Goal: Task Accomplishment & Management: Manage account settings

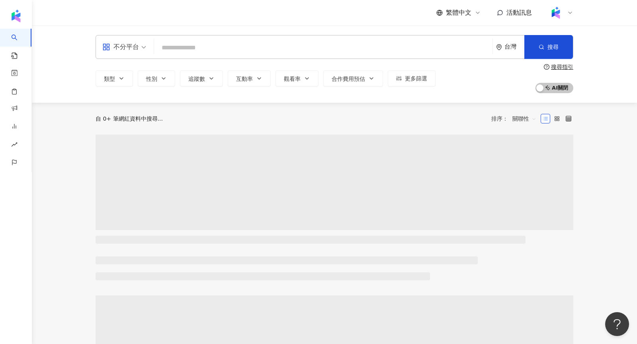
click at [571, 12] on icon at bounding box center [570, 13] width 6 height 6
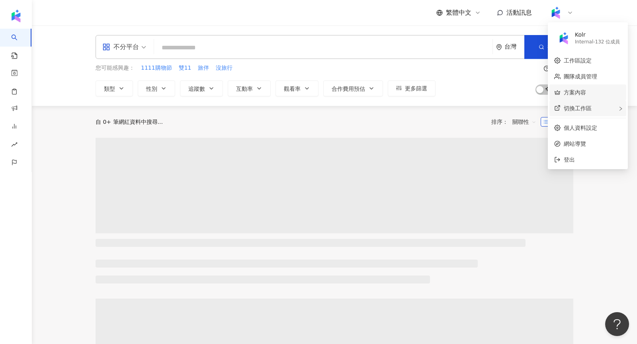
click at [598, 108] on div "切換工作區" at bounding box center [588, 108] width 77 height 16
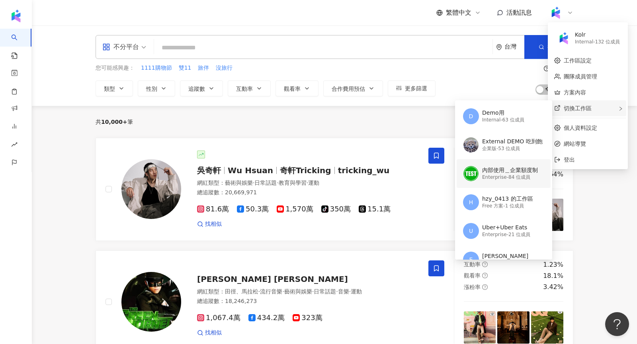
click at [489, 175] on div "Enterprise - 84 位成員" at bounding box center [510, 177] width 56 height 7
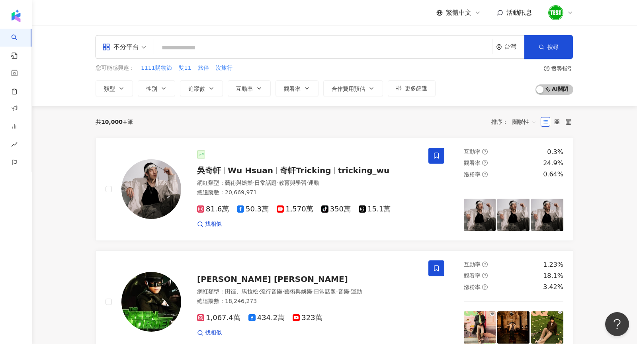
click at [25, 159] on span "競品分析" at bounding box center [32, 163] width 22 height 18
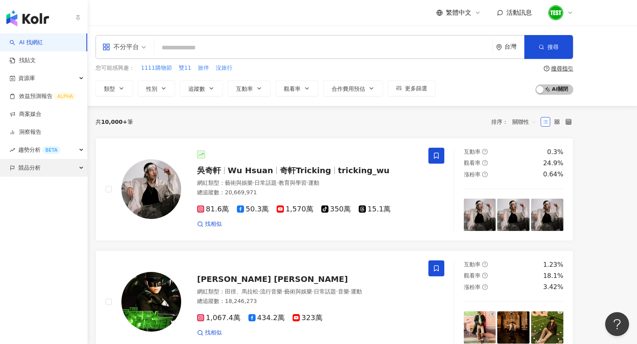
click at [23, 169] on span "競品分析" at bounding box center [29, 168] width 22 height 18
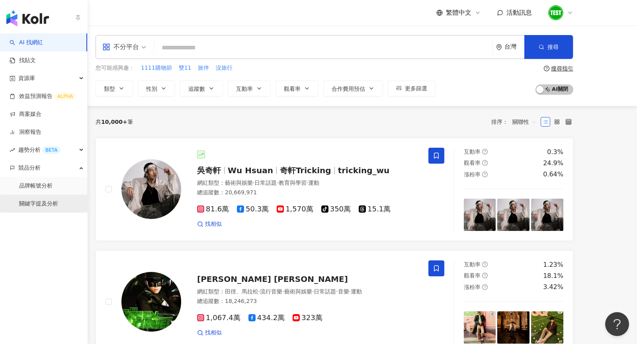
click at [37, 208] on link "關鍵字提及分析" at bounding box center [38, 204] width 39 height 8
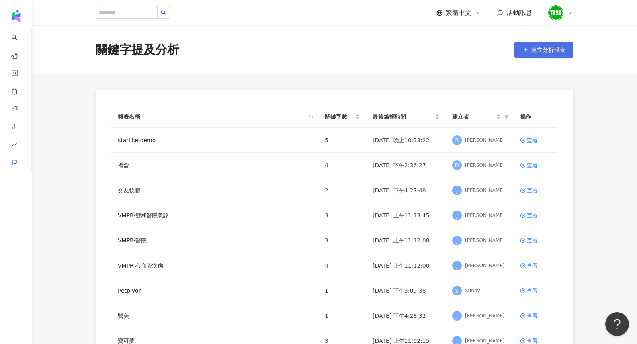
click at [543, 47] on span "建立分析報表" at bounding box center [548, 50] width 33 height 6
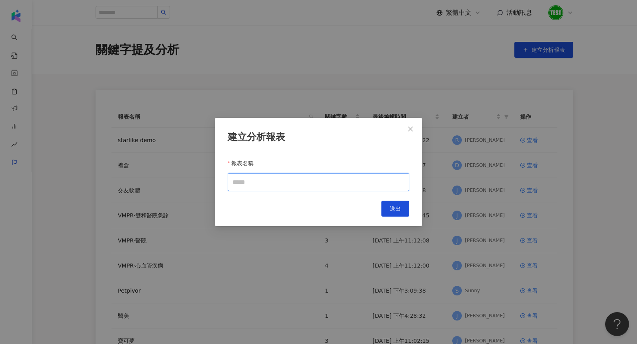
click at [261, 189] on input "報表名稱" at bounding box center [319, 182] width 182 height 18
type input "*"
type input "**"
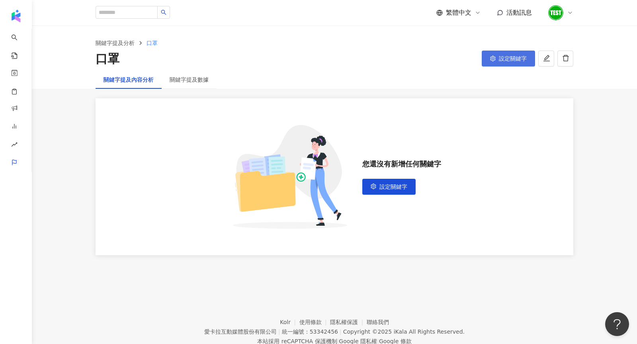
click at [498, 57] on button "設定關鍵字" at bounding box center [508, 59] width 53 height 16
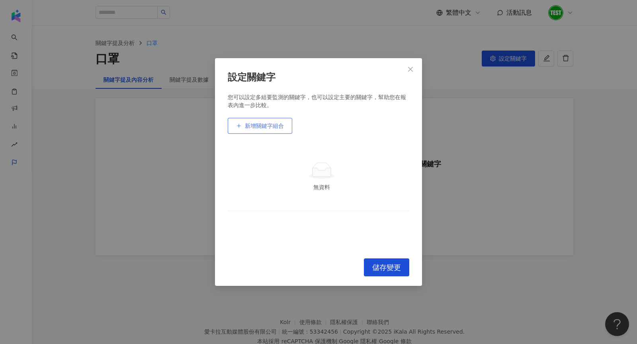
click at [256, 131] on button "新增關鍵字組合" at bounding box center [260, 126] width 65 height 16
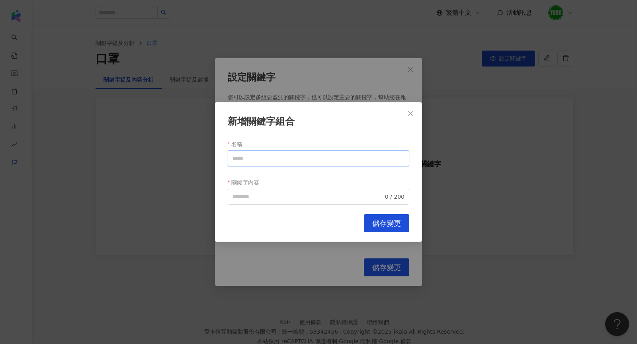
click at [270, 160] on input "名稱" at bounding box center [319, 159] width 182 height 16
paste input "**"
type input "**"
click at [255, 192] on input "關鍵字內容" at bounding box center [308, 196] width 151 height 9
paste input "**"
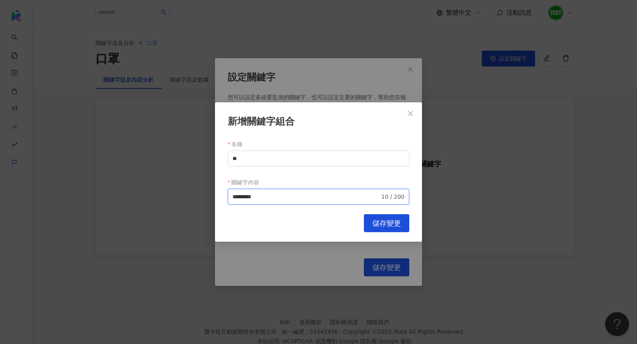
type input "*********"
click at [396, 228] on button "儲存變更" at bounding box center [386, 223] width 45 height 18
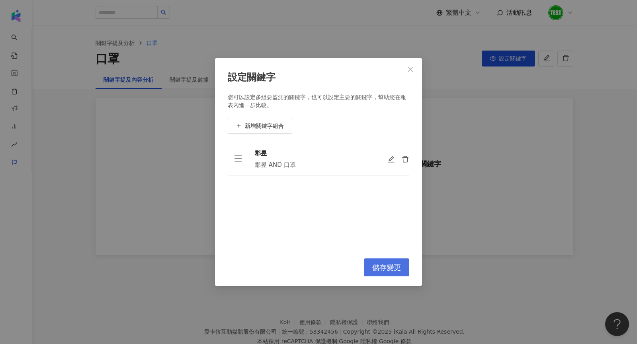
click at [396, 266] on span "儲存變更" at bounding box center [387, 267] width 29 height 9
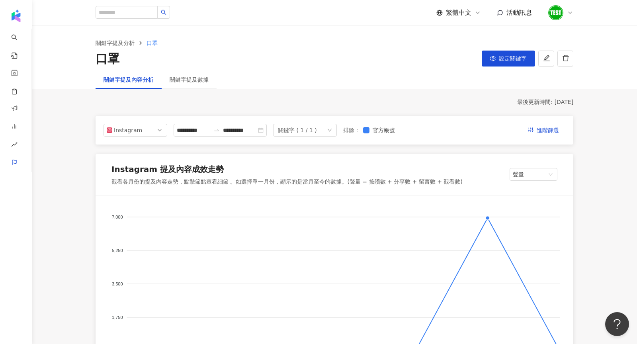
click at [485, 217] on foreignobject at bounding box center [334, 284] width 459 height 159
click at [487, 218] on foreignobject at bounding box center [334, 284] width 459 height 159
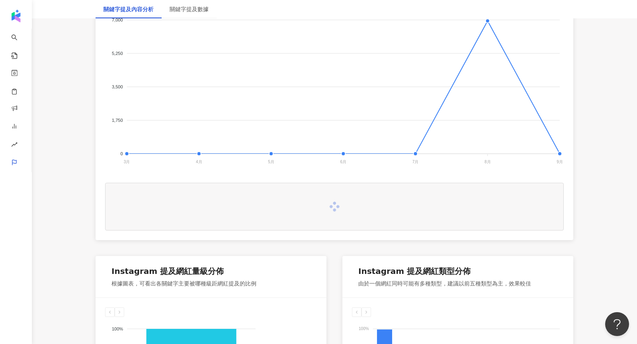
scroll to position [206, 0]
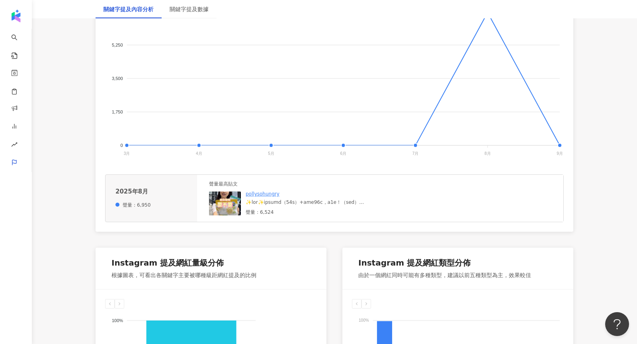
click at [234, 202] on img at bounding box center [225, 204] width 32 height 24
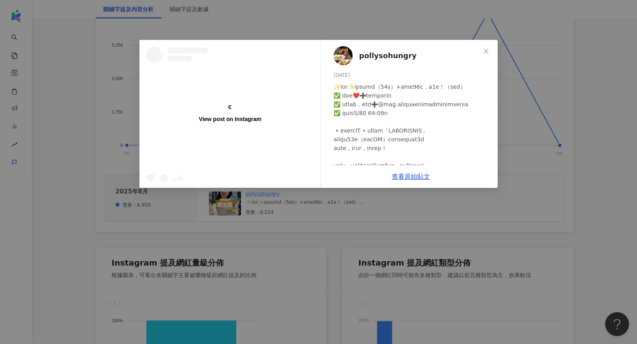
click at [596, 112] on div "View post on Instagram pollysohungry 2025/8/11 577 122 5,825 查看原始貼文" at bounding box center [318, 172] width 637 height 344
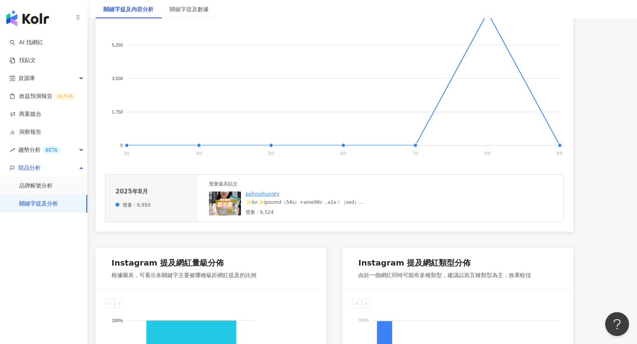
click at [33, 13] on img "button" at bounding box center [27, 18] width 43 height 16
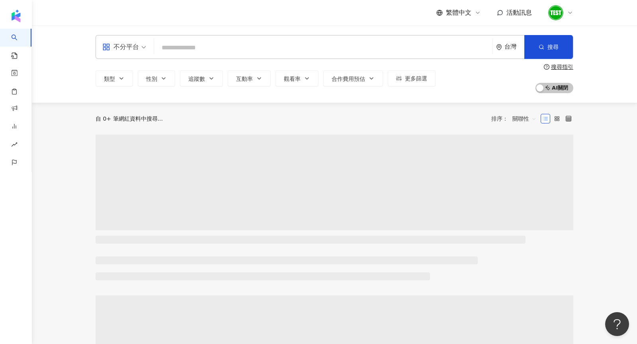
click at [192, 50] on input "search" at bounding box center [323, 47] width 332 height 15
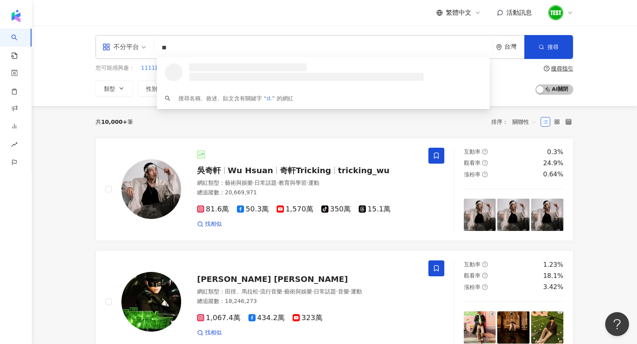
type input "*"
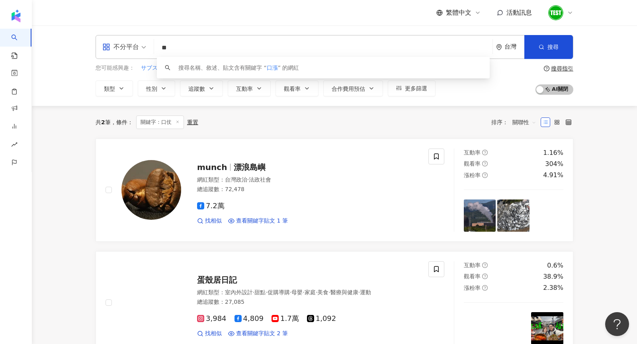
type input "*"
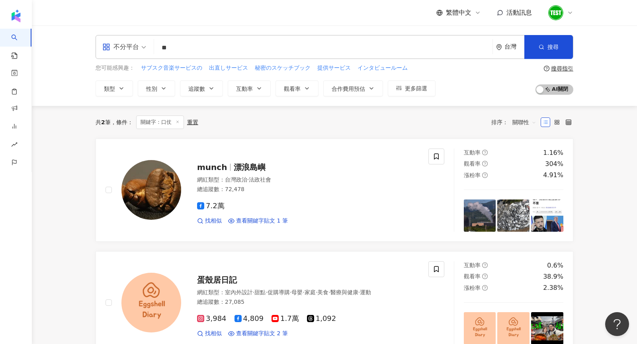
type input "**"
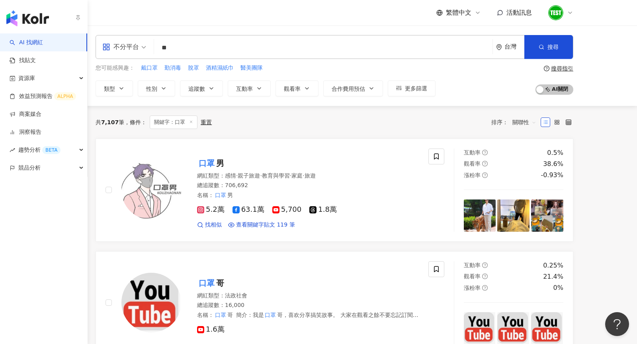
click at [22, 20] on img "button" at bounding box center [27, 18] width 43 height 16
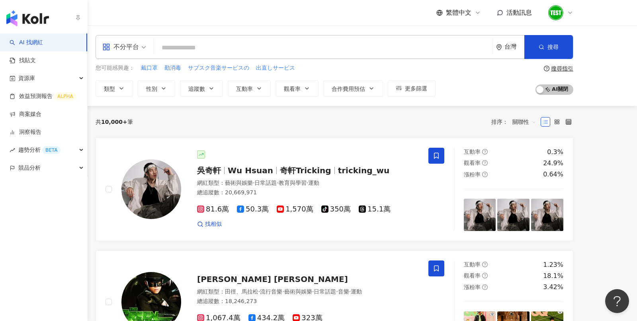
click at [25, 17] on img "button" at bounding box center [27, 18] width 43 height 16
click at [20, 167] on span "競品分析" at bounding box center [29, 168] width 22 height 18
click at [42, 200] on link "關鍵字提及分析" at bounding box center [38, 204] width 39 height 8
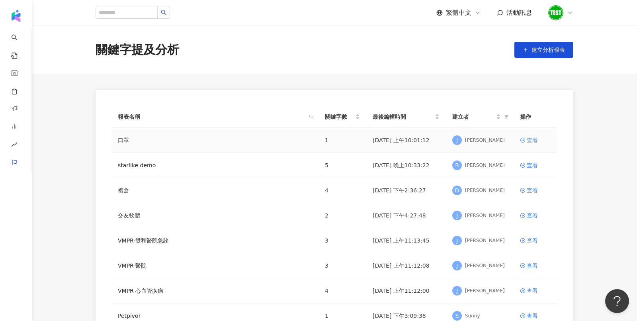
click at [534, 139] on div "查看" at bounding box center [532, 140] width 11 height 9
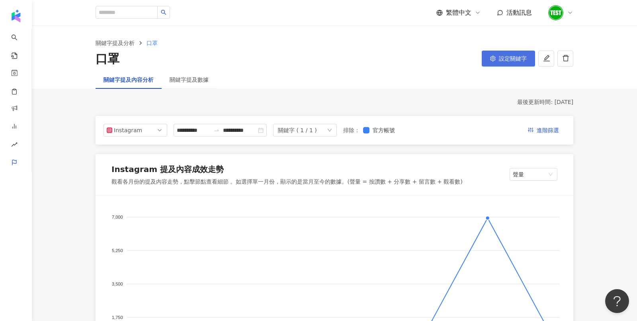
click at [505, 62] on button "設定關鍵字" at bounding box center [508, 59] width 53 height 16
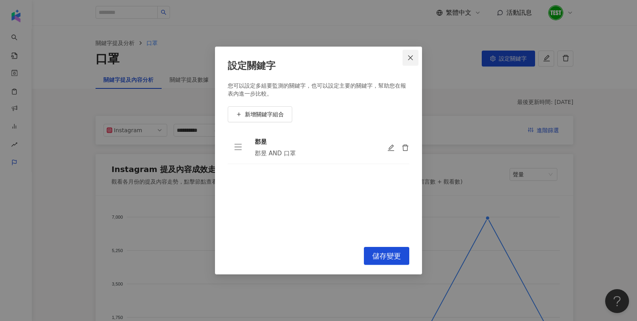
click at [407, 61] on span "Close" at bounding box center [411, 58] width 16 height 6
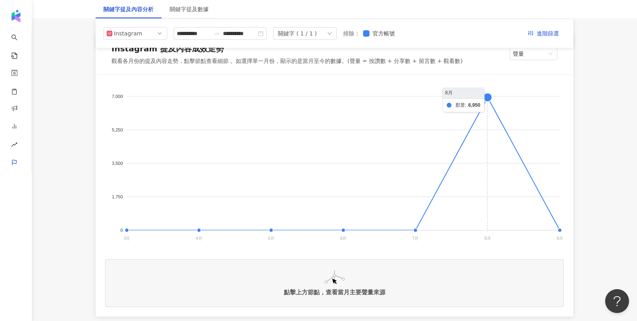
scroll to position [122, 0]
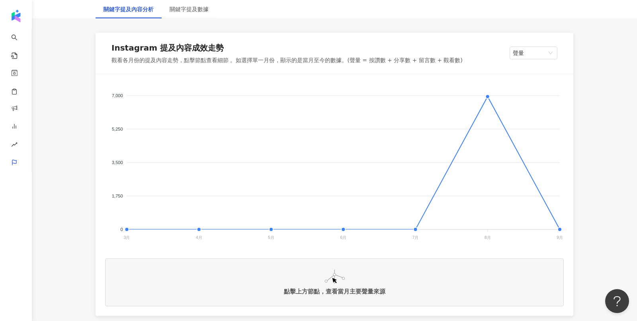
click at [488, 94] on foreignobject at bounding box center [334, 163] width 459 height 159
click at [487, 94] on foreignobject at bounding box center [334, 163] width 459 height 159
click at [488, 97] on foreignobject at bounding box center [334, 163] width 459 height 159
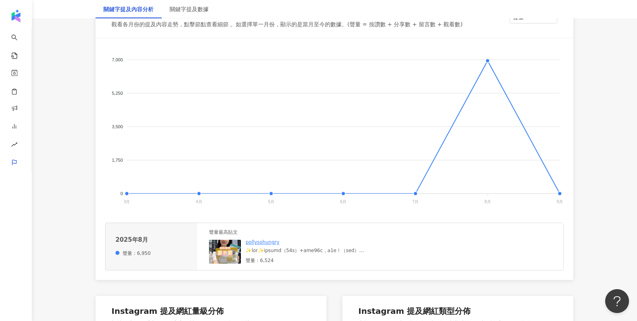
scroll to position [158, 0]
click at [219, 254] on img at bounding box center [225, 251] width 32 height 24
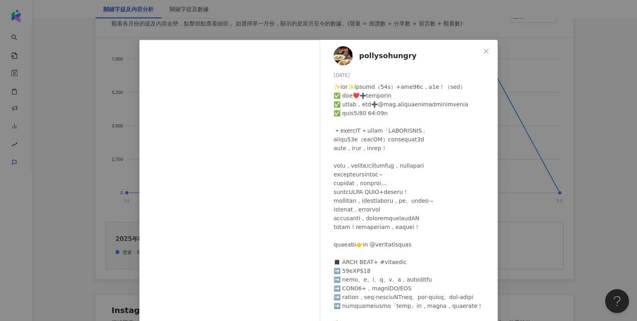
click at [533, 195] on div "pollysohungry 2025/8/11 577 122 5,825 查看原始貼文" at bounding box center [318, 160] width 637 height 321
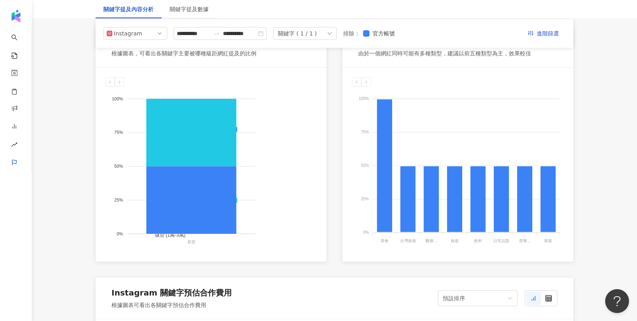
scroll to position [0, 0]
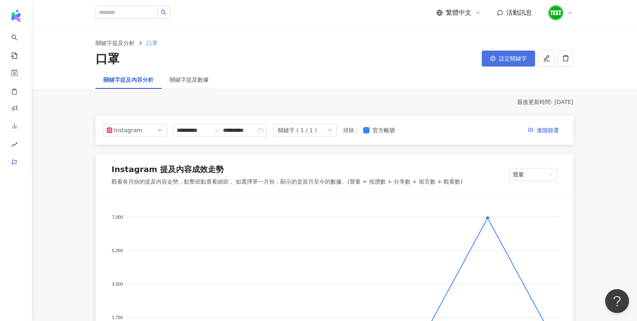
click at [521, 53] on button "設定關鍵字" at bounding box center [508, 59] width 53 height 16
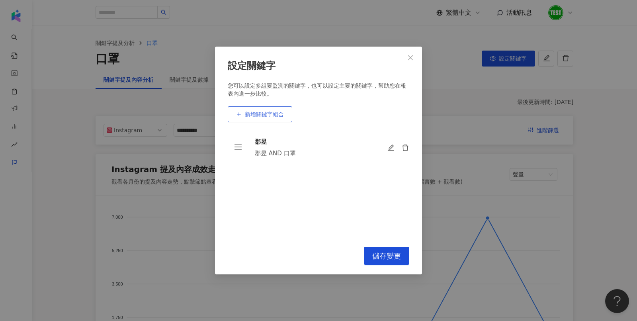
click at [279, 112] on span "新增關鍵字組合" at bounding box center [264, 114] width 39 height 6
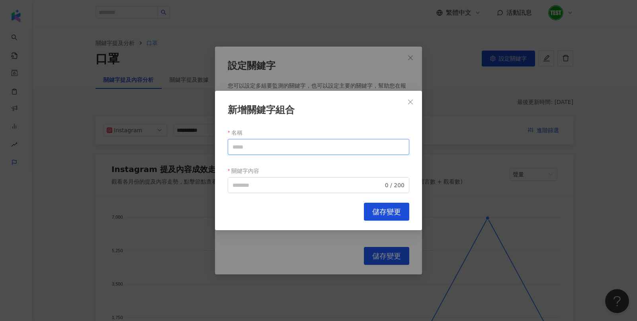
click at [278, 144] on input "名稱" at bounding box center [319, 147] width 182 height 16
click at [302, 82] on div "新增關鍵字組合 名稱 關鍵字內容 0 / 200 Cancel 儲存變更" at bounding box center [318, 160] width 637 height 321
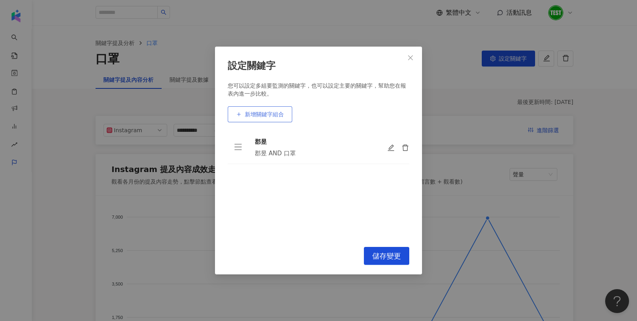
click at [265, 113] on span "新增關鍵字組合" at bounding box center [264, 114] width 39 height 6
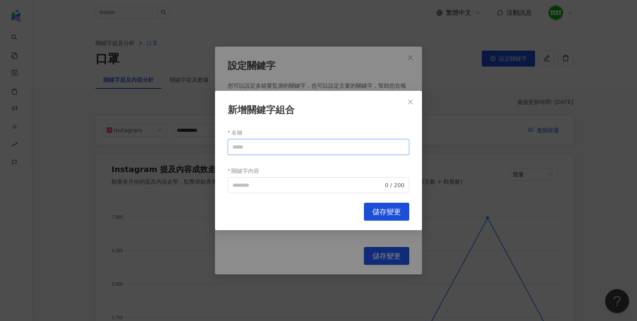
click at [262, 151] on input "名稱" at bounding box center [319, 147] width 182 height 16
type input "*"
click at [245, 147] on input "名稱" at bounding box center [319, 147] width 182 height 16
type input "*"
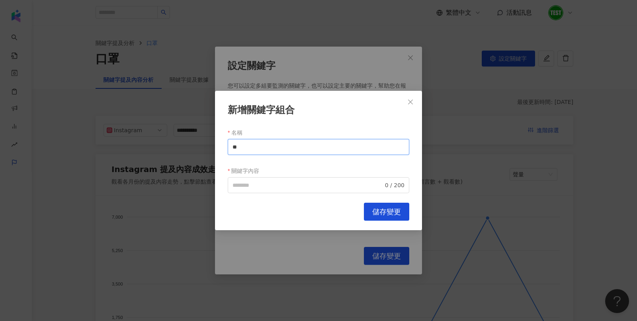
drag, startPoint x: 244, startPoint y: 149, endPoint x: 217, endPoint y: 149, distance: 27.1
click at [217, 149] on div "新增關鍵字組合 名稱 ** 關鍵字內容 0 / 200 Cancel 儲存變更" at bounding box center [318, 161] width 207 height 140
type input "**"
click at [242, 182] on input "關鍵字內容" at bounding box center [308, 185] width 151 height 9
paste input "**"
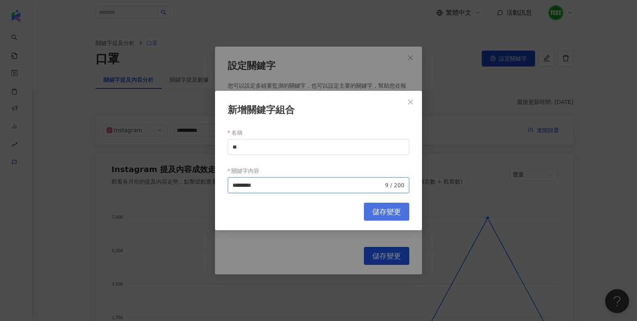
type input "*********"
click at [383, 216] on button "儲存變更" at bounding box center [386, 212] width 45 height 18
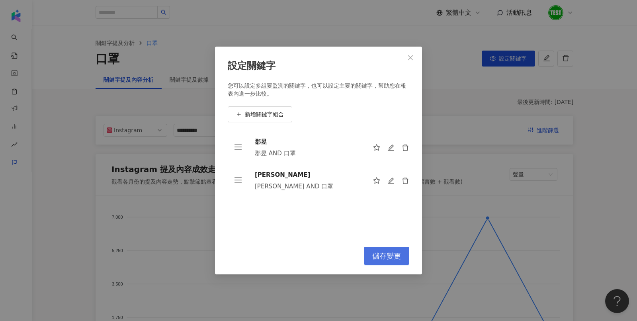
click at [382, 253] on span "儲存變更" at bounding box center [387, 256] width 29 height 9
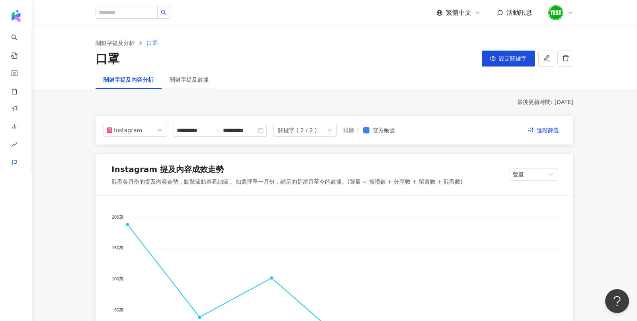
scroll to position [164, 0]
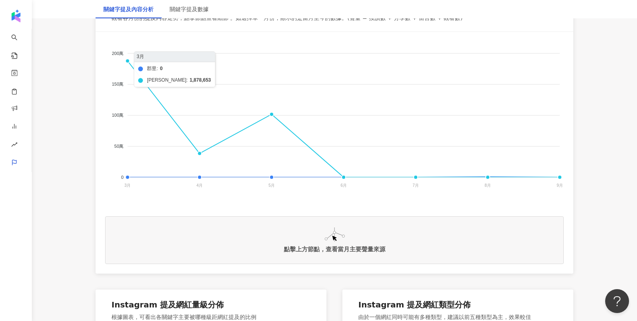
click at [127, 61] on foreignobject "郡昱 辰昱" at bounding box center [334, 120] width 459 height 159
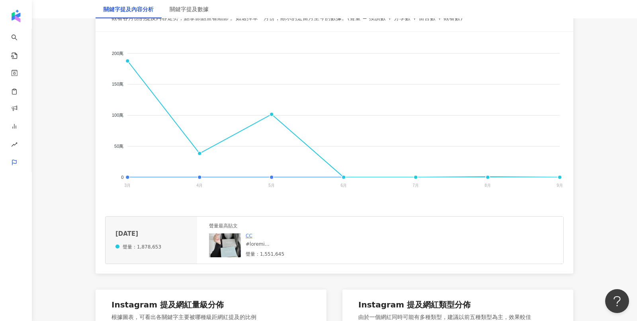
click at [229, 249] on img at bounding box center [225, 245] width 32 height 24
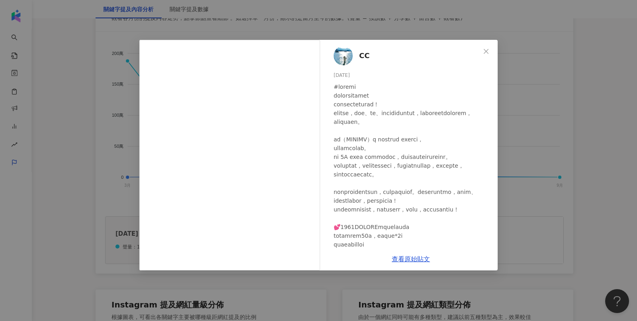
click at [526, 146] on div "CC 2025/3/8 隱藏 8 155.2萬 查看原始貼文" at bounding box center [318, 160] width 637 height 321
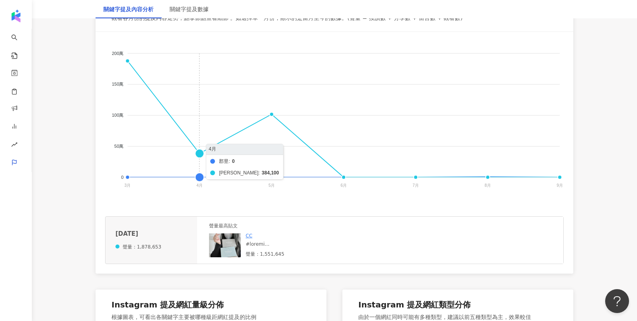
click at [202, 153] on foreignobject "郡昱 辰昱" at bounding box center [334, 120] width 459 height 159
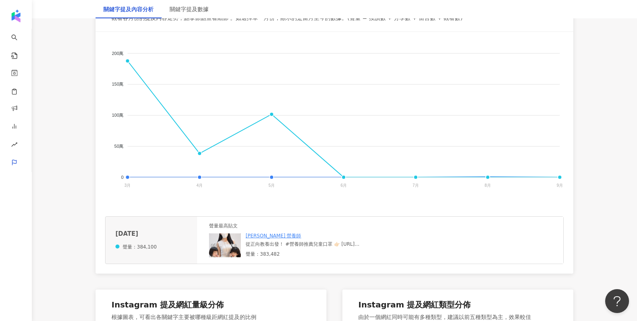
click at [204, 248] on div "聲量最高貼文 高敏敏 營養師 從正向教養出發！ #營養師推薦兒童口罩 👉🏻 https://pse.is/營養師高敏敏推薦口罩 小朋友口罩戴不住、皮膚又敏感怎…" at bounding box center [380, 240] width 367 height 47
click at [220, 247] on img at bounding box center [225, 245] width 32 height 24
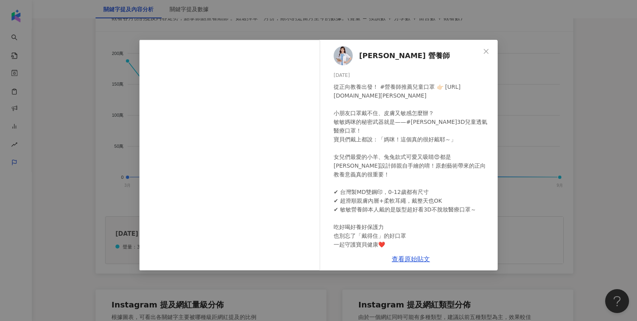
click at [504, 167] on div "高敏敏 營養師 2025/4/19 從正向教養出發！ #營養師推薦兒童口罩 👉🏻 https://pse.is/營養師高敏敏推薦口罩 小朋友口罩戴不住、皮膚又…" at bounding box center [318, 160] width 637 height 321
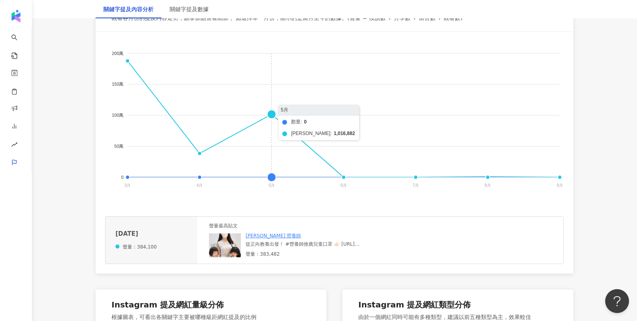
click at [271, 115] on foreignobject "郡昱 辰昱" at bounding box center [334, 120] width 459 height 159
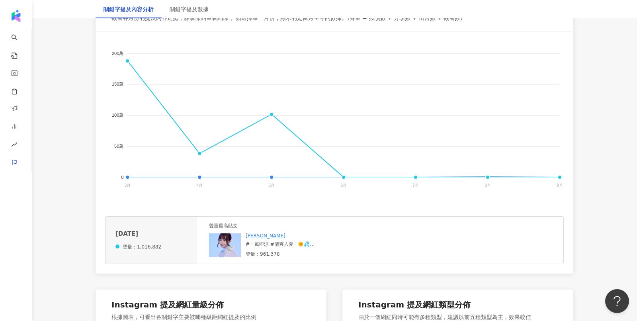
click at [225, 241] on img at bounding box center [225, 245] width 32 height 24
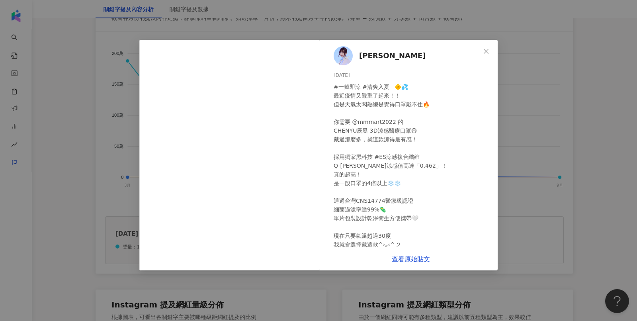
click at [516, 136] on div "陳愉 2025/5/29 #一戴即涼 #清爽入夏 🌞💦 最近疫情又嚴重了起來！！ 但是天氣太悶熱總是覺得口罩戴不住🔥 你需要 @mmmart2022 的 CH…" at bounding box center [318, 160] width 637 height 321
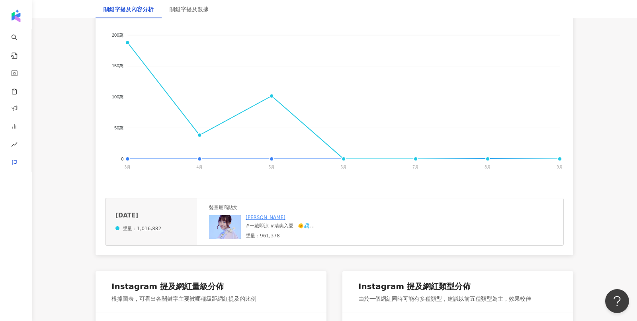
scroll to position [168, 0]
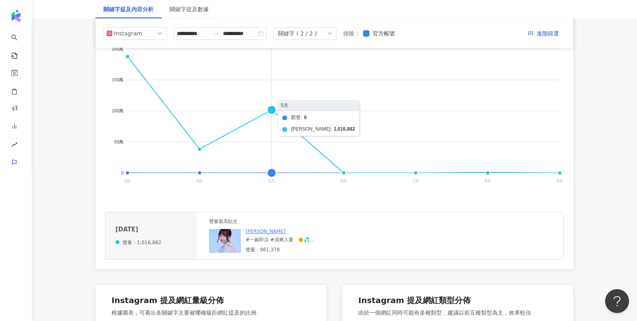
click at [271, 114] on foreignobject "郡昱 辰昱" at bounding box center [334, 116] width 459 height 159
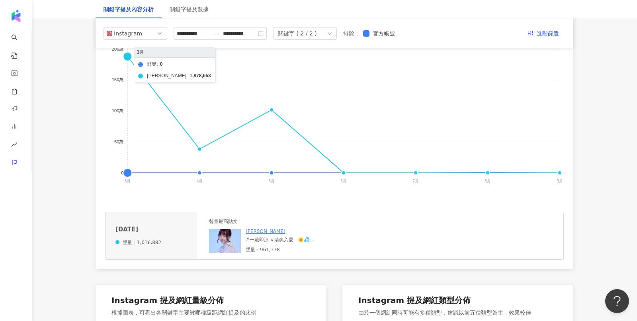
click at [128, 59] on foreignobject "郡昱 辰昱" at bounding box center [334, 116] width 459 height 159
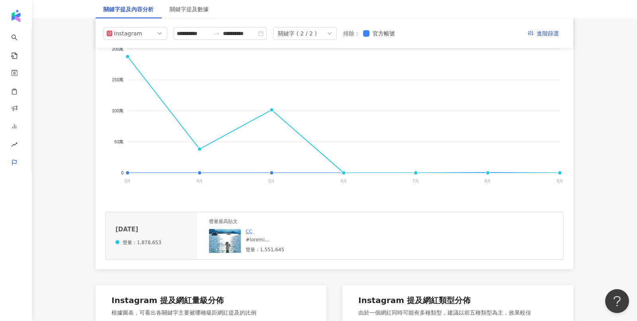
click at [359, 209] on div "郡昱 辰昱 200萬 200萬 150萬 150萬 100萬 100萬 50萬 50萬 0 0 3月 3月 4月 4月 5月 5月 6月 6月 7月 7月 8…" at bounding box center [335, 148] width 478 height 242
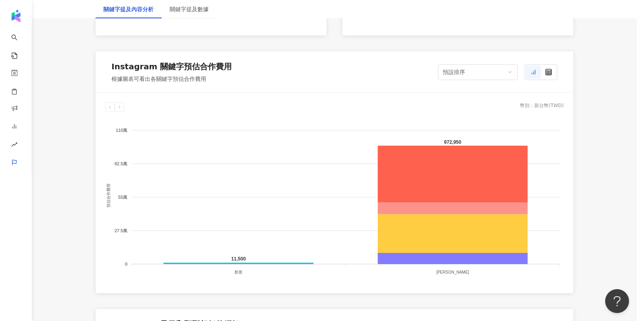
scroll to position [656, 0]
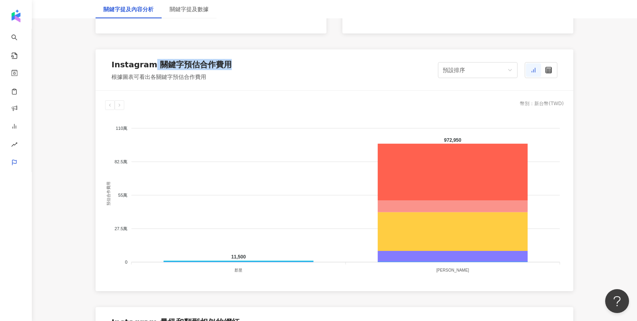
drag, startPoint x: 150, startPoint y: 65, endPoint x: 224, endPoint y: 65, distance: 74.1
click at [224, 65] on div "Instagram 關鍵字預估合作費用" at bounding box center [172, 64] width 120 height 11
click at [551, 69] on icon at bounding box center [549, 70] width 6 height 6
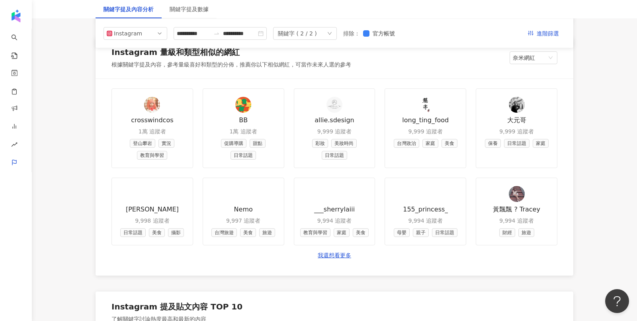
scroll to position [964, 0]
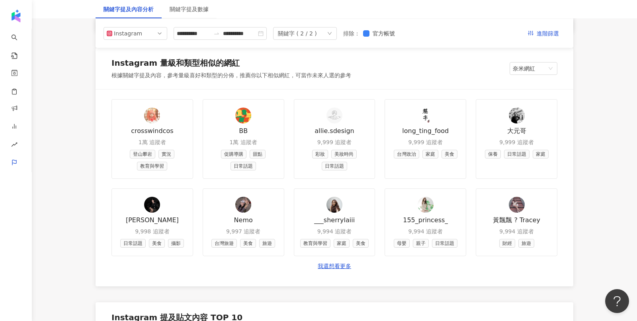
click at [525, 72] on div "Instagram 量級和類型相似的網紅 根據關鍵字提及內容，參考量級喜好和類型的分佈，推薦你以下相似網紅，可當作未來人選的參考 奈米網紅" at bounding box center [335, 68] width 478 height 41
click at [547, 70] on span "奈米網紅" at bounding box center [533, 69] width 41 height 12
click at [436, 89] on div at bounding box center [335, 89] width 478 height 0
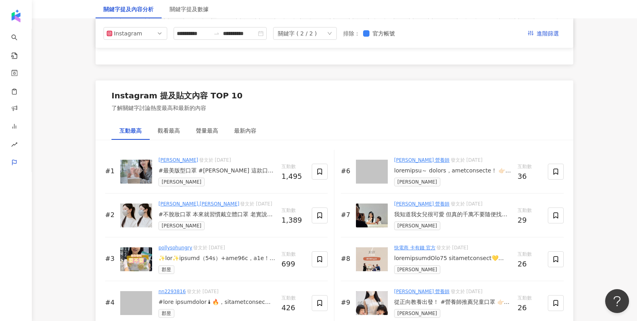
scroll to position [1186, 0]
click at [175, 127] on div "觀看最高" at bounding box center [169, 131] width 22 height 9
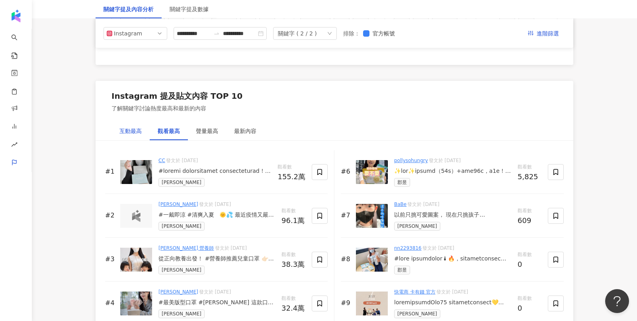
click at [124, 127] on div "互動最高" at bounding box center [131, 131] width 22 height 9
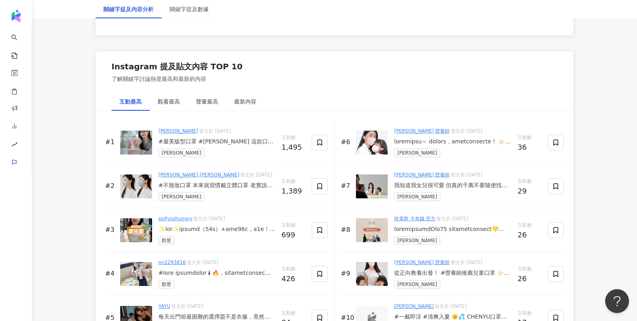
scroll to position [1243, 0]
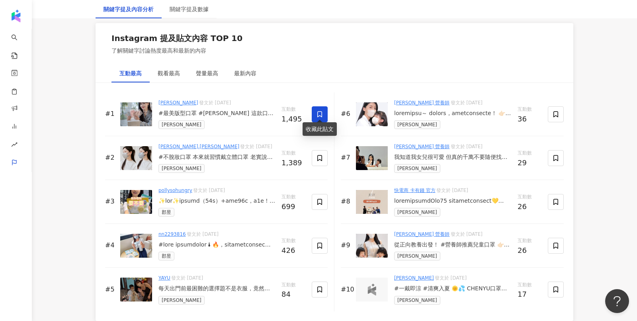
click at [317, 114] on span at bounding box center [320, 114] width 16 height 16
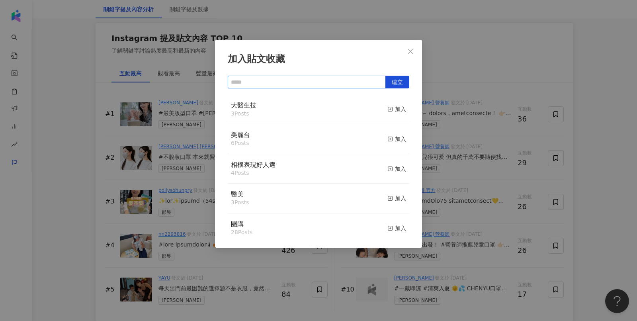
click at [316, 84] on input "text" at bounding box center [307, 82] width 158 height 13
type input "**"
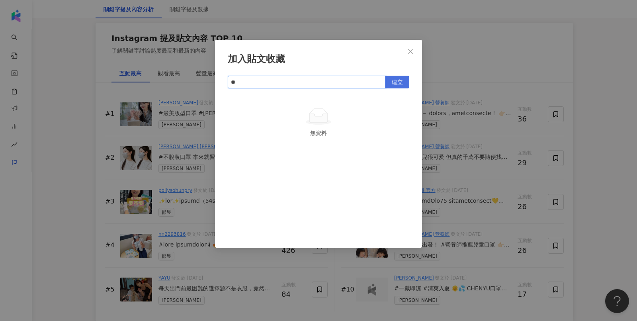
click at [398, 83] on span "建立" at bounding box center [397, 82] width 11 height 13
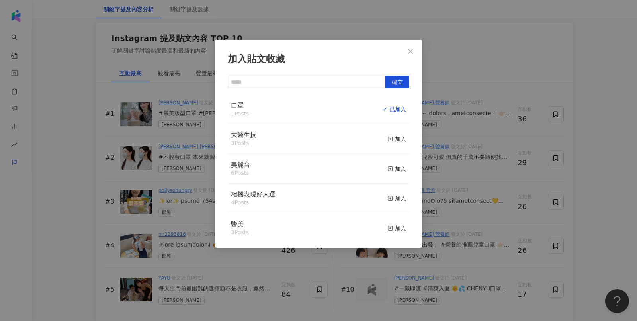
click at [426, 30] on div "加入貼文收藏 建立 口罩 1 Posts 已加入 大醫生技 3 Posts 加入 美麗台 6 Posts 加入 相機表現好人選 4 Posts 加入 醫美 3…" at bounding box center [318, 160] width 637 height 321
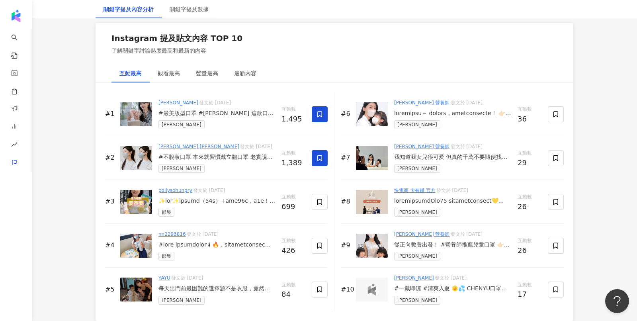
click at [323, 150] on span at bounding box center [320, 158] width 16 height 16
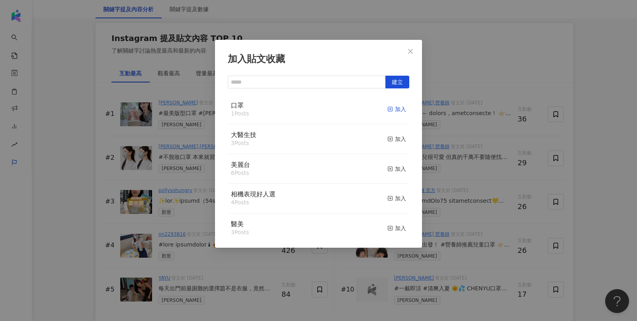
click at [402, 110] on div "加入" at bounding box center [397, 109] width 19 height 9
click at [478, 43] on div "加入貼文收藏 建立 口罩 2 Posts 已加入 大醫生技 3 Posts 加入 美麗台 6 Posts 加入 相機表現好人選 4 Posts 加入 醫美 3…" at bounding box center [318, 160] width 637 height 321
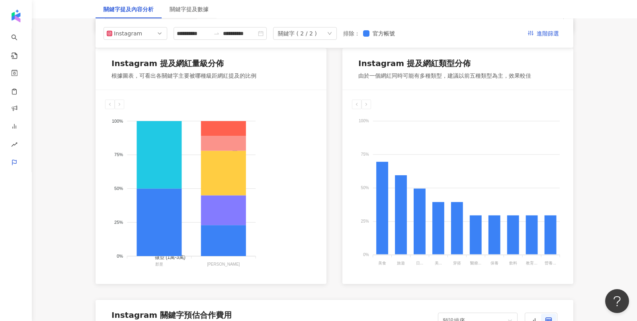
scroll to position [0, 0]
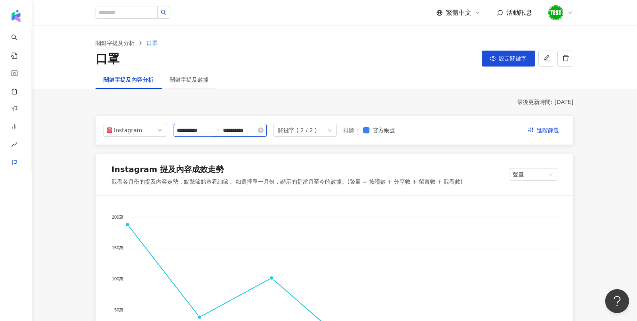
click at [199, 129] on input "**********" at bounding box center [193, 130] width 33 height 9
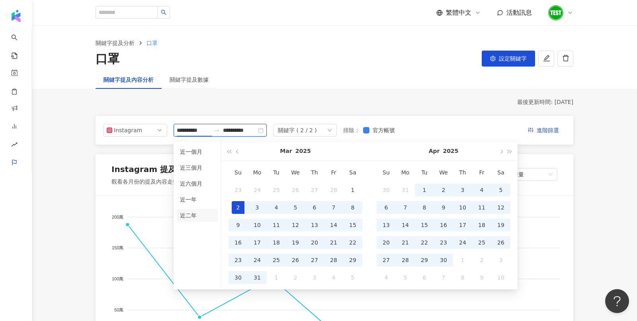
type input "**********"
click at [193, 219] on li "近二年" at bounding box center [197, 215] width 41 height 13
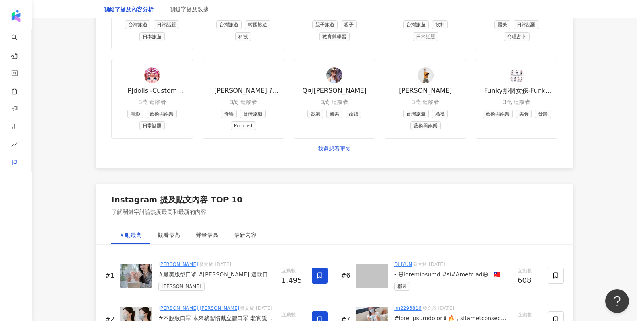
scroll to position [1200, 0]
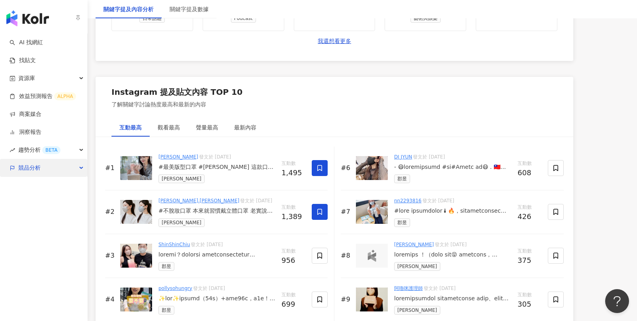
click at [29, 171] on span "競品分析" at bounding box center [29, 168] width 22 height 18
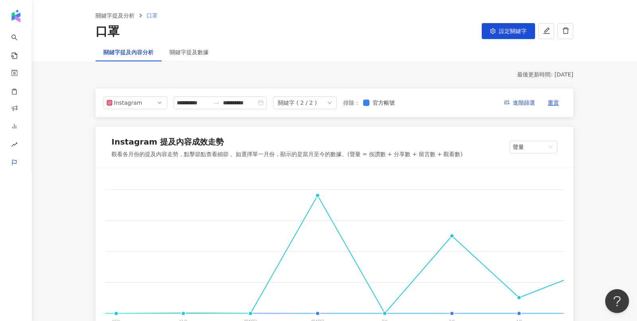
scroll to position [0, 0]
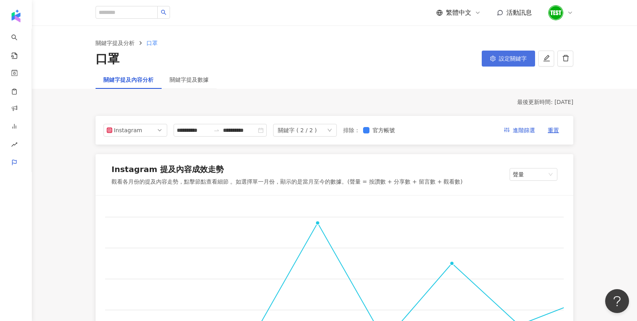
click at [506, 55] on span "設定關鍵字" at bounding box center [513, 58] width 28 height 6
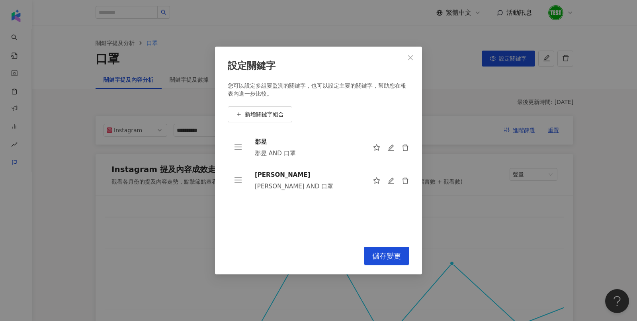
click at [450, 136] on div "設定關鍵字 您可以設定多組要監測的關鍵字，也可以設定主要的關鍵字，幫助您在報表內進一步比較。 新增關鍵字組合 郡昱 郡昱 AND 口罩 辰昱 辰昱 AND 口…" at bounding box center [318, 160] width 637 height 321
click at [415, 55] on span "Close" at bounding box center [411, 58] width 16 height 6
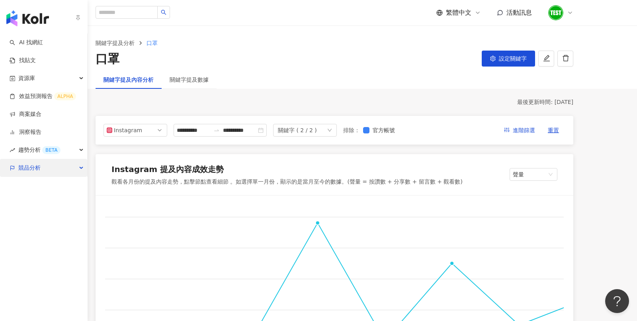
click at [27, 170] on span "競品分析" at bounding box center [29, 168] width 22 height 18
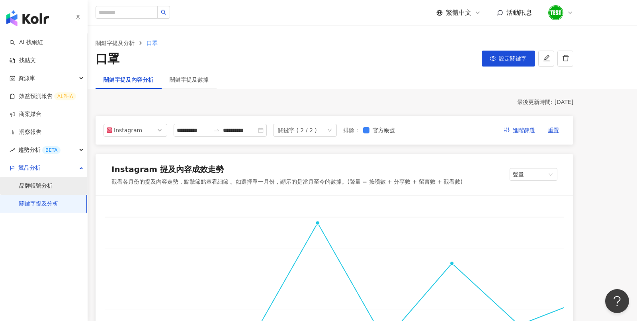
click at [34, 182] on link "品牌帳號分析" at bounding box center [35, 186] width 33 height 8
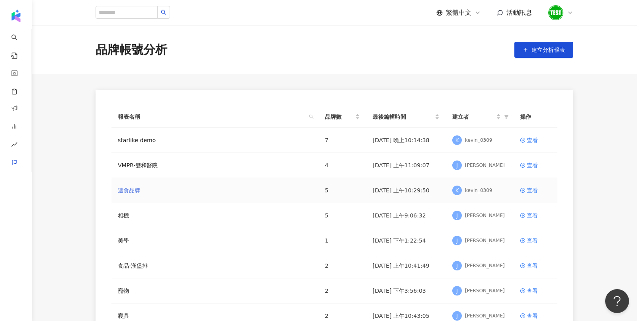
click at [132, 188] on link "速食品牌" at bounding box center [129, 190] width 22 height 9
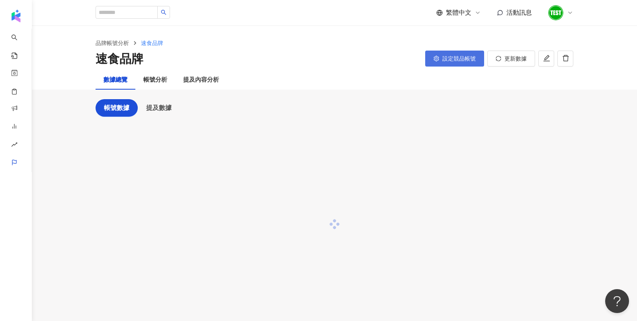
click at [455, 59] on span "設定競品帳號" at bounding box center [459, 58] width 33 height 6
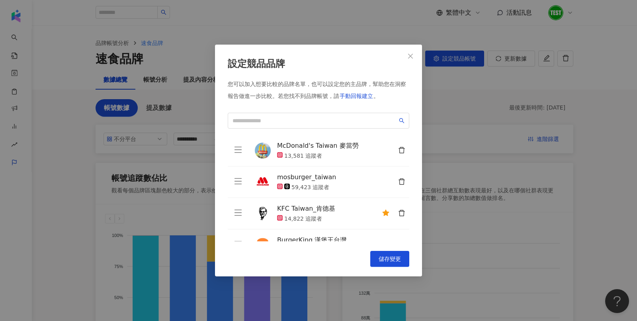
scroll to position [50, 0]
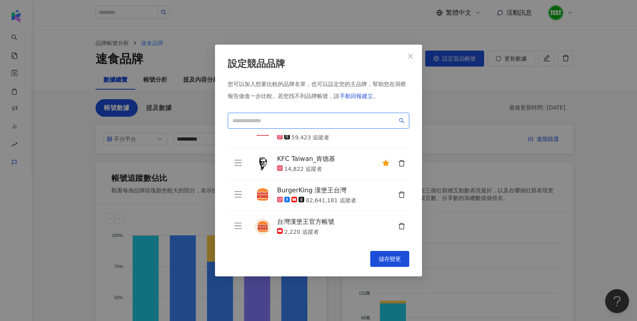
click at [251, 124] on input "search" at bounding box center [315, 120] width 165 height 9
click at [461, 112] on div "設定競品品牌 您可以加入想要比較的品牌名單，也可以設定您的主品牌，幫助您在洞察報告做進一步比較。 若您找不到品牌帳號，請 手動回報建立 。 McDonald'…" at bounding box center [318, 160] width 637 height 321
click at [415, 55] on span "Close" at bounding box center [411, 56] width 16 height 6
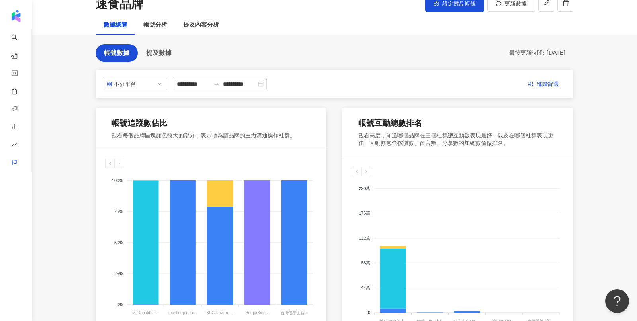
scroll to position [55, 0]
click at [204, 29] on div "提及內容分析" at bounding box center [201, 26] width 36 height 10
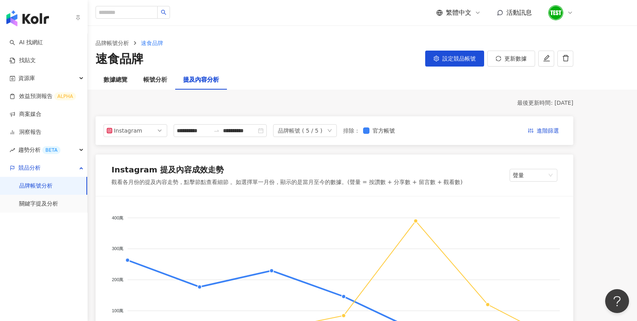
click at [34, 24] on img "button" at bounding box center [27, 18] width 43 height 16
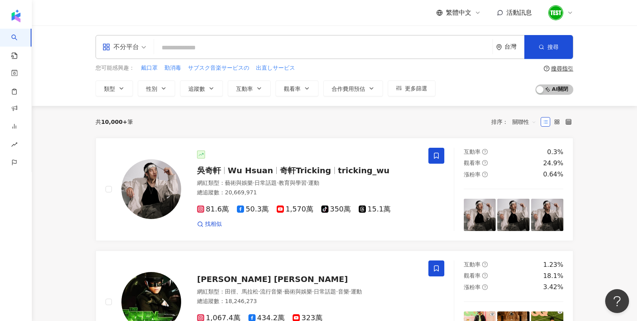
click at [120, 56] on span at bounding box center [124, 46] width 44 height 23
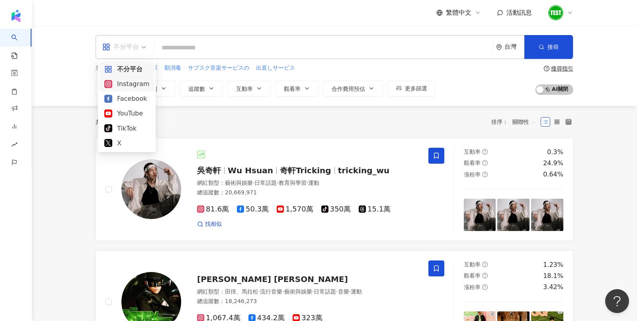
click at [130, 85] on div "Instagram" at bounding box center [126, 84] width 45 height 10
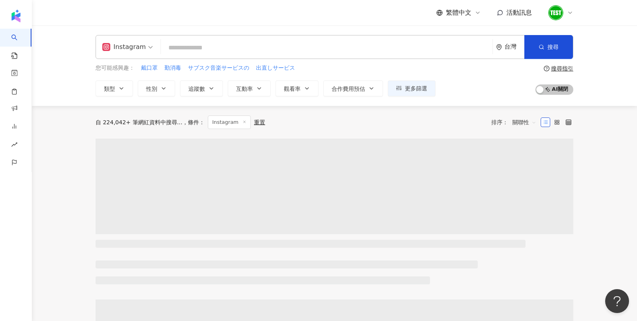
click at [115, 96] on div "ig Instagram 台灣 搜尋 您可能感興趣： 戴口罩 勤消毒 サブスク音楽サービスの 出直しサービス 類型 性別 追蹤數 互動率 觀看率 合作費用預估…" at bounding box center [335, 65] width 606 height 80
click at [112, 90] on span "類型" at bounding box center [109, 89] width 11 height 6
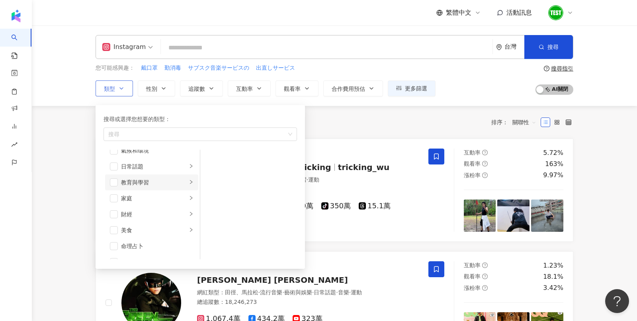
scroll to position [40, 0]
click at [111, 164] on span "button" at bounding box center [114, 167] width 8 height 8
click at [117, 197] on span "button" at bounding box center [114, 198] width 8 height 8
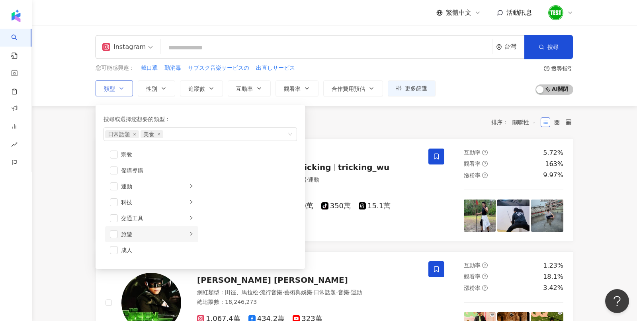
scroll to position [275, 0]
click at [112, 231] on span "button" at bounding box center [114, 235] width 8 height 8
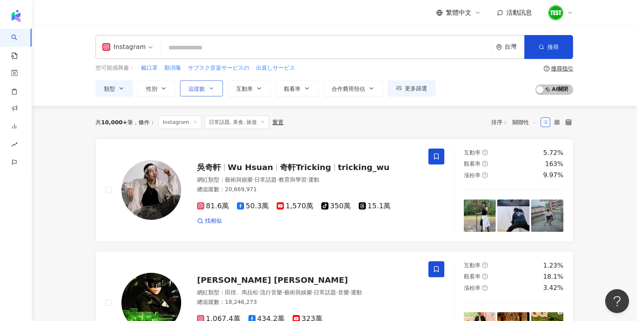
click at [190, 93] on button "追蹤數" at bounding box center [201, 88] width 43 height 16
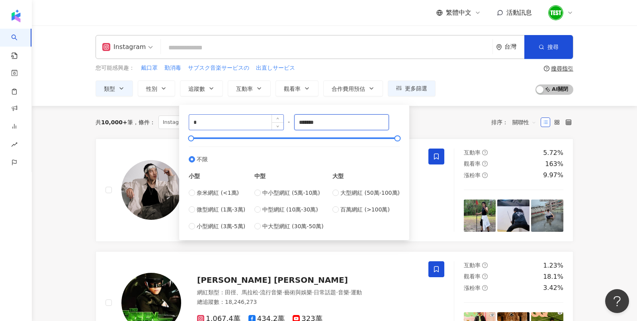
drag, startPoint x: 335, startPoint y: 123, endPoint x: 246, endPoint y: 123, distance: 88.8
click at [246, 123] on div "* - ******* 不限 小型 奈米網紅 (<1萬) 微型網紅 (1萬-3萬) 小型網紅 (3萬-5萬) 中型 中小型網紅 (5萬-10萬) 中型網紅 (…" at bounding box center [294, 172] width 211 height 116
type input "*****"
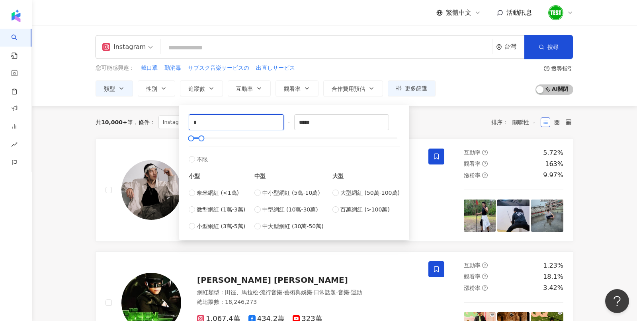
drag, startPoint x: 229, startPoint y: 125, endPoint x: 76, endPoint y: 124, distance: 153.4
type input "****"
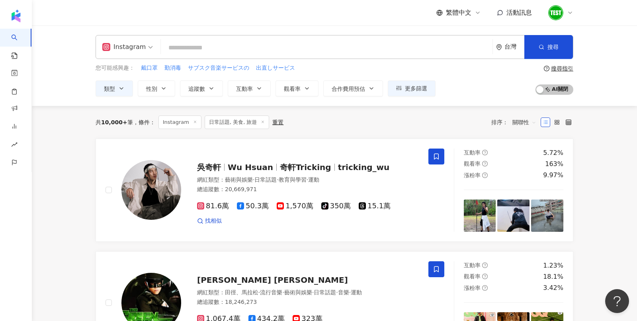
click at [111, 113] on div "共 10,000+ 筆 條件 ： Instagram 日常話題, 美食, 旅遊 重置 排序： 關聯性" at bounding box center [335, 122] width 478 height 33
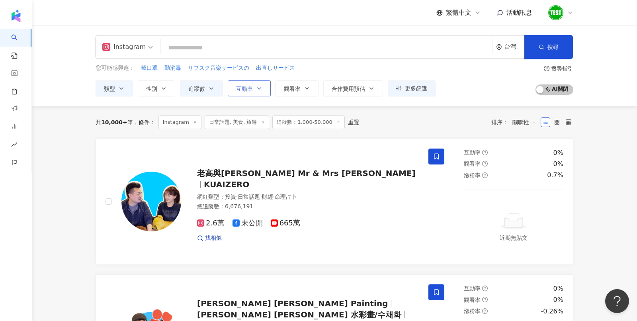
click at [240, 88] on span "互動率" at bounding box center [244, 89] width 17 height 6
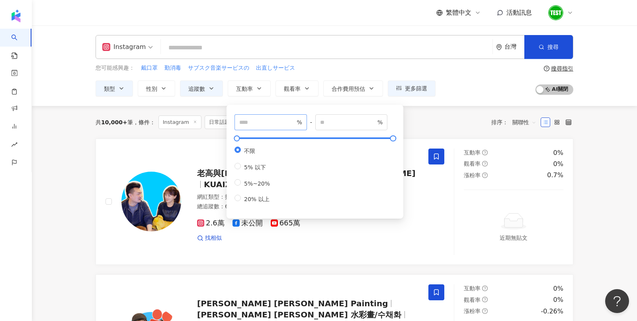
click at [256, 116] on span "%" at bounding box center [271, 122] width 73 height 16
type input "*"
click at [458, 106] on div "共 10,000+ 筆 條件 ： Instagram 日常話題, 美食, 旅遊 追蹤數：1,000-50,000 重置 排序： 關聯性" at bounding box center [335, 122] width 478 height 33
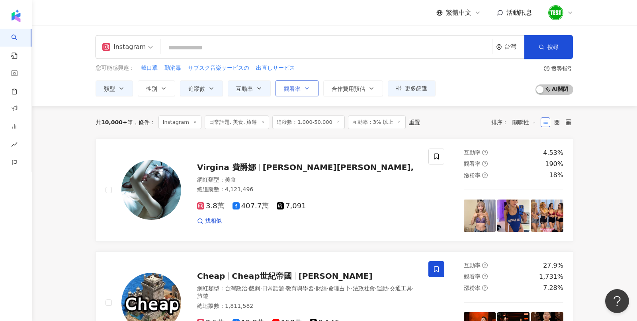
click at [300, 84] on button "觀看率" at bounding box center [297, 88] width 43 height 16
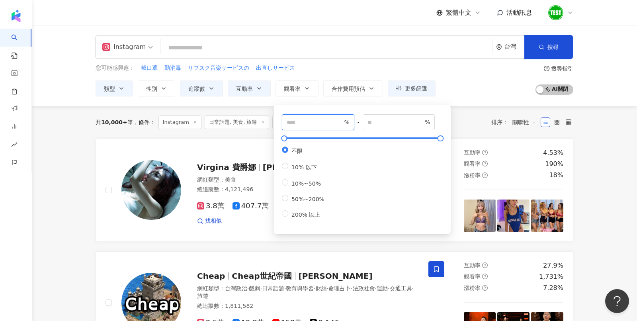
click at [316, 123] on input "number" at bounding box center [315, 122] width 56 height 9
type input "**"
click at [460, 82] on div "您可能感興趣： 戴口罩 勤消毒 サブスク音楽サービスの 出直しサービス 類型 性別 追蹤數 互動率 觀看率 合作費用預估 更多篩選 **** - ***** …" at bounding box center [335, 80] width 478 height 33
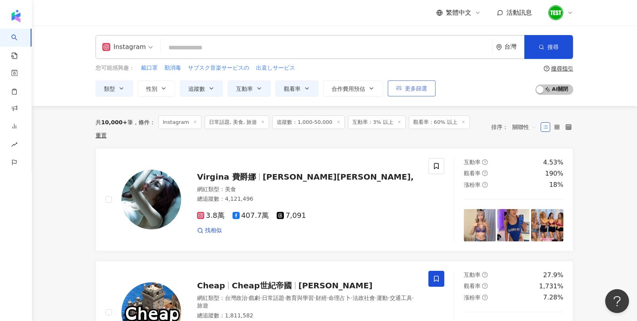
click at [396, 88] on icon "button" at bounding box center [399, 88] width 6 height 5
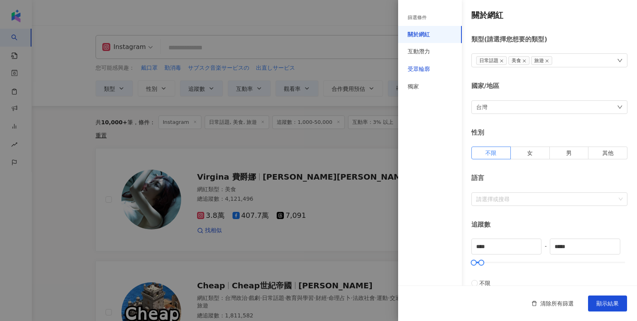
click at [418, 71] on div "受眾輪廓" at bounding box center [419, 69] width 22 height 8
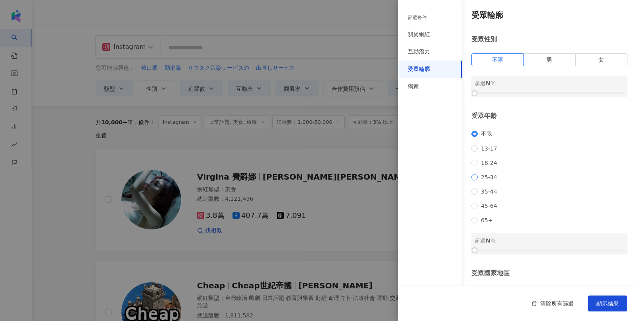
click at [488, 180] on span "25-34" at bounding box center [489, 177] width 23 height 6
drag, startPoint x: 476, startPoint y: 265, endPoint x: 534, endPoint y: 265, distance: 57.4
click at [534, 253] on div at bounding box center [531, 250] width 4 height 4
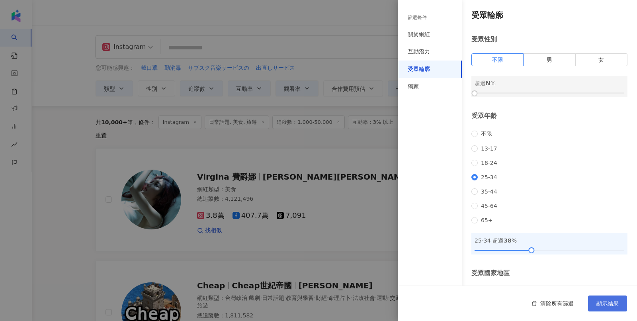
click at [606, 309] on button "顯示結果" at bounding box center [607, 304] width 39 height 16
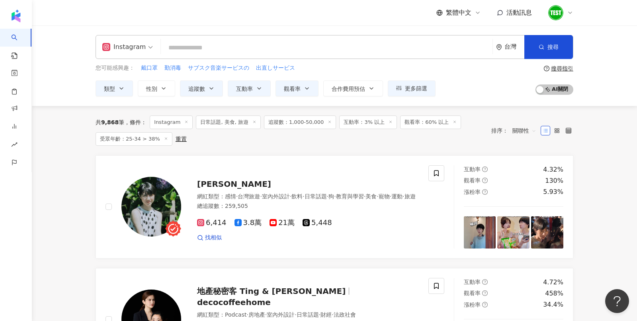
click at [569, 69] on div "搜尋指引" at bounding box center [562, 68] width 22 height 6
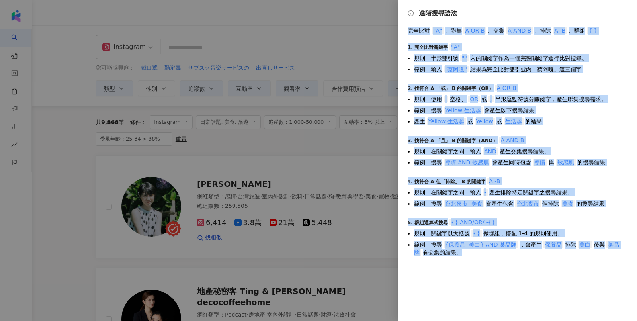
drag, startPoint x: 408, startPoint y: 31, endPoint x: 480, endPoint y: 271, distance: 250.6
click at [480, 271] on div "進階搜尋語法 完全比對 "A" 、聯集 A OR B 、交集 A AND B 、排除 A -B 、群組 { } 1. 完全比對關鍵字 "A" 規則：半形雙引號…" at bounding box center [517, 160] width 239 height 321
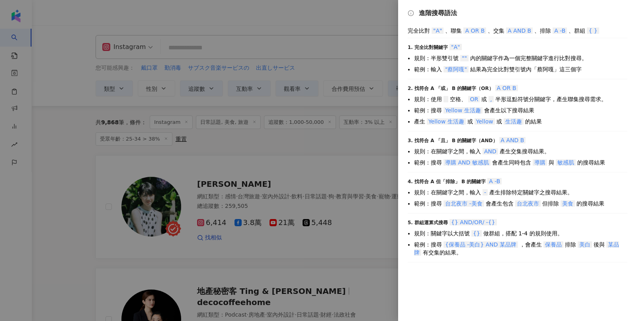
click at [330, 140] on div at bounding box center [318, 160] width 637 height 321
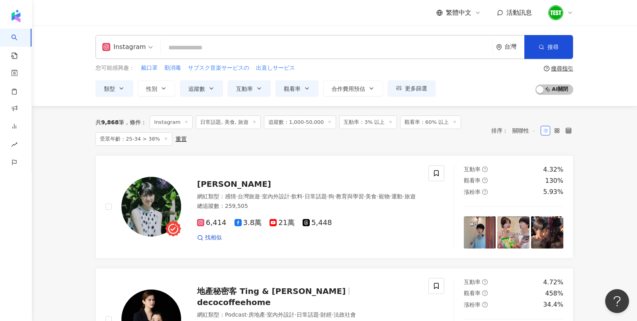
click at [189, 40] on input "search" at bounding box center [327, 47] width 326 height 15
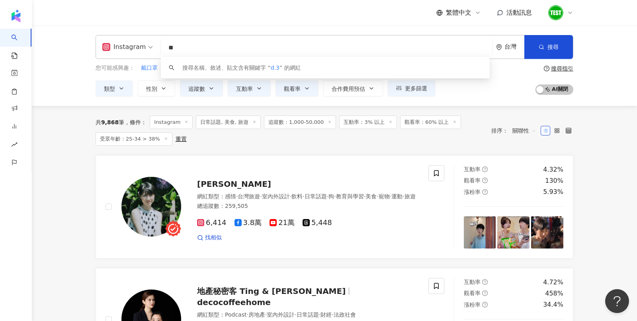
type input "*"
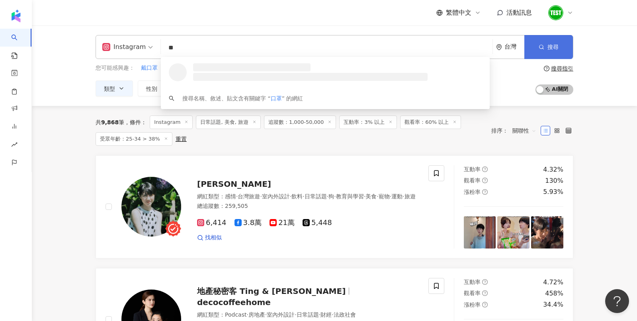
click at [551, 47] on span "搜尋" at bounding box center [553, 47] width 11 height 6
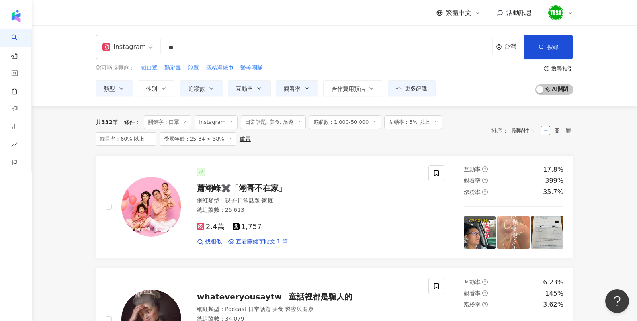
click at [188, 51] on input "**" at bounding box center [327, 47] width 326 height 15
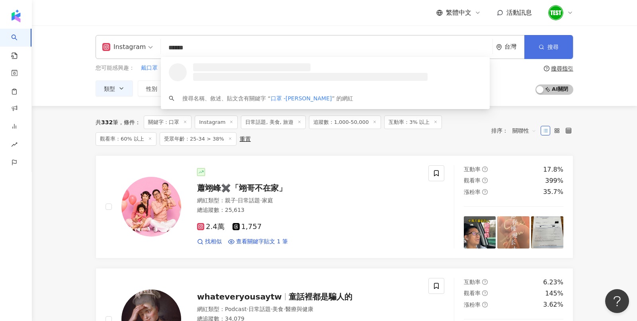
type input "******"
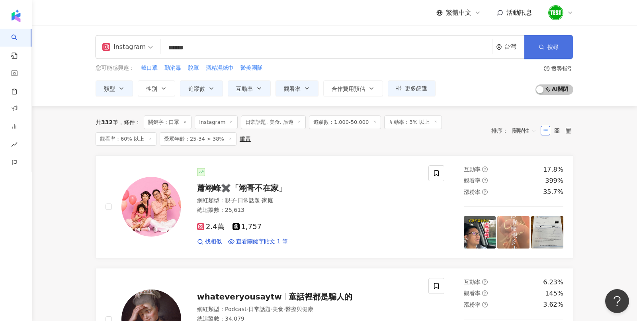
click at [566, 38] on button "搜尋" at bounding box center [549, 47] width 49 height 24
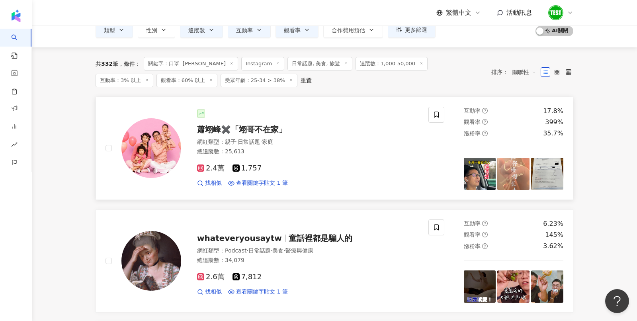
scroll to position [81, 0]
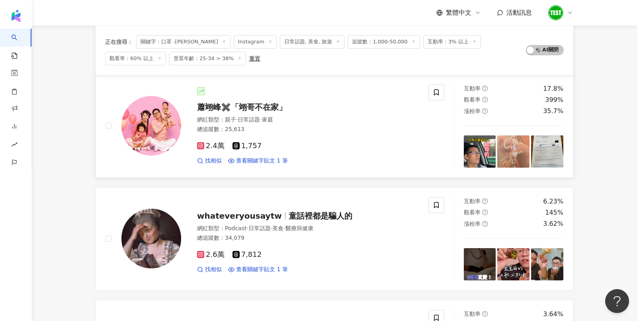
click at [158, 124] on img at bounding box center [152, 126] width 60 height 60
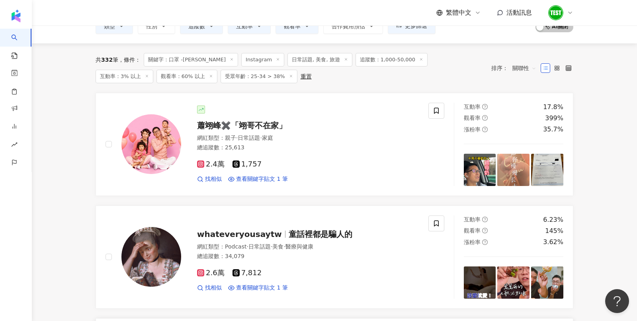
scroll to position [0, 0]
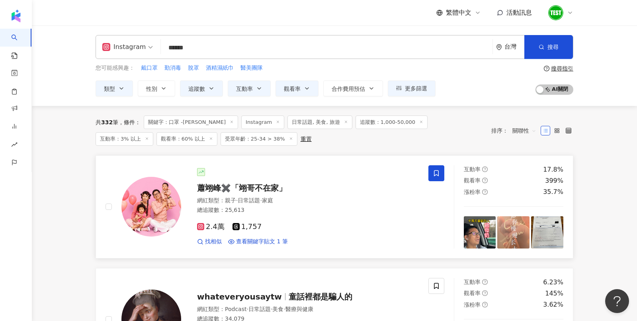
click at [438, 175] on icon at bounding box center [436, 173] width 7 height 7
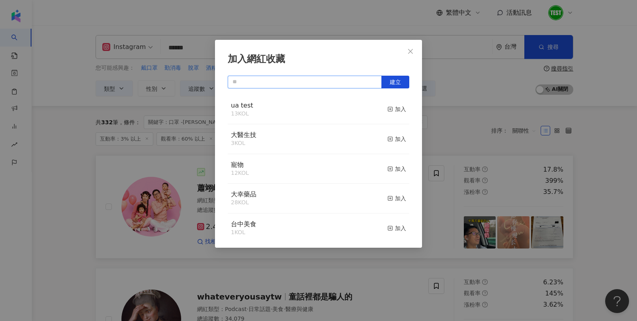
click at [275, 82] on input "text" at bounding box center [305, 82] width 154 height 13
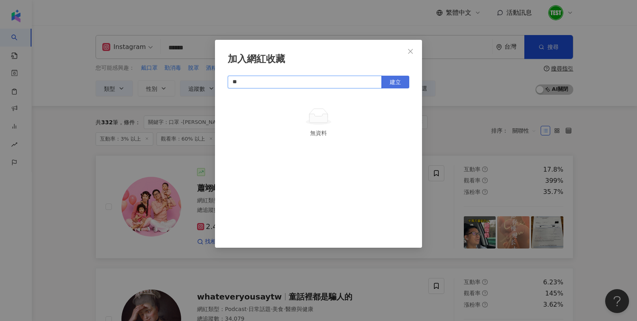
click at [397, 78] on button "建立" at bounding box center [396, 82] width 28 height 13
type input "**"
click at [75, 112] on div "加入網紅收藏 ** 建立 口罩 1 KOL 已加入" at bounding box center [318, 160] width 637 height 321
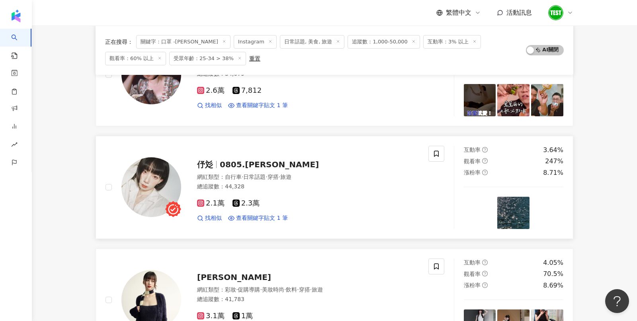
scroll to position [274, 0]
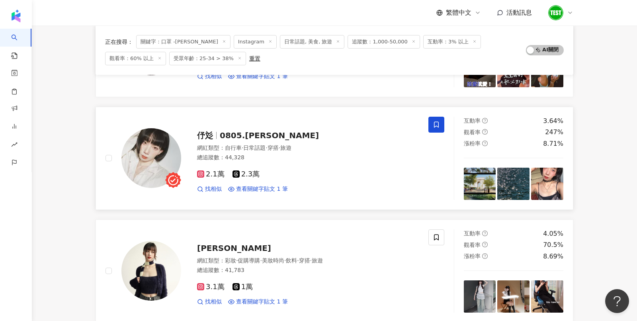
click at [434, 121] on icon at bounding box center [436, 124] width 7 height 7
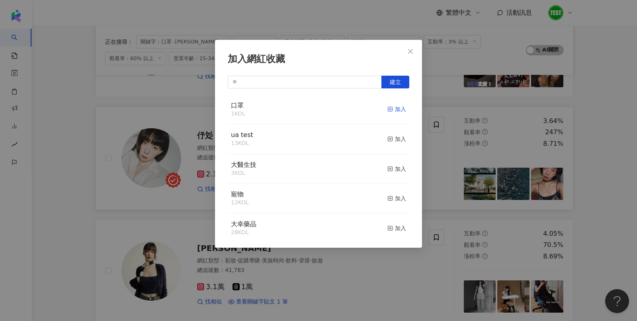
click at [401, 106] on div "加入" at bounding box center [397, 109] width 19 height 9
click at [458, 135] on div "加入網紅收藏 建立" at bounding box center [318, 160] width 637 height 321
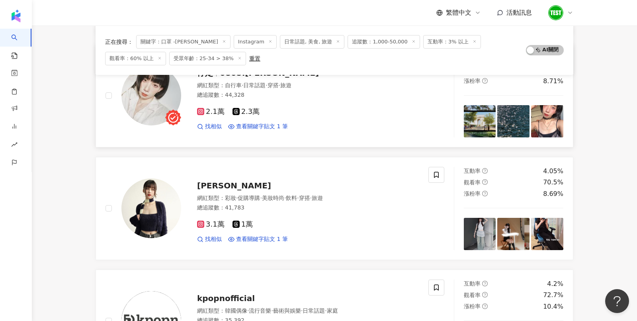
scroll to position [343, 0]
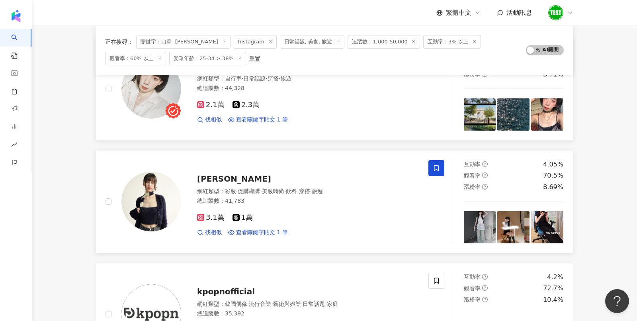
click at [442, 162] on span at bounding box center [437, 168] width 16 height 16
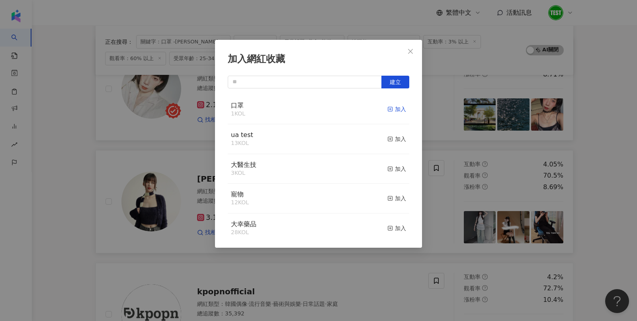
click at [395, 108] on div "加入" at bounding box center [397, 109] width 19 height 9
click at [480, 145] on div "加入網紅收藏 建立" at bounding box center [318, 160] width 637 height 321
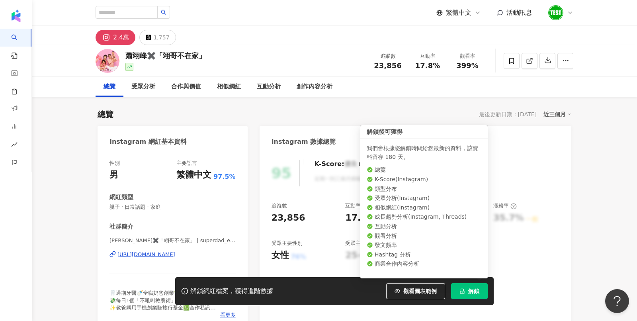
click at [468, 293] on button "解鎖" at bounding box center [469, 291] width 37 height 16
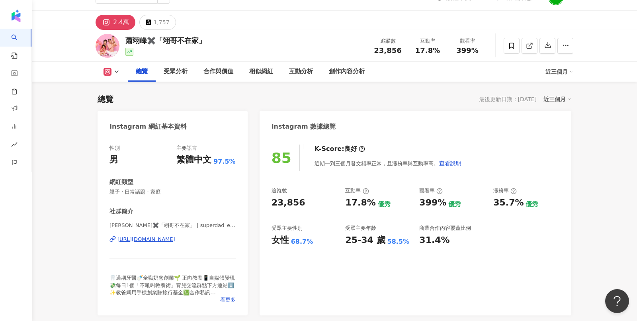
scroll to position [145, 0]
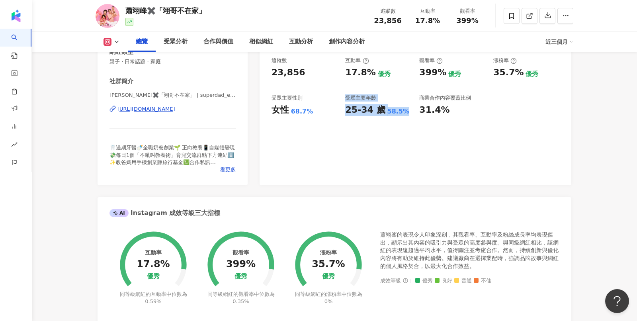
drag, startPoint x: 340, startPoint y: 112, endPoint x: 406, endPoint y: 112, distance: 65.3
click at [406, 112] on div "追蹤數 23,856 互動率 17.8% 優秀 觀看率 399% 優秀 漲粉率 35.7% 優秀 受眾主要性別 女性 68.7% 受眾主要年齡 25-34 歲…" at bounding box center [416, 86] width 288 height 59
click at [389, 165] on div "85 K-Score : 良好 近期一到三個月發文頻率正常，且漲粉率與互動率高。 查看說明 追蹤數 23,856 互動率 17.8% 優秀 觀看率 399% …" at bounding box center [416, 95] width 312 height 179
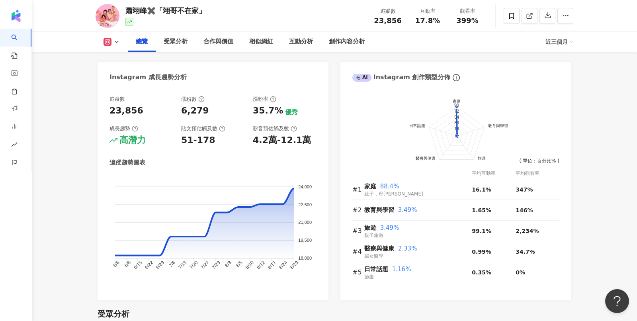
scroll to position [425, 0]
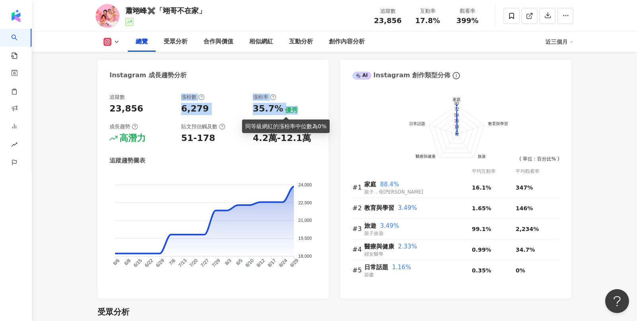
drag, startPoint x: 248, startPoint y: 90, endPoint x: 296, endPoint y: 114, distance: 53.6
click at [296, 114] on div "追蹤數 23,856 漲粉數 6,279 漲粉率 35.7% 優秀 成長趨勢 高潛力 貼文預估觸及數 51-178 影音預估觸及數 4.2萬-12.1萬 追蹤…" at bounding box center [213, 192] width 231 height 213
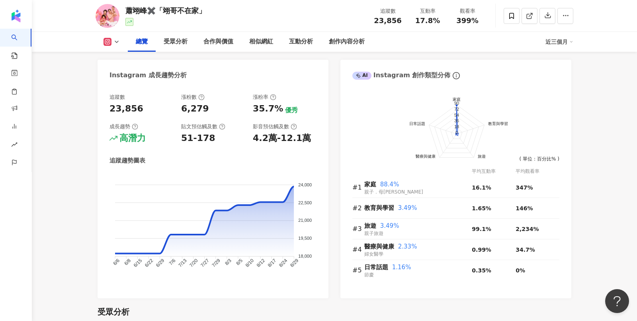
click at [309, 104] on div "35.7% 優秀" at bounding box center [285, 109] width 64 height 12
drag, startPoint x: 248, startPoint y: 96, endPoint x: 288, endPoint y: 108, distance: 42.0
click at [288, 108] on div "追蹤數 23,856 漲粉數 6,279 漲粉率 35.7% 優秀 成長趨勢 高潛力 貼文預估觸及數 51-178 影音預估觸及數 4.2萬-12.1萬" at bounding box center [213, 119] width 207 height 51
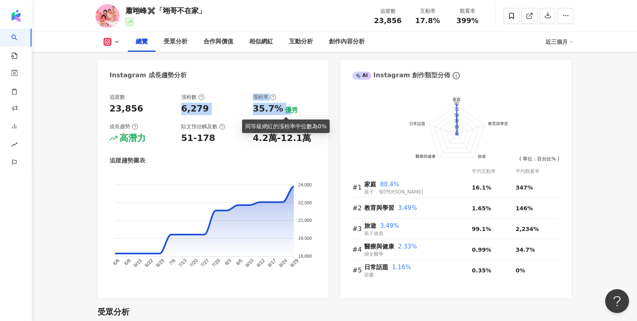
click at [288, 108] on div "優秀" at bounding box center [291, 110] width 13 height 9
drag, startPoint x: 249, startPoint y: 99, endPoint x: 292, endPoint y: 107, distance: 44.5
click at [292, 107] on div "追蹤數 23,856 漲粉數 6,279 漲粉率 35.7% 優秀 成長趨勢 高潛力 貼文預估觸及數 51-178 影音預估觸及數 4.2萬-12.1萬" at bounding box center [213, 119] width 207 height 51
click at [292, 107] on div "優秀" at bounding box center [291, 110] width 13 height 9
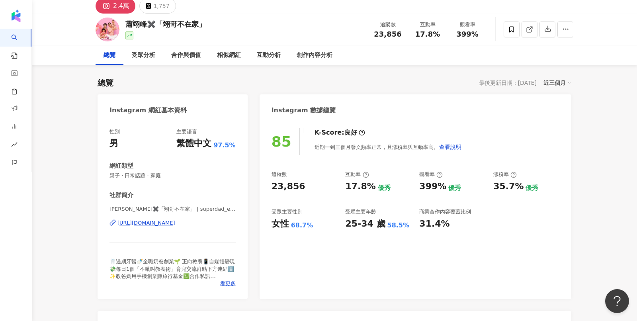
scroll to position [0, 0]
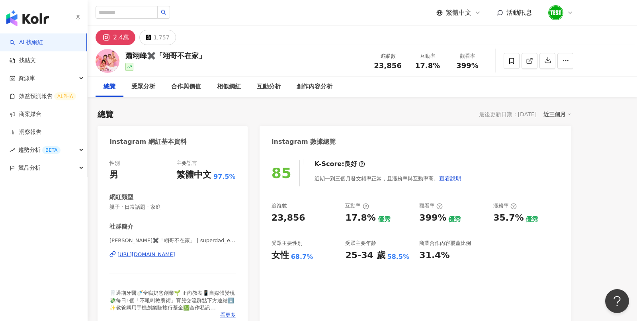
click at [25, 15] on img "button" at bounding box center [27, 18] width 43 height 16
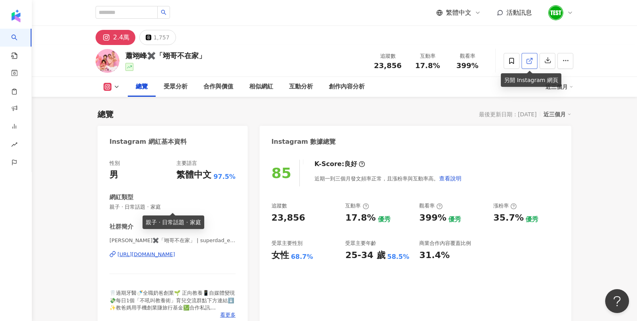
click at [527, 66] on link at bounding box center [530, 61] width 16 height 16
click at [513, 62] on icon at bounding box center [511, 60] width 7 height 7
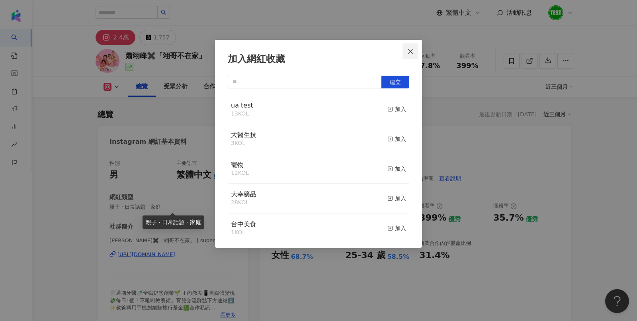
click at [408, 55] on button "Close" at bounding box center [411, 51] width 16 height 16
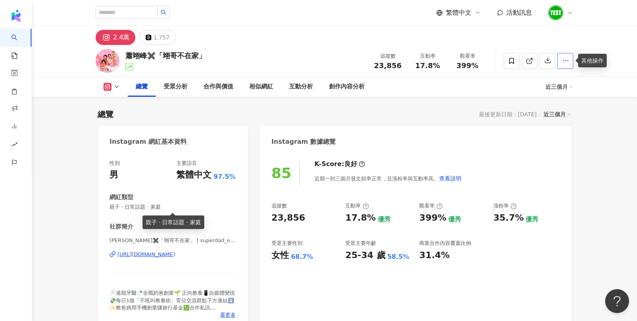
click at [563, 63] on icon "button" at bounding box center [566, 60] width 7 height 7
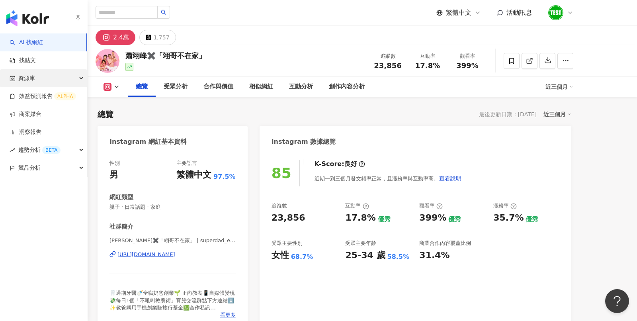
click at [33, 86] on span "資源庫" at bounding box center [26, 78] width 17 height 18
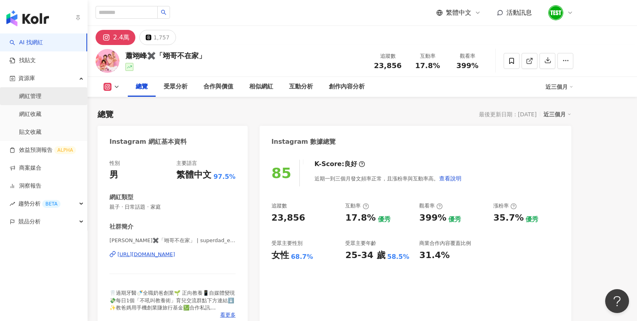
click at [40, 99] on link "網紅管理" at bounding box center [30, 96] width 22 height 8
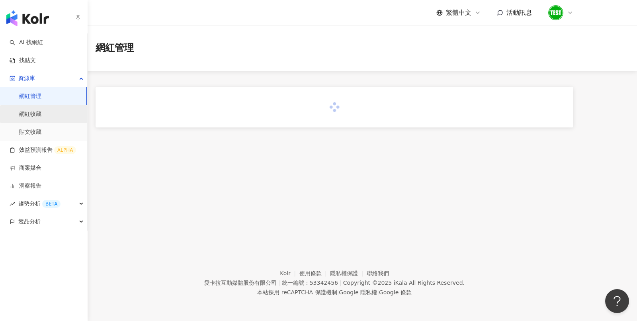
click at [33, 114] on link "網紅收藏" at bounding box center [30, 114] width 22 height 8
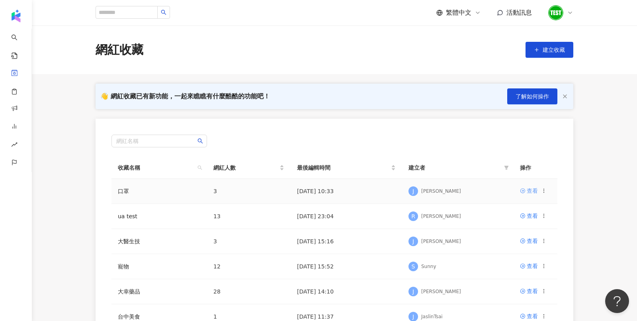
click at [526, 192] on link "查看" at bounding box center [529, 190] width 18 height 9
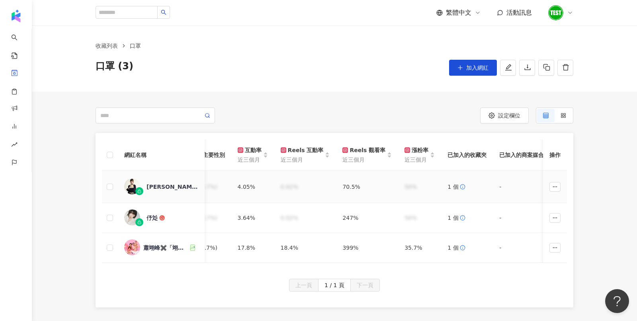
scroll to position [0, 498]
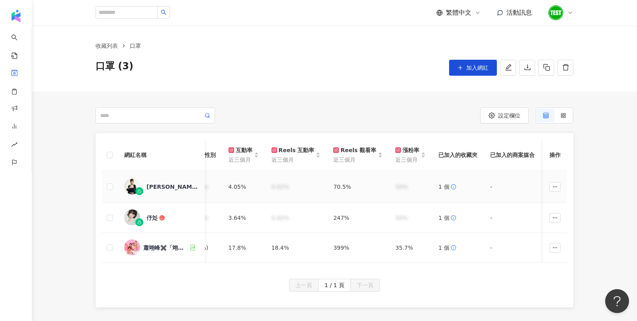
click at [107, 179] on td at bounding box center [110, 187] width 16 height 32
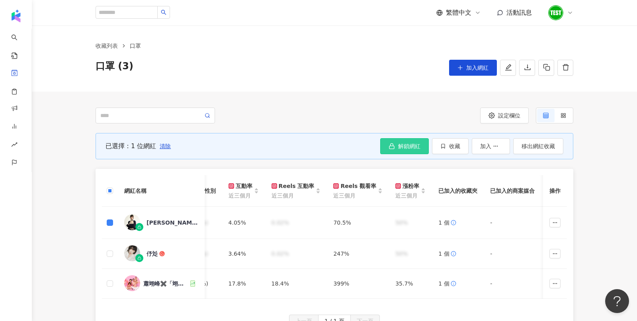
click at [412, 139] on button "解鎖網紅" at bounding box center [404, 146] width 49 height 16
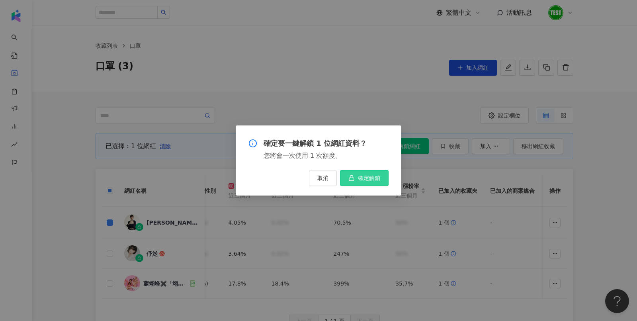
click at [382, 180] on button "確定解鎖" at bounding box center [364, 178] width 49 height 16
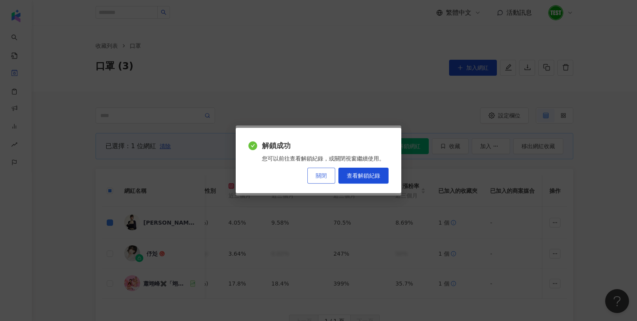
click at [327, 171] on button "關閉" at bounding box center [322, 176] width 28 height 16
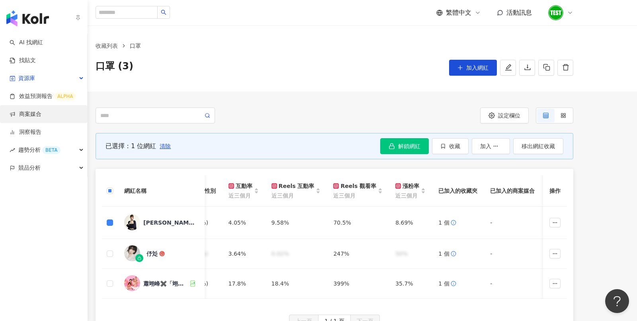
click at [34, 116] on link "商案媒合" at bounding box center [26, 114] width 32 height 8
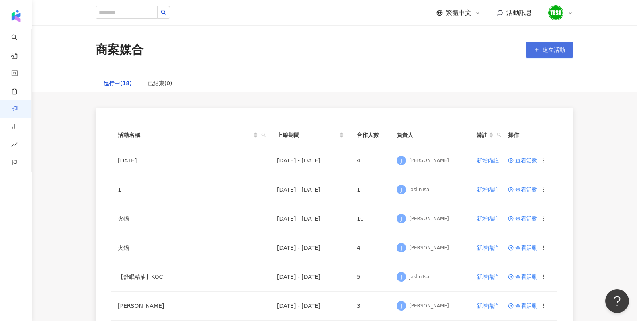
click at [571, 53] on button "建立活動" at bounding box center [550, 50] width 48 height 16
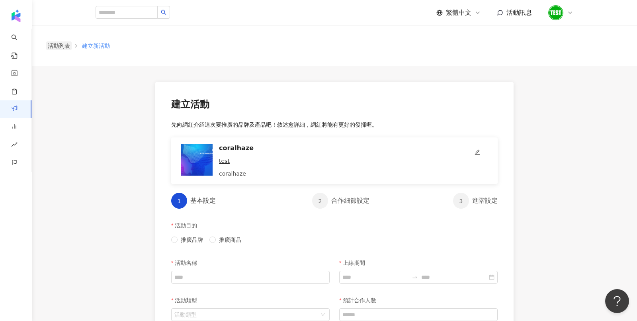
click at [56, 46] on link "活動列表" at bounding box center [58, 45] width 25 height 9
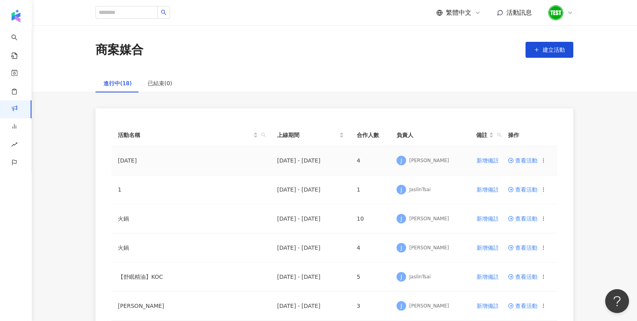
click at [131, 161] on td "[DATE]" at bounding box center [191, 160] width 159 height 29
click at [532, 159] on span "查看活動" at bounding box center [522, 161] width 29 height 6
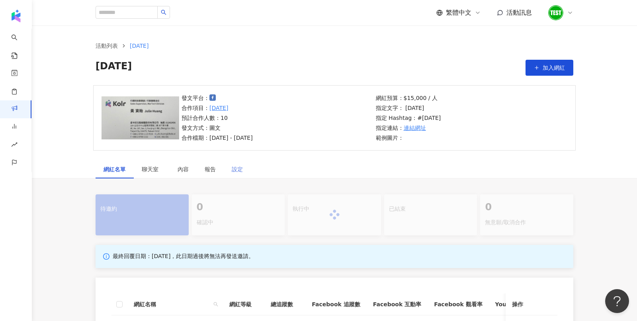
click at [230, 174] on div "設定" at bounding box center [237, 169] width 27 height 18
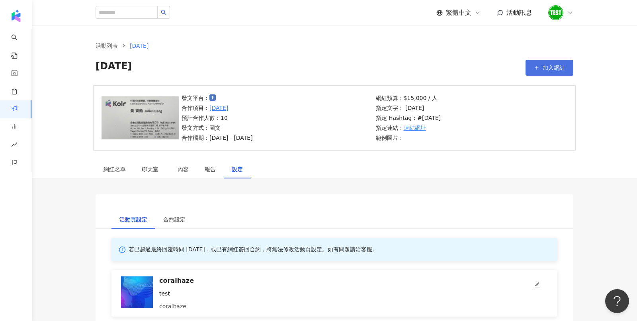
click at [545, 70] on span "加入網紅" at bounding box center [554, 68] width 22 height 6
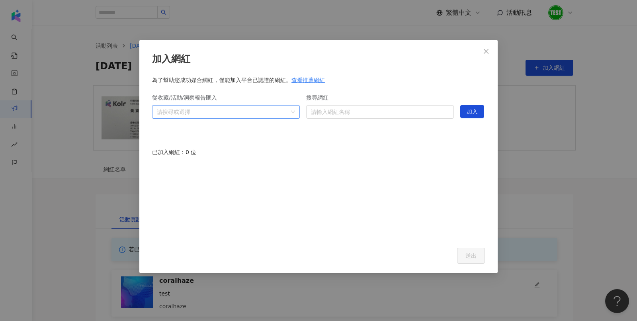
click at [295, 115] on div "請搜尋或選擇" at bounding box center [226, 112] width 148 height 14
click at [161, 129] on icon "caret-down" at bounding box center [160, 129] width 4 height 4
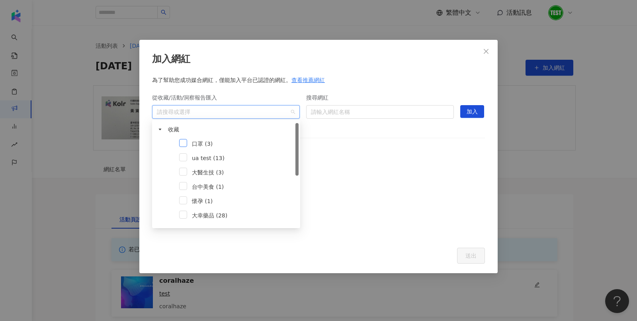
click at [182, 143] on span at bounding box center [183, 143] width 8 height 8
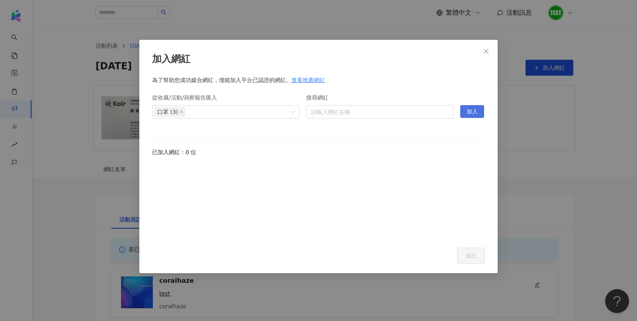
click at [478, 107] on span "加入" at bounding box center [472, 112] width 11 height 13
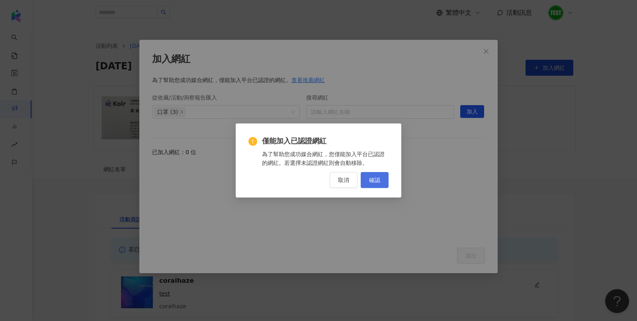
click at [380, 184] on button "確認" at bounding box center [375, 180] width 28 height 16
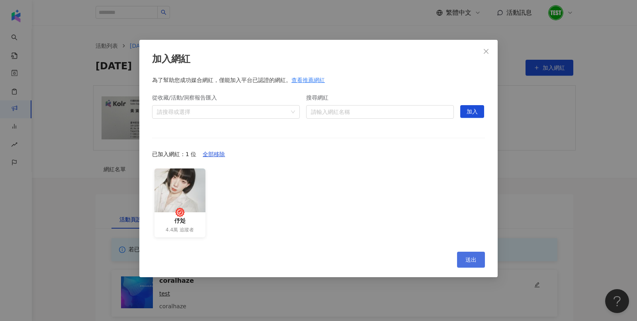
click at [463, 254] on button "送出" at bounding box center [471, 260] width 28 height 16
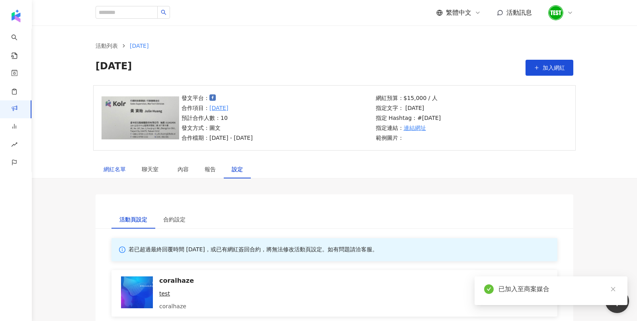
click at [123, 167] on div "網紅名單" at bounding box center [115, 169] width 22 height 9
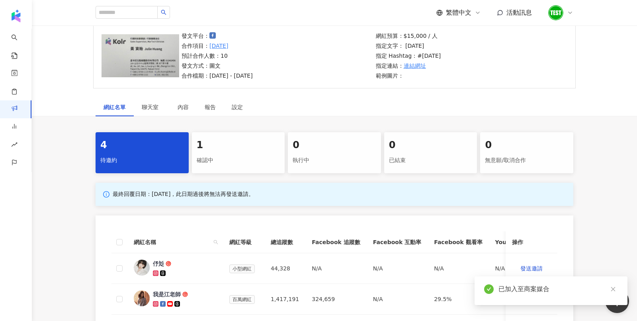
scroll to position [61, 0]
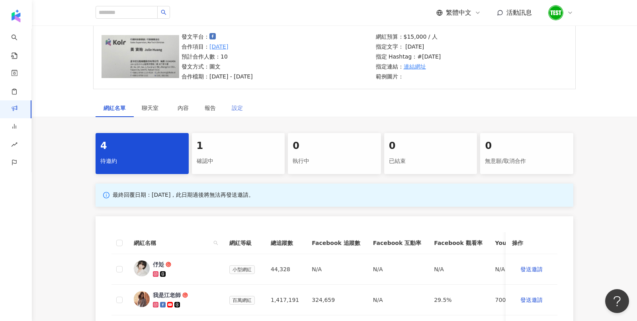
click at [244, 105] on div "設定" at bounding box center [237, 108] width 27 height 18
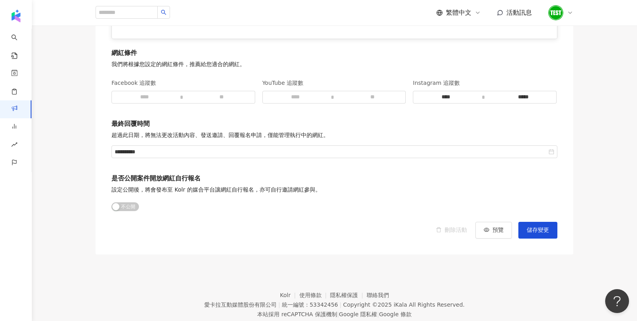
scroll to position [1113, 0]
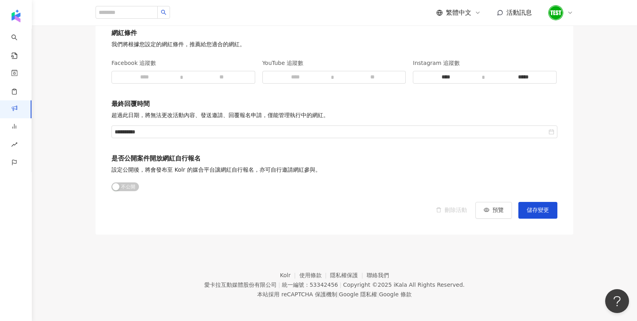
click at [128, 182] on div "公開 不公開" at bounding box center [125, 186] width 27 height 9
click at [124, 190] on div "公開 不公開" at bounding box center [125, 186] width 27 height 13
click at [123, 182] on span "公開 不公開" at bounding box center [125, 186] width 27 height 9
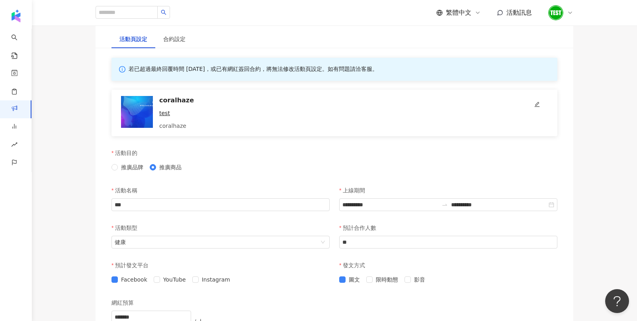
scroll to position [62, 0]
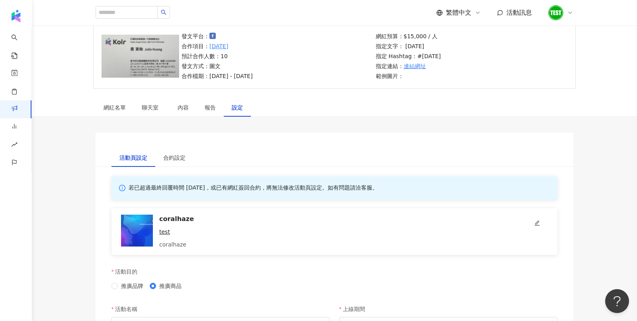
click at [288, 57] on div "發文平台： 合作項目： 中秋節 預計合作人數：10 發文方式：圖文 合作檔期：2025/9/1 - 2025/9/30" at bounding box center [276, 56] width 194 height 49
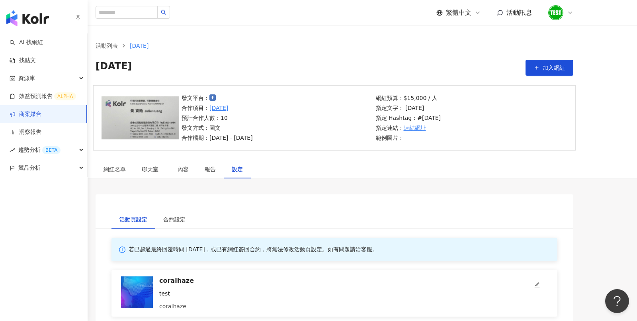
click at [22, 19] on img "button" at bounding box center [27, 18] width 43 height 16
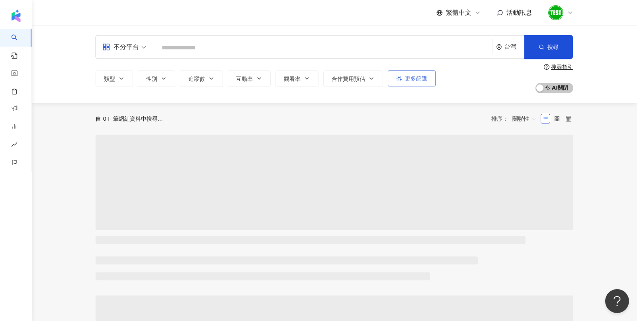
click at [427, 81] on button "更多篩選" at bounding box center [412, 79] width 48 height 16
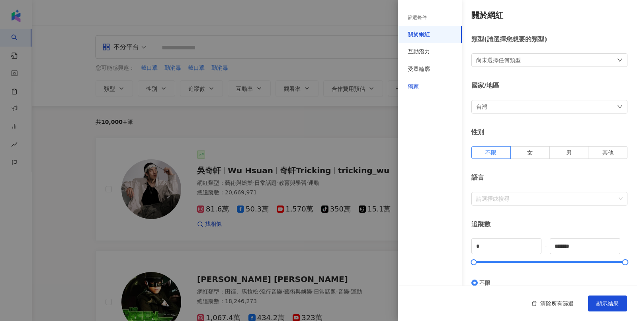
click at [417, 88] on div "獨家" at bounding box center [413, 87] width 11 height 8
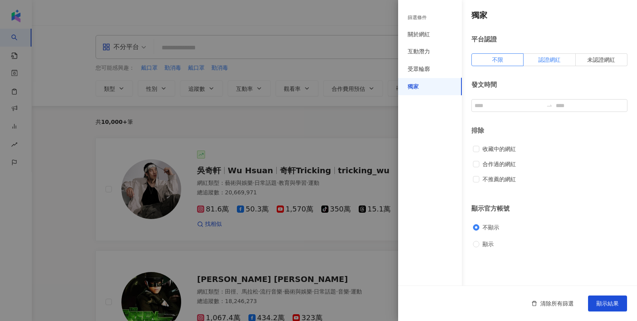
click at [564, 62] on label "認證網紅" at bounding box center [550, 59] width 52 height 13
click at [613, 305] on span "顯示結果" at bounding box center [608, 303] width 22 height 6
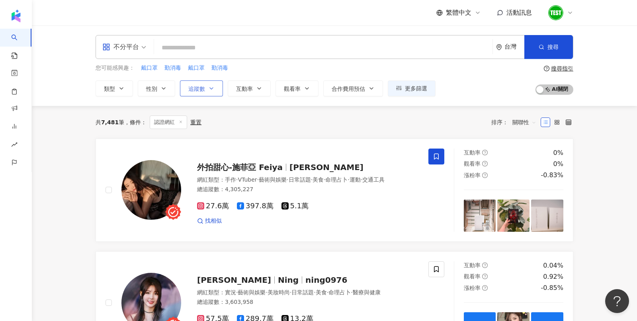
click at [207, 90] on button "追蹤數" at bounding box center [201, 88] width 43 height 16
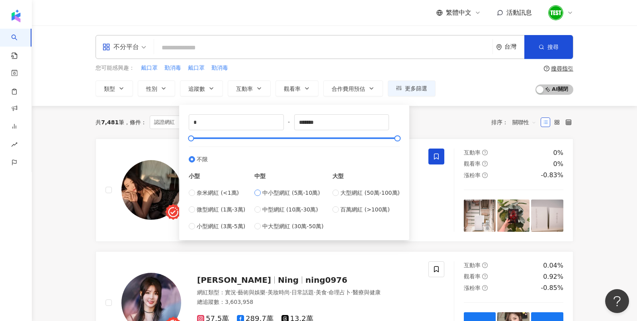
click at [289, 193] on span "中小型網紅 (5萬-10萬)" at bounding box center [292, 192] width 58 height 9
type input "*****"
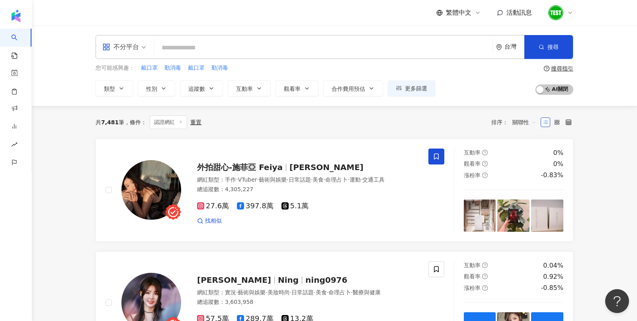
click at [434, 106] on div "共 7,481 筆 條件 ： 認證網紅 重置 排序： 關聯性" at bounding box center [335, 122] width 478 height 33
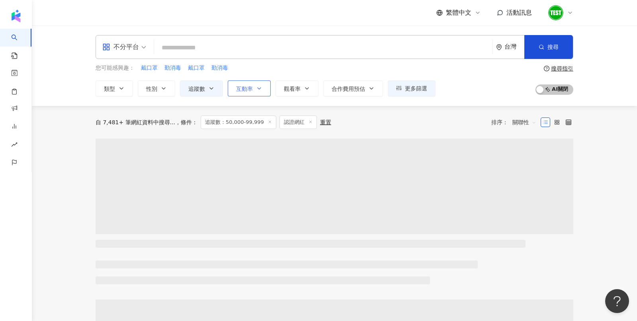
click at [234, 94] on button "互動率" at bounding box center [249, 88] width 43 height 16
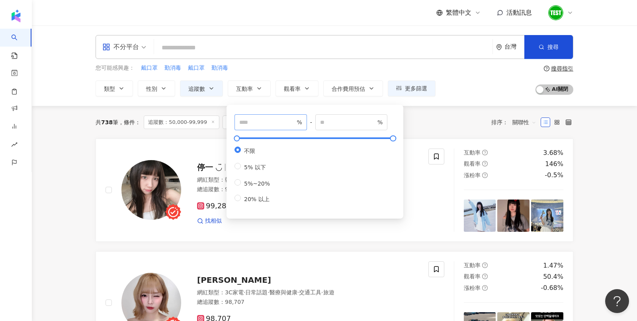
click at [257, 129] on span "%" at bounding box center [271, 122] width 73 height 16
click at [256, 125] on input "number" at bounding box center [267, 122] width 56 height 9
type input "*"
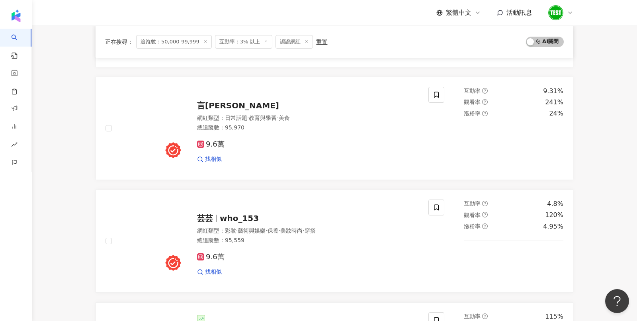
scroll to position [187, 0]
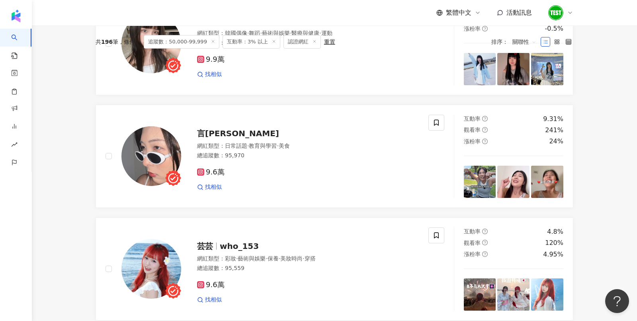
scroll to position [0, 0]
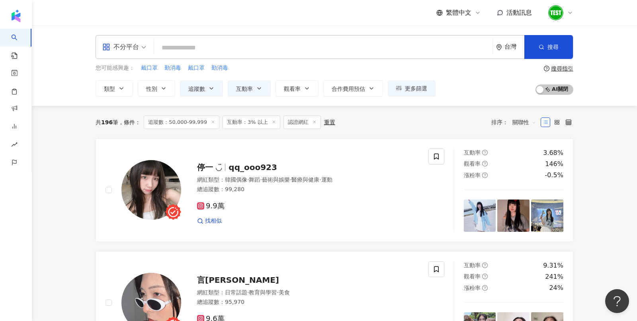
click at [198, 43] on input "search" at bounding box center [323, 47] width 332 height 15
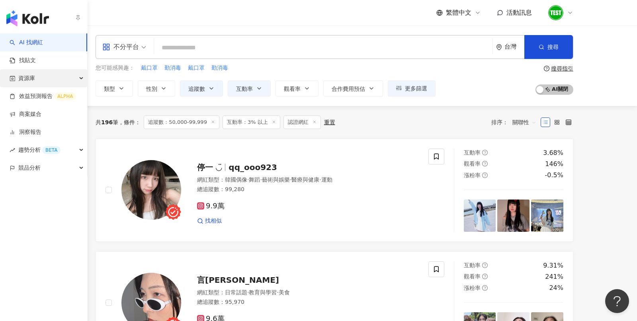
click at [23, 81] on span "資源庫" at bounding box center [26, 78] width 17 height 18
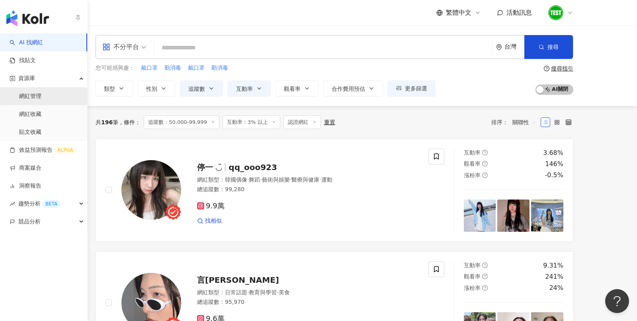
click at [41, 96] on link "網紅管理" at bounding box center [30, 96] width 22 height 8
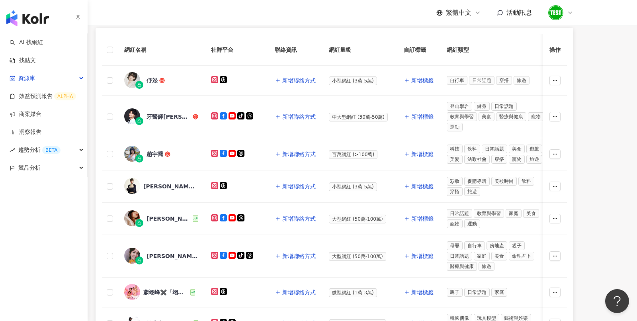
click at [37, 19] on img "button" at bounding box center [27, 18] width 43 height 16
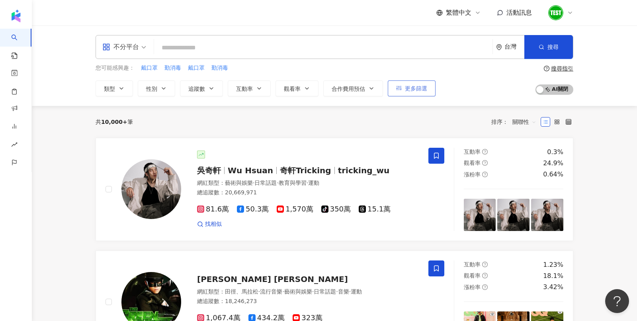
click at [394, 94] on button "更多篩選" at bounding box center [412, 88] width 48 height 16
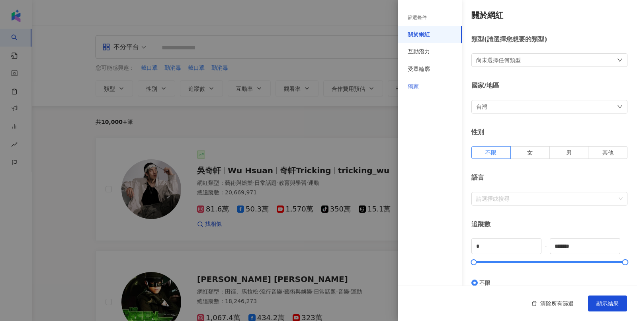
click at [419, 82] on div "獨家" at bounding box center [430, 87] width 64 height 18
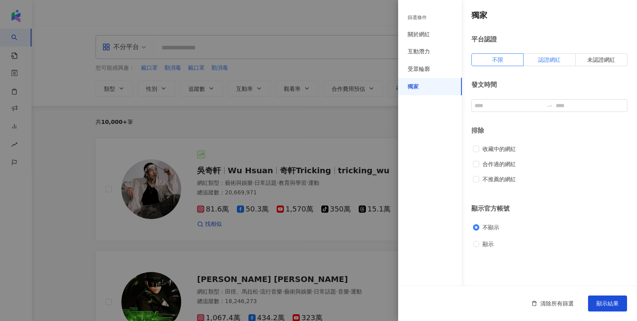
click at [541, 62] on label "認證網紅" at bounding box center [550, 59] width 52 height 13
click at [603, 303] on span "顯示結果" at bounding box center [608, 303] width 22 height 6
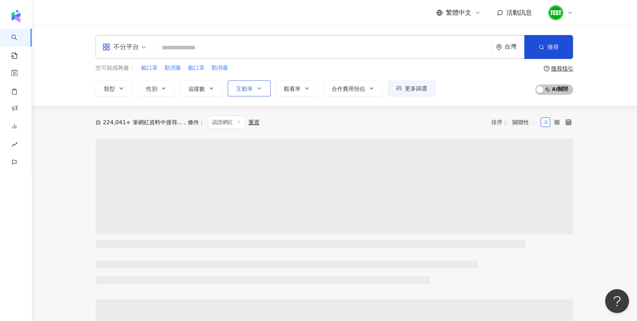
click at [243, 88] on span "互動率" at bounding box center [244, 89] width 17 height 6
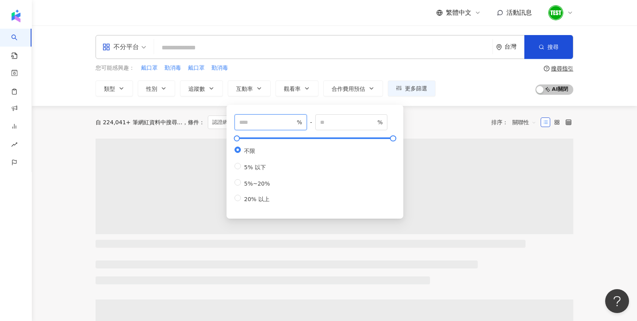
click at [261, 121] on input "number" at bounding box center [267, 122] width 56 height 9
type input "*"
click at [433, 115] on div "自 224,041+ 筆網紅資料中搜尋... 條件 ： 認證網紅 重置 排序： 關聯性" at bounding box center [335, 122] width 478 height 33
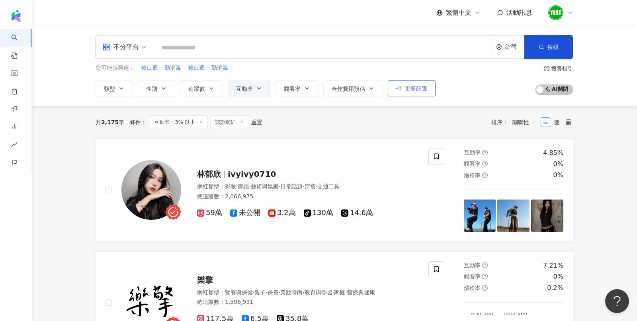
click at [426, 90] on button "更多篩選" at bounding box center [412, 88] width 48 height 16
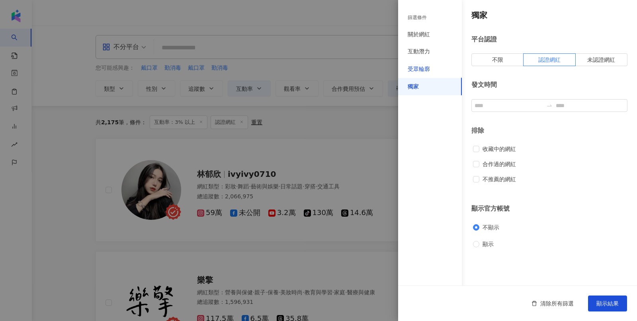
click at [421, 72] on div "受眾輪廓" at bounding box center [419, 69] width 22 height 8
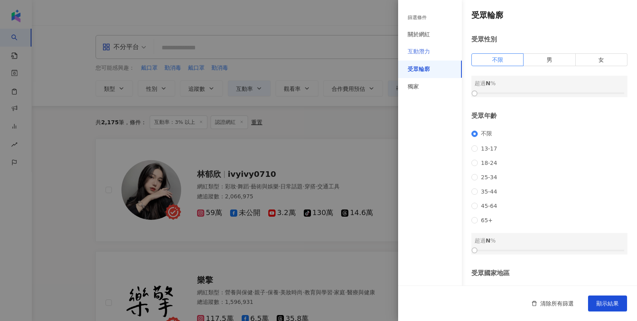
click at [421, 57] on div "互動潛力" at bounding box center [430, 52] width 64 height 18
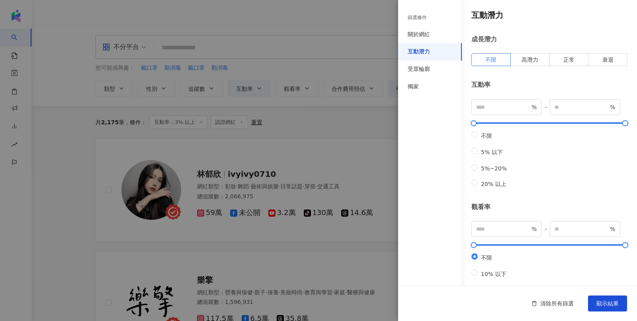
scroll to position [226, 0]
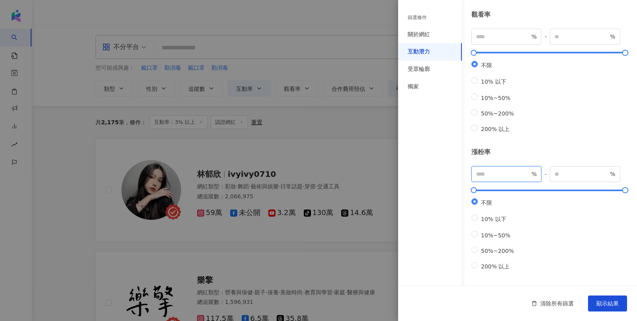
click at [487, 170] on input "number" at bounding box center [503, 174] width 54 height 9
type input "*"
click at [617, 298] on button "顯示結果" at bounding box center [607, 304] width 39 height 16
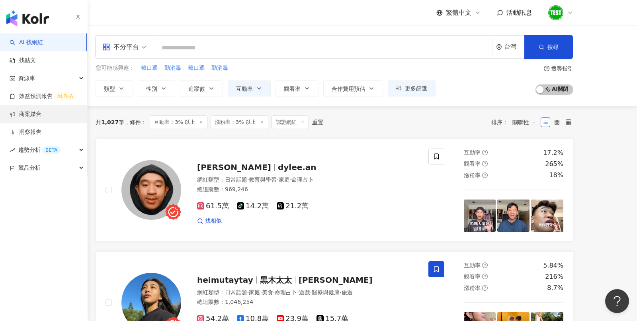
click at [25, 117] on link "商案媒合" at bounding box center [26, 114] width 32 height 8
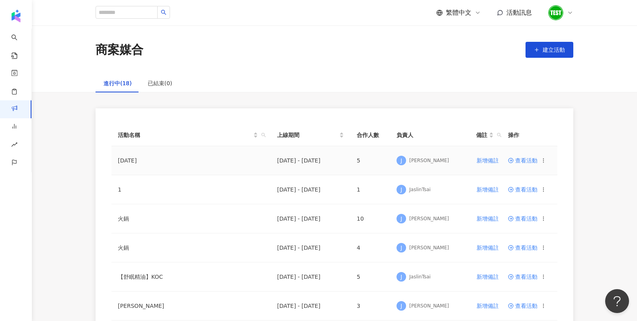
click at [524, 163] on td "查看活動" at bounding box center [530, 160] width 56 height 29
click at [522, 160] on span "查看活動" at bounding box center [522, 161] width 29 height 6
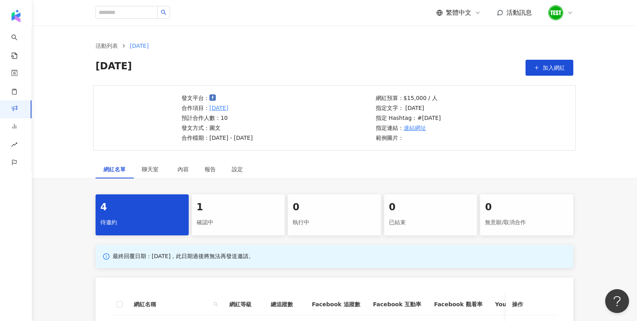
click at [229, 172] on div "設定" at bounding box center [237, 169] width 27 height 18
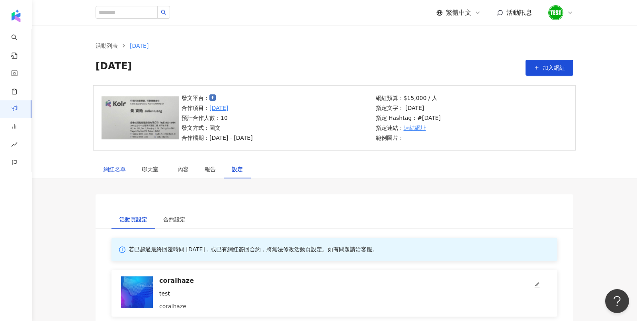
click at [120, 171] on div "網紅名單" at bounding box center [115, 169] width 22 height 9
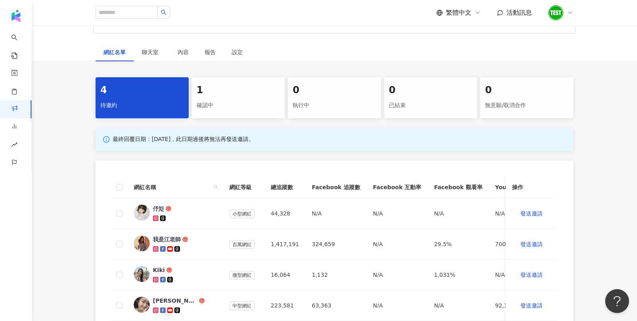
scroll to position [106, 0]
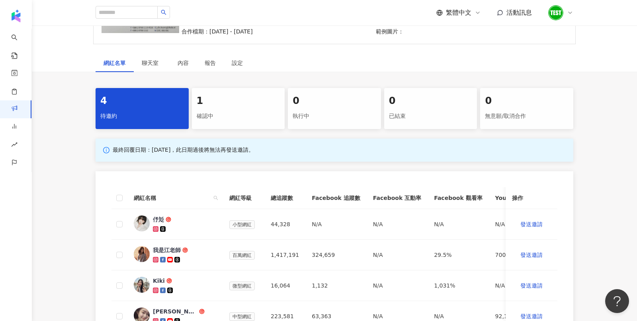
click at [232, 103] on div "1" at bounding box center [239, 101] width 84 height 14
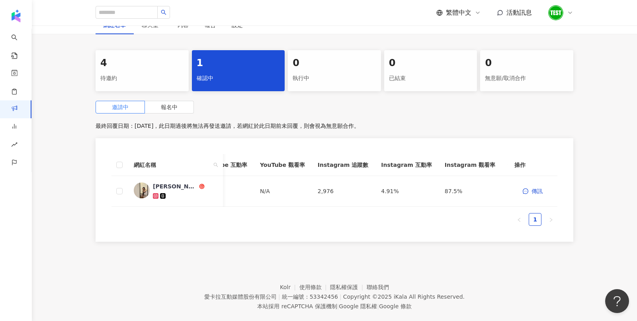
scroll to position [145, 0]
click at [318, 61] on div "0" at bounding box center [335, 63] width 84 height 14
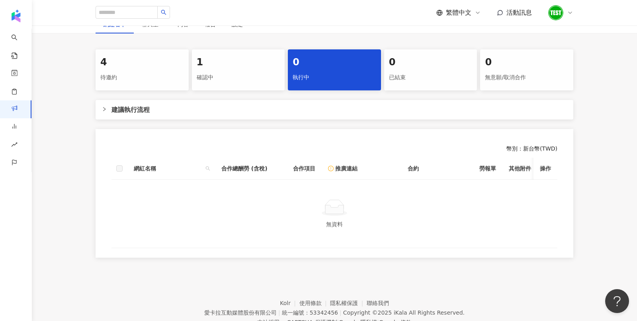
click at [110, 108] on div at bounding box center [107, 109] width 10 height 9
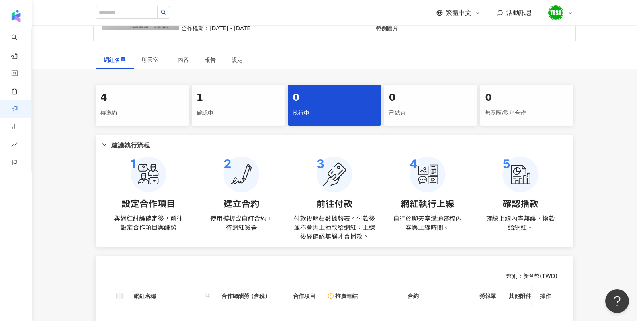
scroll to position [70, 0]
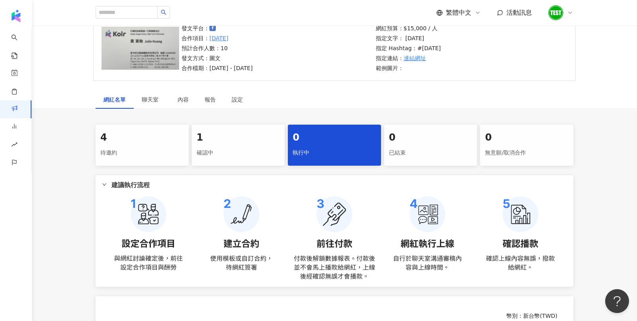
click at [245, 155] on div "確認中" at bounding box center [239, 153] width 84 height 14
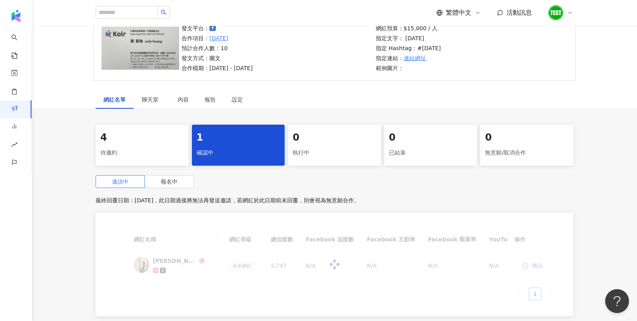
click at [324, 169] on div "4 待邀約 1 確認中 0 執行中 0 已結束 0 無意願/取消合作 邀請中 報名中 最終回覆日期：2025/9/24，此日期過後將無法再發送邀請，若網紅於此…" at bounding box center [335, 223] width 510 height 196
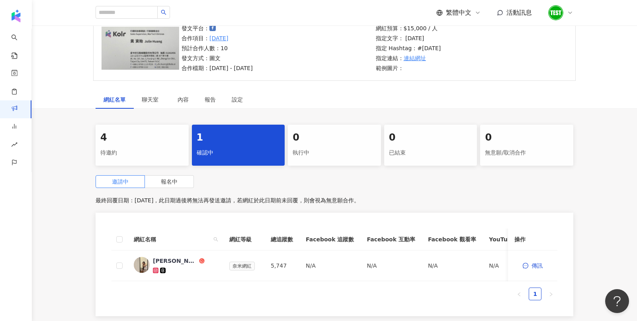
click at [310, 159] on div "0 執行中" at bounding box center [334, 145] width 93 height 41
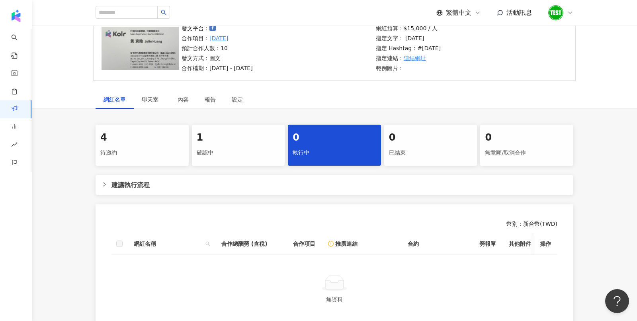
click at [257, 152] on div "確認中" at bounding box center [239, 153] width 84 height 14
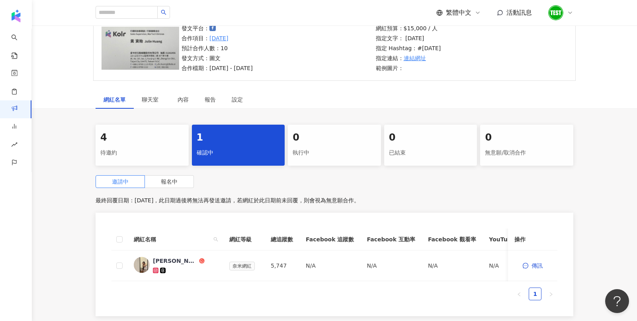
click at [320, 155] on div "執行中" at bounding box center [335, 153] width 84 height 14
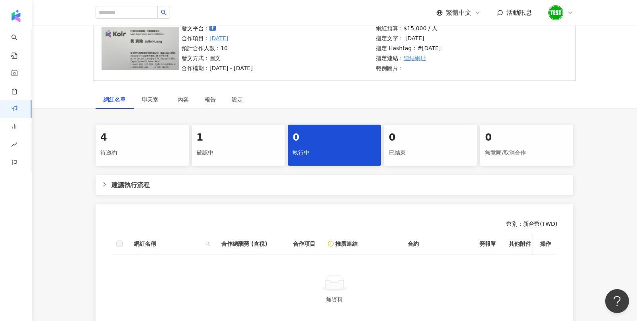
click at [105, 187] on div at bounding box center [107, 184] width 10 height 9
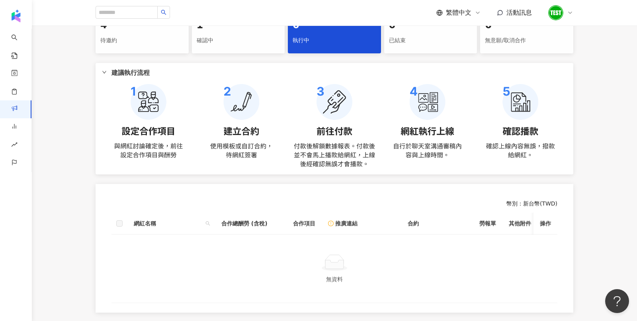
scroll to position [181, 0]
click at [573, 13] on icon at bounding box center [570, 13] width 6 height 6
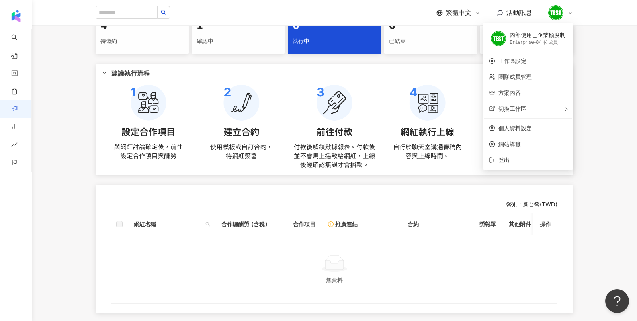
click at [448, 73] on span "建議執行流程" at bounding box center [340, 74] width 456 height 10
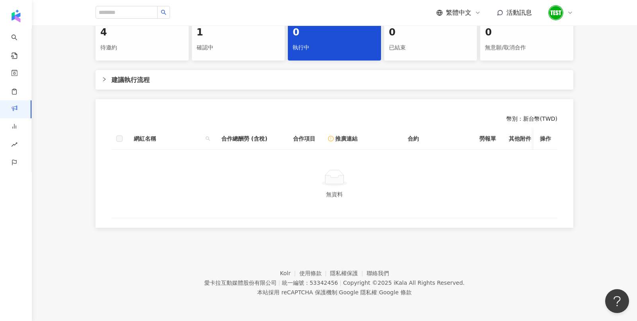
scroll to position [174, 0]
click at [104, 82] on icon "right" at bounding box center [104, 80] width 5 height 5
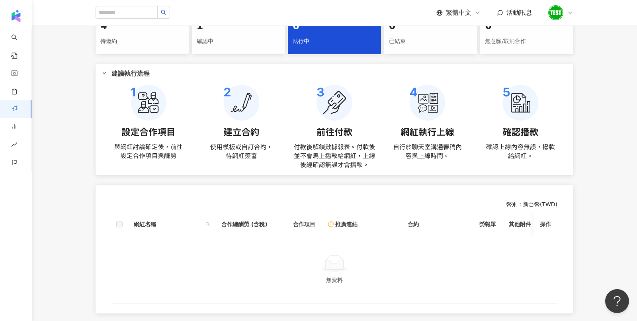
click at [231, 52] on div "1 確認中" at bounding box center [238, 33] width 93 height 41
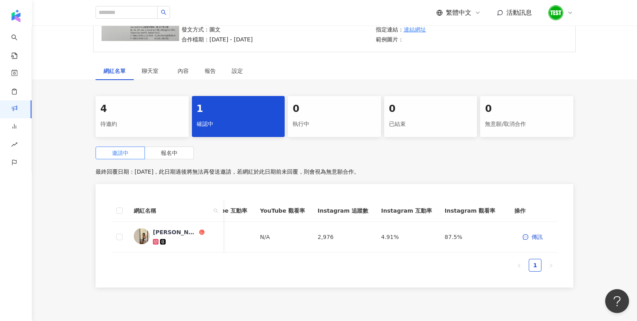
scroll to position [108, 0]
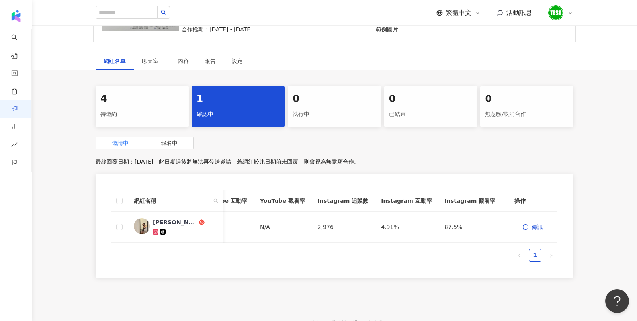
click at [309, 119] on div "執行中" at bounding box center [335, 115] width 84 height 14
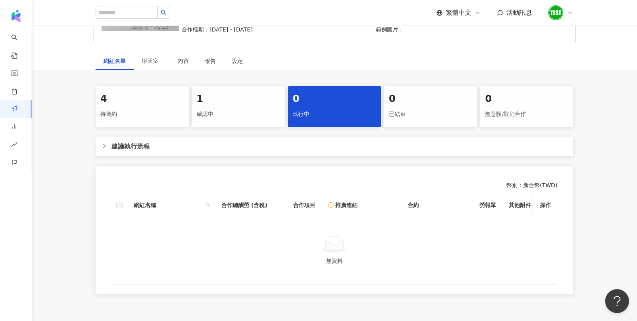
click at [399, 120] on div "已結束" at bounding box center [431, 115] width 84 height 14
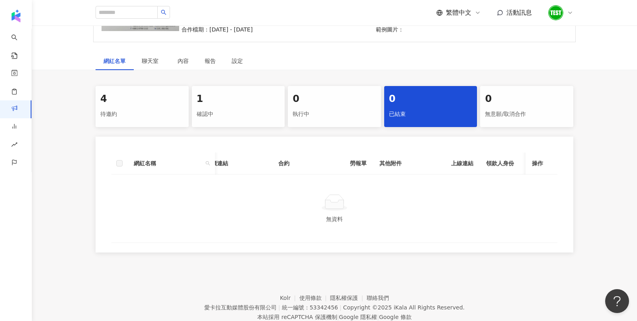
scroll to position [0, 248]
click at [354, 112] on div "執行中" at bounding box center [335, 115] width 84 height 14
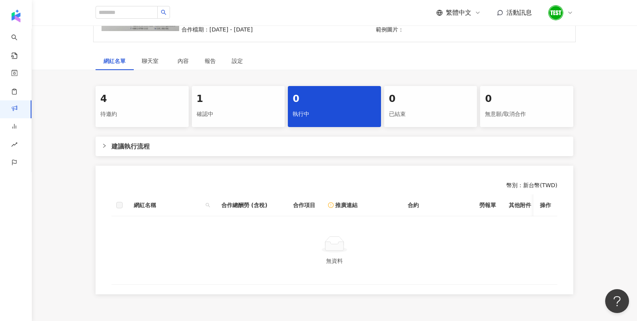
click at [192, 110] on div "1 確認中" at bounding box center [238, 106] width 93 height 41
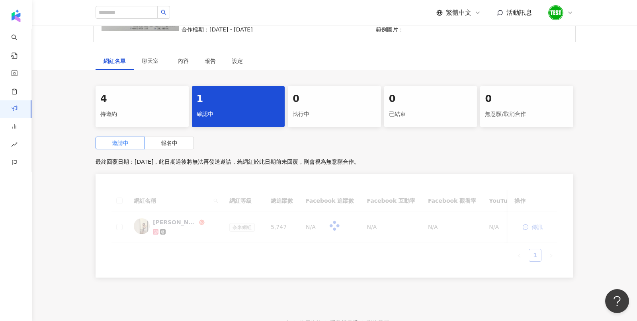
click at [164, 110] on div "待邀約" at bounding box center [142, 115] width 84 height 14
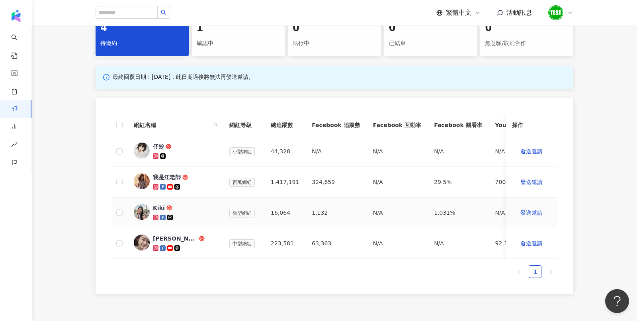
scroll to position [186, 0]
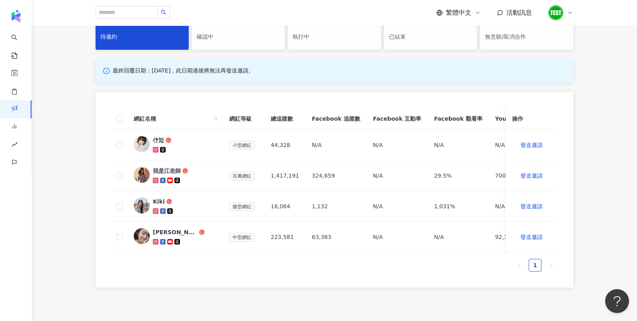
click at [237, 33] on div "確認中" at bounding box center [239, 37] width 84 height 14
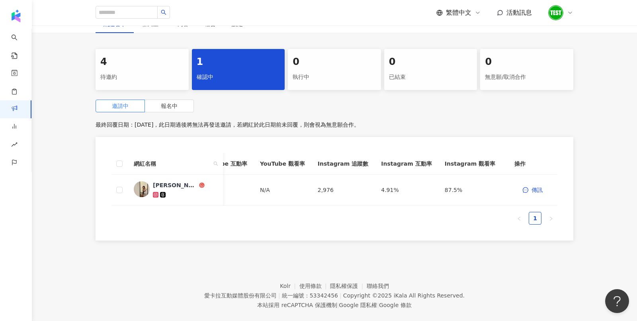
scroll to position [145, 0]
click at [168, 108] on span "報名中" at bounding box center [169, 107] width 17 height 6
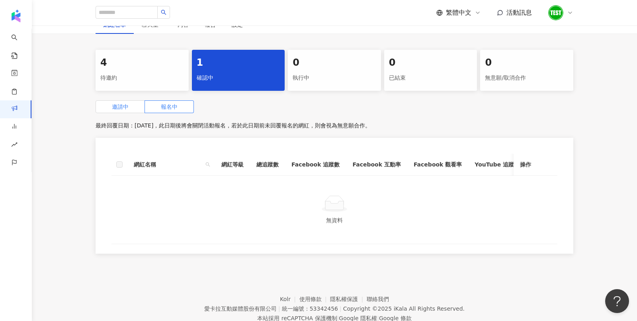
click at [114, 106] on span "邀請中" at bounding box center [120, 107] width 17 height 6
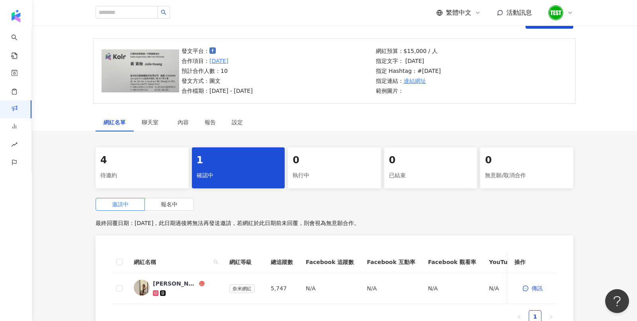
scroll to position [46, 0]
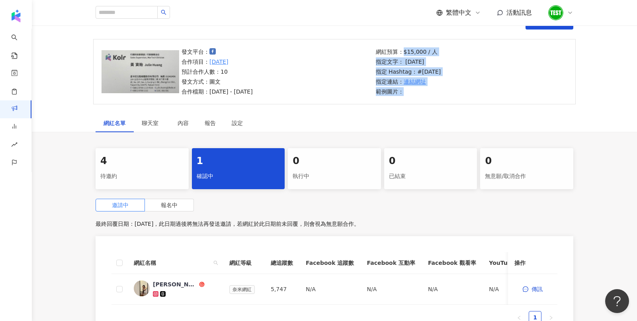
drag, startPoint x: 403, startPoint y: 50, endPoint x: 446, endPoint y: 52, distance: 43.1
click at [446, 52] on div "網紅預算：$15,000 / 人 指定文字： 中秋節 指定 Hashtag： #中秋節 指定連結： 連結網址 範例圖片：" at bounding box center [471, 71] width 194 height 49
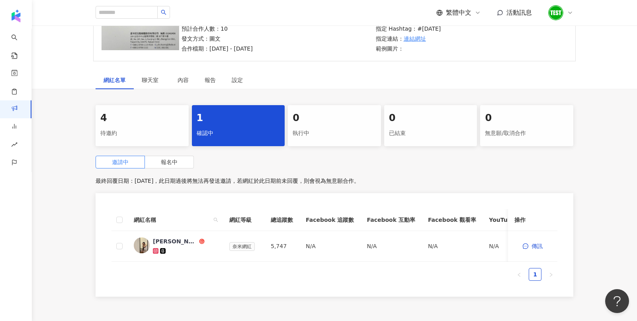
scroll to position [42, 0]
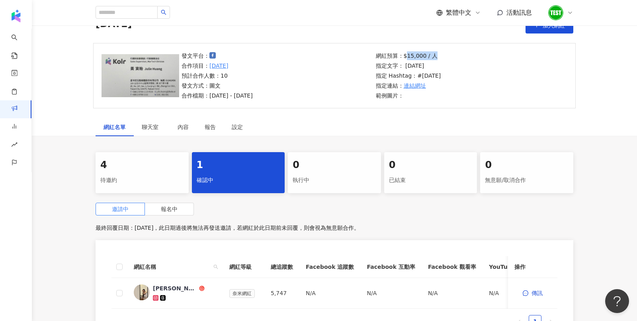
drag, startPoint x: 408, startPoint y: 55, endPoint x: 434, endPoint y: 55, distance: 25.5
click at [434, 55] on p "網紅預算：$15,000 / 人" at bounding box center [408, 55] width 65 height 9
click at [408, 57] on p "網紅預算：$15,000 / 人" at bounding box center [408, 55] width 65 height 9
drag, startPoint x: 404, startPoint y: 55, endPoint x: 449, endPoint y: 55, distance: 45.0
click at [449, 55] on div "網紅預算：$15,000 / 人 指定文字： 中秋節 指定 Hashtag： #中秋節 指定連結： 連結網址 範例圖片：" at bounding box center [471, 75] width 194 height 49
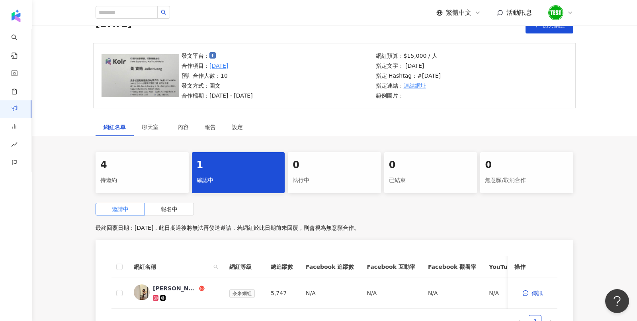
click at [452, 100] on div "發文平台： 合作項目： 中秋節 預計合作人數：10 發文方式：圖文 合作檔期：2025/9/1 - 2025/9/30 網紅預算：$15,000 / 人 指定…" at bounding box center [334, 75] width 483 height 65
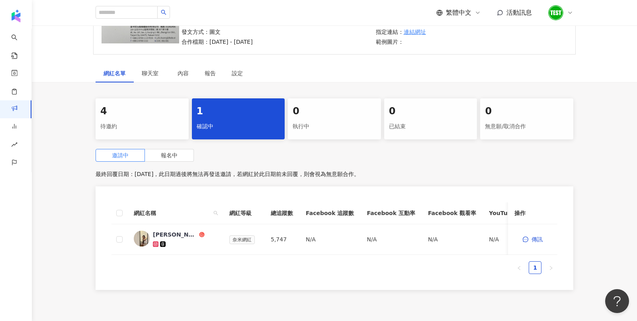
scroll to position [86, 0]
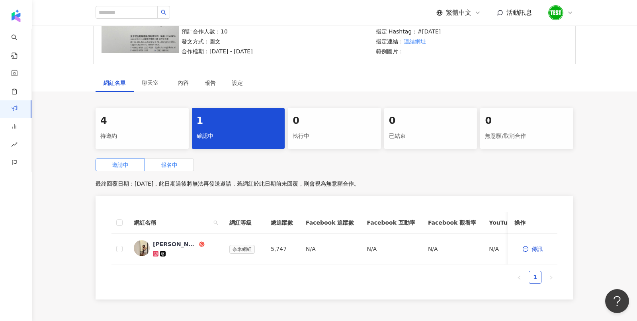
click at [171, 163] on span "報名中" at bounding box center [169, 165] width 17 height 6
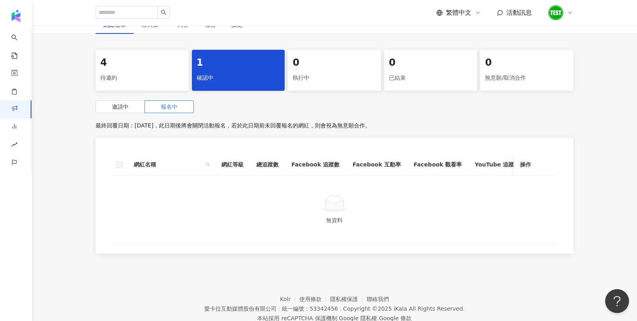
scroll to position [142, 0]
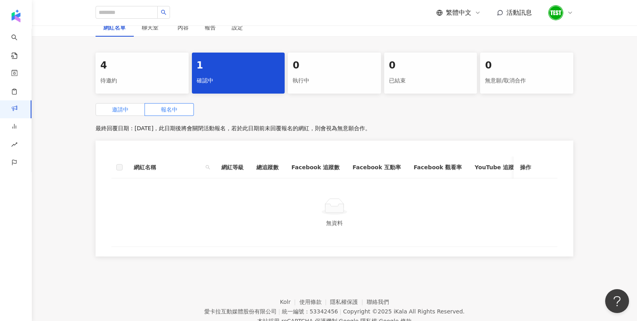
click at [124, 107] on span "邀請中" at bounding box center [120, 109] width 17 height 6
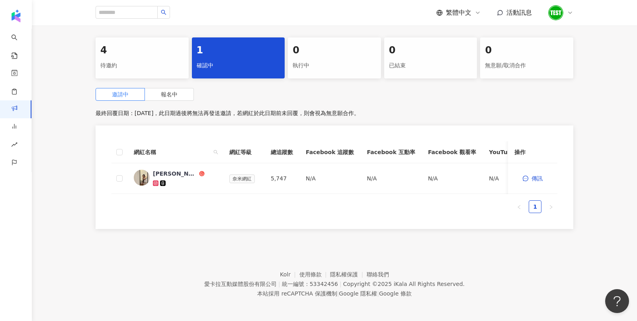
scroll to position [141, 0]
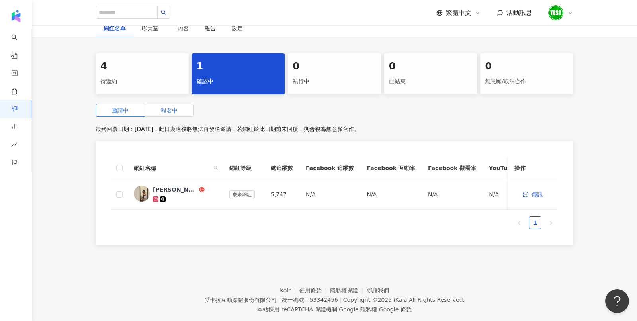
click at [157, 108] on label "報名中" at bounding box center [169, 110] width 49 height 13
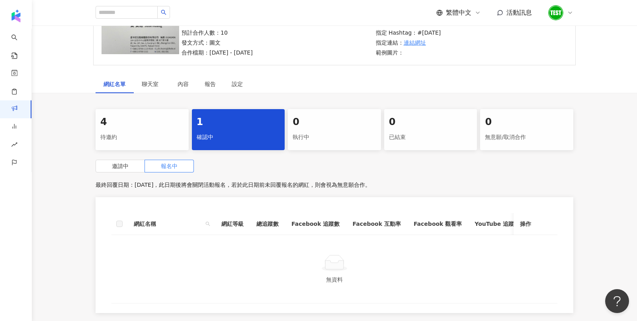
scroll to position [86, 0]
click at [216, 81] on div "報告" at bounding box center [210, 83] width 11 height 9
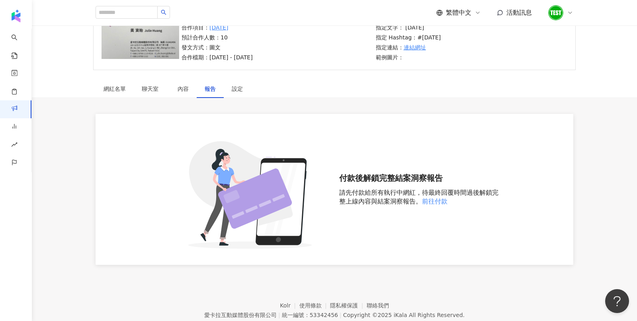
scroll to position [86, 0]
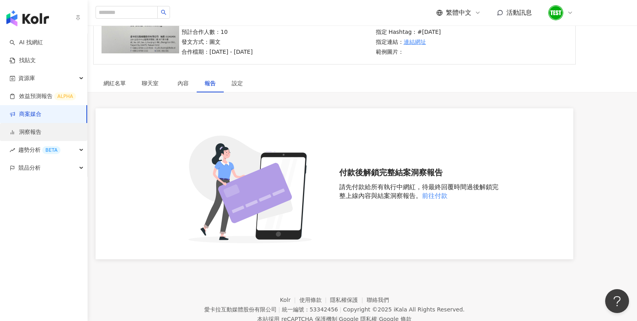
click at [28, 132] on link "洞察報告" at bounding box center [26, 132] width 32 height 8
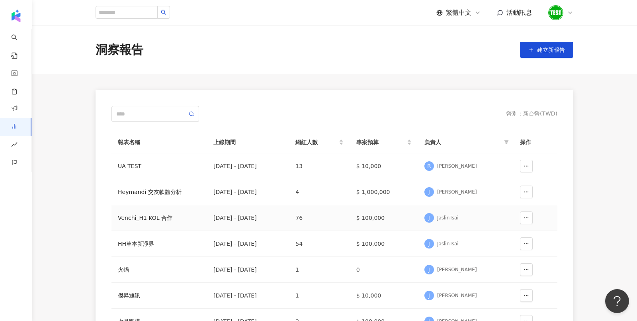
click at [145, 216] on div "Venchi_H1 KOL 合作" at bounding box center [159, 218] width 83 height 9
click at [138, 241] on div "HH草本新淨界" at bounding box center [159, 243] width 83 height 9
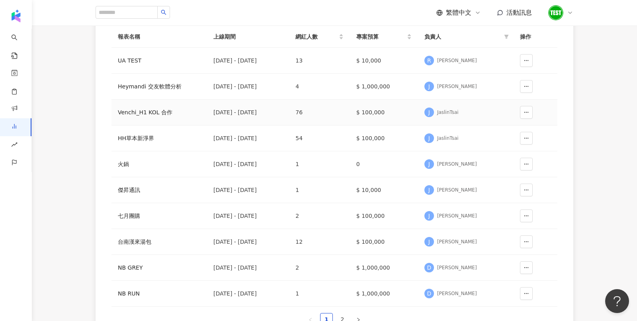
scroll to position [120, 0]
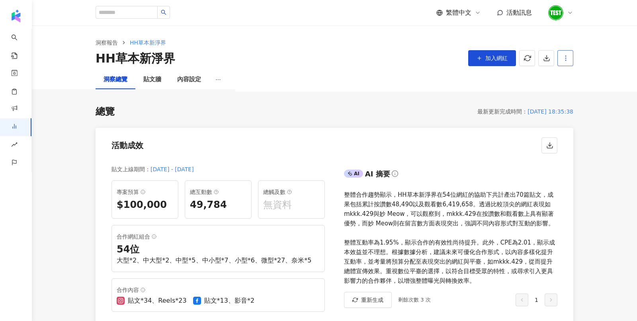
click at [558, 58] on button "button" at bounding box center [566, 58] width 16 height 16
click at [568, 75] on icon at bounding box center [567, 78] width 6 height 6
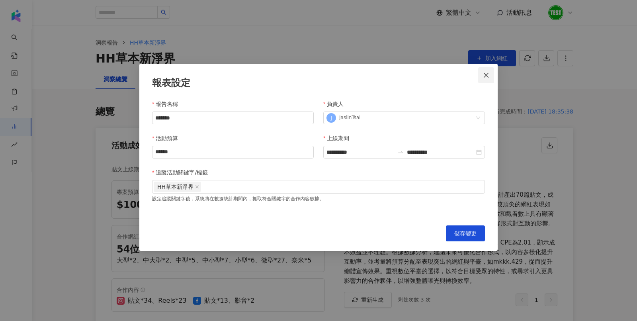
click at [485, 79] on button "Close" at bounding box center [486, 75] width 16 height 16
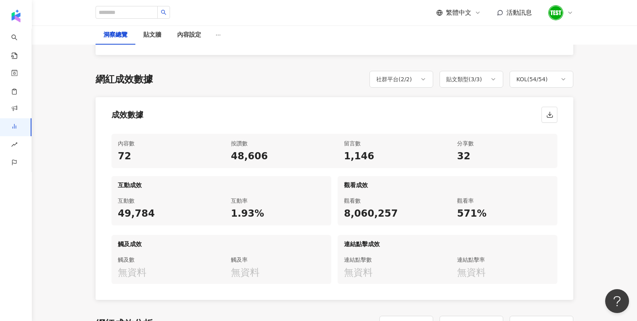
scroll to position [187, 0]
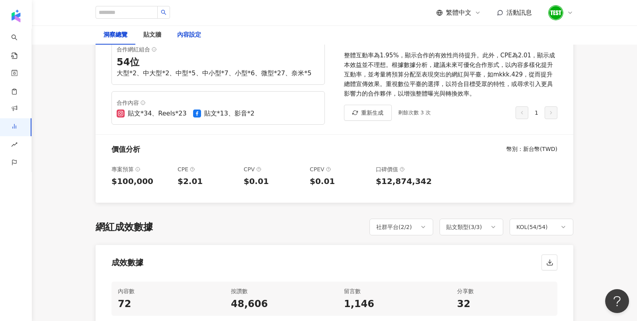
click at [195, 32] on div "內容設定" at bounding box center [189, 35] width 24 height 10
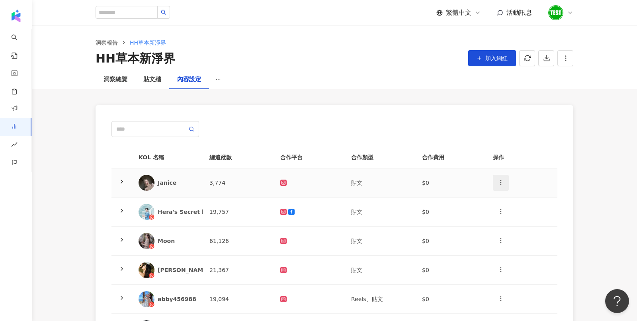
click at [503, 183] on icon "button" at bounding box center [501, 182] width 6 height 6
click at [509, 197] on div "新增內容" at bounding box center [515, 201] width 31 height 9
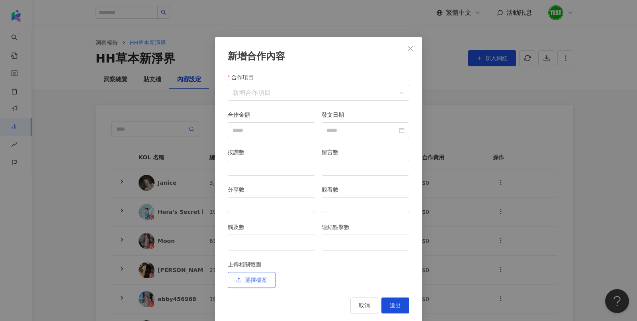
scroll to position [12, 0]
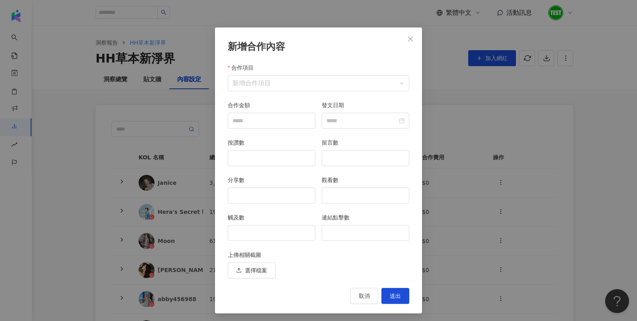
click at [498, 187] on div "新增合作內容 合作項目 新增合作項目 合作項目 合作金額 發文日期 按讚數 留言數 分享數 觀看數 觸及數 連結點擊數 上傳相關截圖 選擇檔案 取消 送出" at bounding box center [318, 160] width 637 height 321
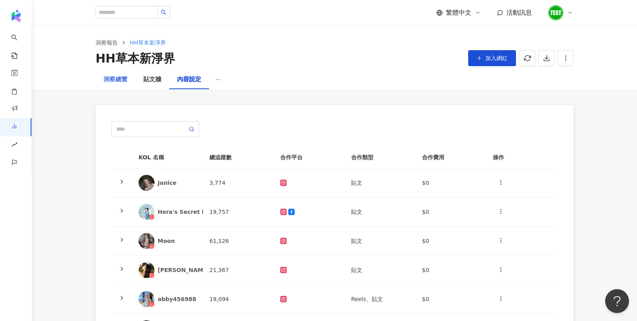
click at [110, 86] on div "洞察總覽" at bounding box center [116, 79] width 40 height 19
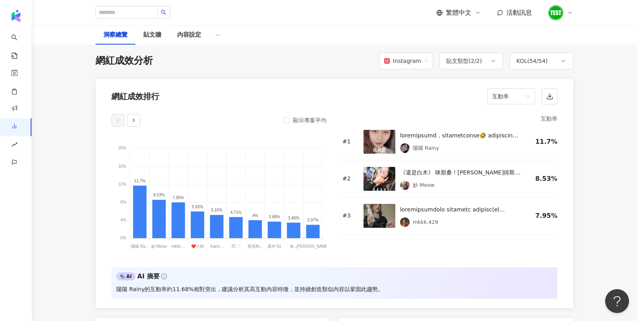
scroll to position [600, 0]
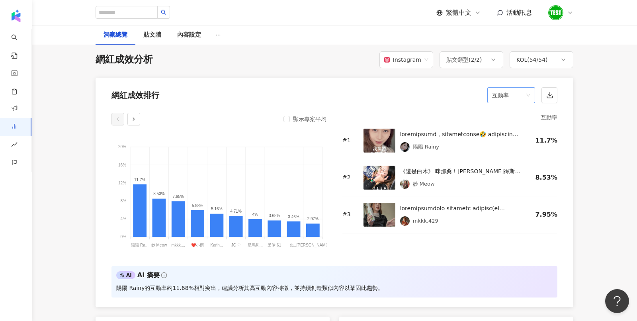
click at [498, 96] on span "互動率" at bounding box center [511, 95] width 38 height 15
click at [463, 241] on div "互動率 # 1 陽陽 Rainy 11.7% # 2 《還是白木》 咪那桑！白木妙得斯～ 有一說一呀⋯上班族真的好累😨 我就算用演的也覺得壓力好大伊呀呀呀呀呀…" at bounding box center [450, 185] width 215 height 144
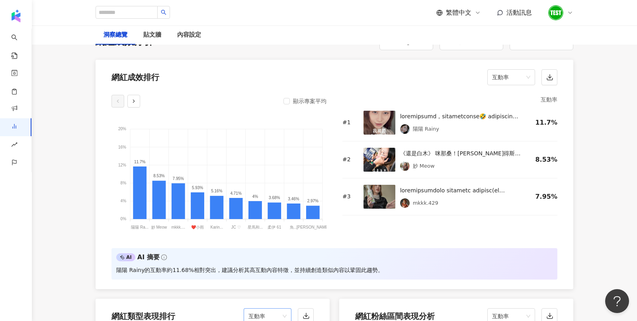
scroll to position [618, 0]
click at [521, 79] on span "互動率" at bounding box center [511, 76] width 38 height 15
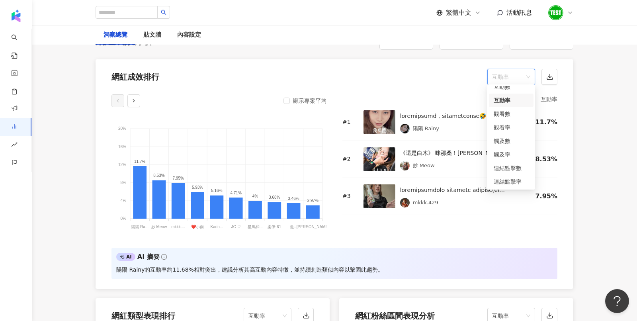
click at [430, 78] on div "網紅成效排行 互動率" at bounding box center [335, 74] width 478 height 30
click at [517, 77] on span "互動率" at bounding box center [511, 76] width 38 height 15
click at [452, 80] on div "網紅成效排行 互動率 互動率" at bounding box center [335, 74] width 478 height 30
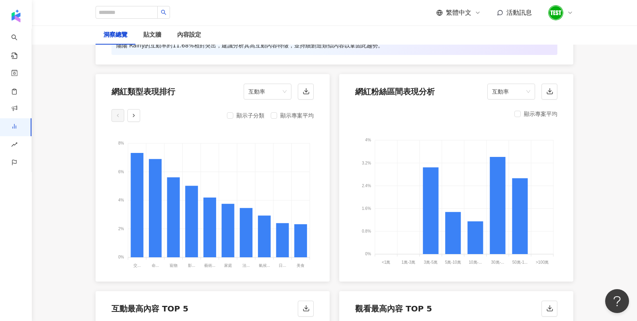
scroll to position [830, 0]
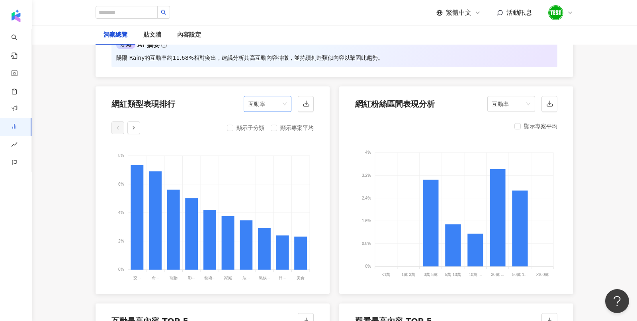
click at [282, 103] on span "互動率" at bounding box center [268, 103] width 38 height 15
click at [157, 151] on foreignobject at bounding box center [213, 213] width 202 height 139
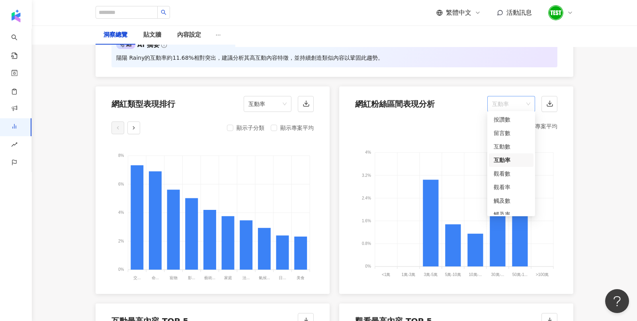
click at [509, 100] on span "互動率" at bounding box center [511, 103] width 38 height 15
click at [425, 294] on div "網紅成效排行 互動率 顯示專案平均 20% 20% 16% 16% 12% 12% 8% 8% 4% 4% 0% 0% 11.7% 8.53% 7.95% 5…" at bounding box center [335, 194] width 478 height 695
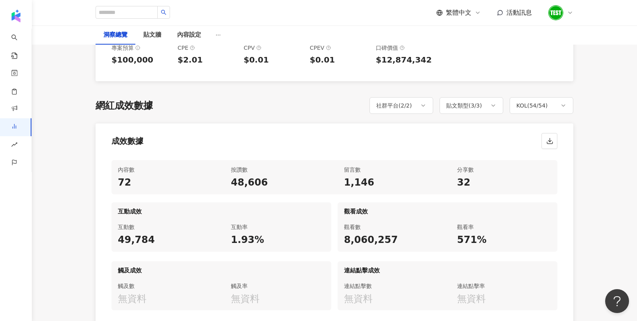
scroll to position [0, 0]
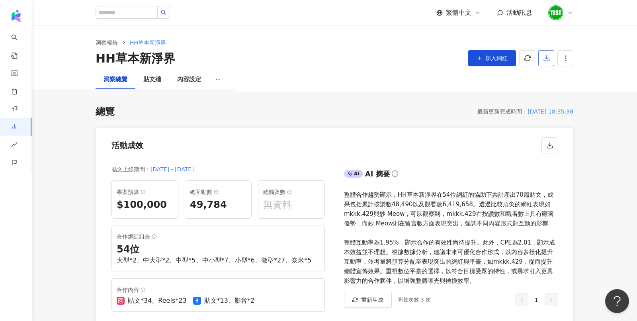
click at [542, 65] on button "button" at bounding box center [547, 58] width 16 height 16
click at [548, 76] on span "匯出 PPT" at bounding box center [559, 77] width 28 height 9
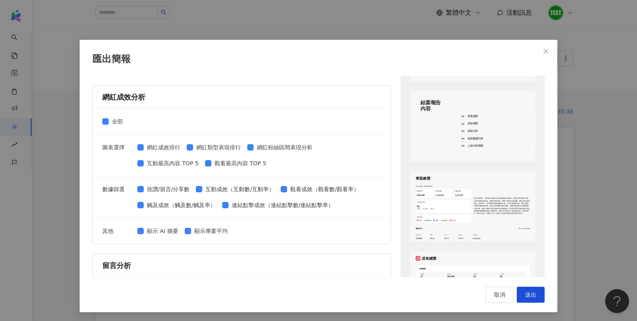
scroll to position [93, 0]
click at [541, 53] on span "Close" at bounding box center [546, 51] width 16 height 6
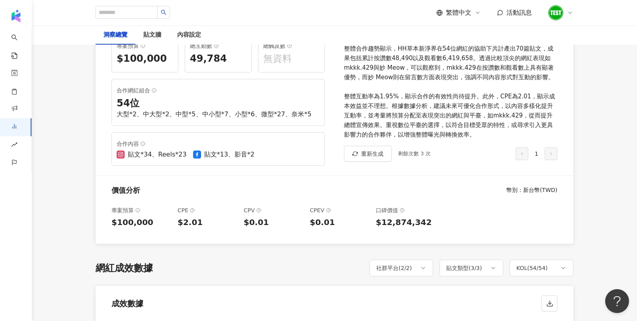
scroll to position [63, 0]
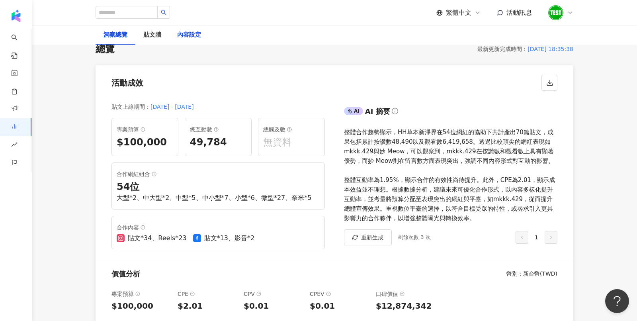
click at [200, 35] on div "內容設定" at bounding box center [189, 35] width 24 height 10
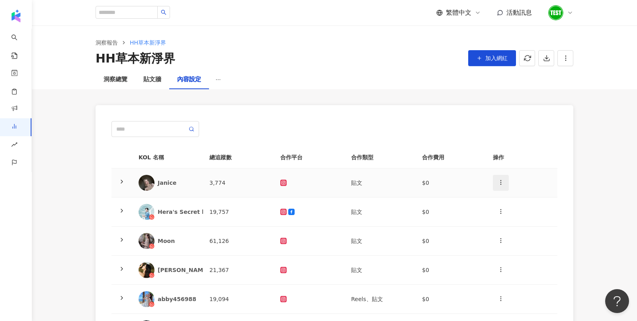
click at [501, 180] on circle "button" at bounding box center [501, 180] width 0 height 0
click at [510, 201] on div "新增內容" at bounding box center [515, 201] width 31 height 9
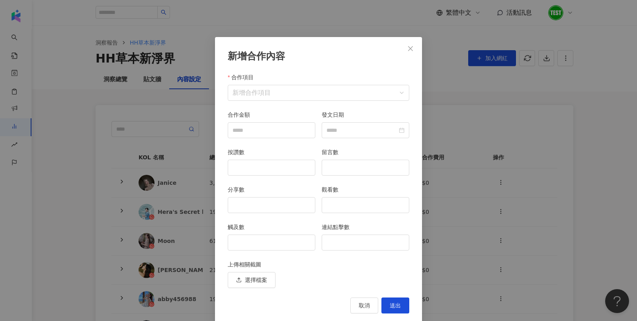
scroll to position [12, 0]
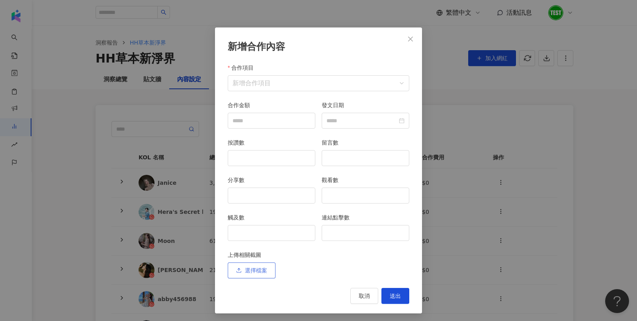
click at [271, 266] on button "選擇檔案" at bounding box center [252, 271] width 48 height 16
click at [476, 91] on div "新增合作內容 合作項目 新增合作項目 合作項目 合作金額 發文日期 按讚數 留言數 分享數 觀看數 觸及數 連結點擊數 上傳相關截圖 選擇檔案 取消 送出" at bounding box center [318, 160] width 637 height 321
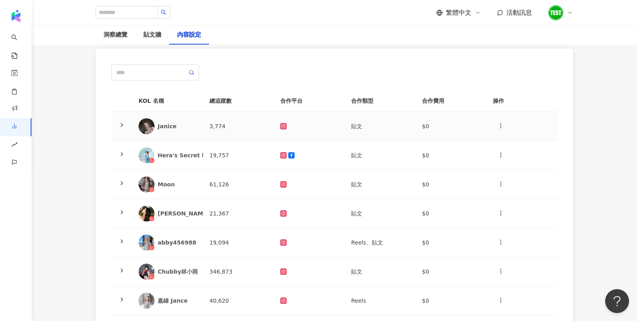
scroll to position [57, 0]
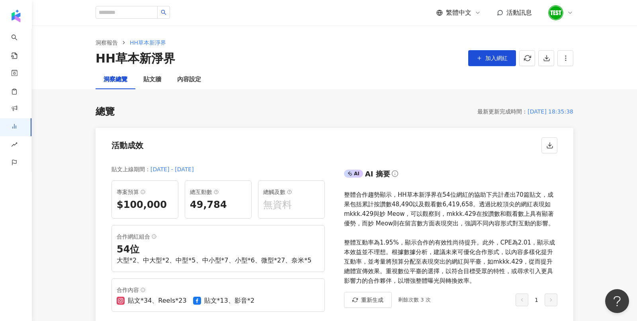
click at [115, 88] on div "洞察總覽" at bounding box center [116, 79] width 40 height 19
click at [112, 81] on div "洞察總覽" at bounding box center [116, 80] width 24 height 10
click at [193, 79] on div "內容設定" at bounding box center [189, 80] width 24 height 10
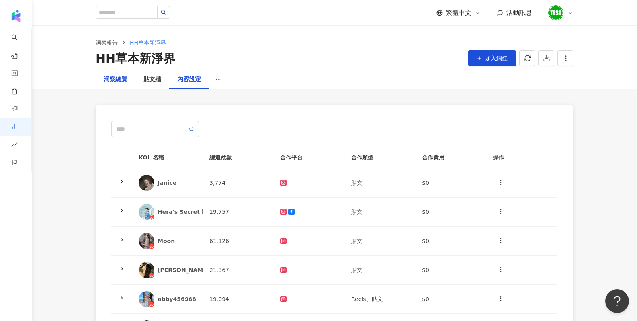
click at [114, 80] on div "洞察總覽" at bounding box center [116, 80] width 24 height 10
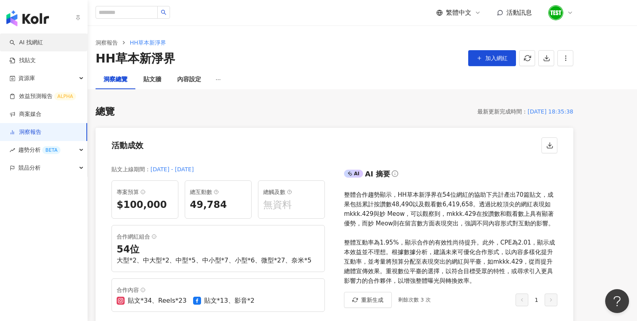
click at [19, 47] on link "AI 找網紅" at bounding box center [26, 43] width 33 height 8
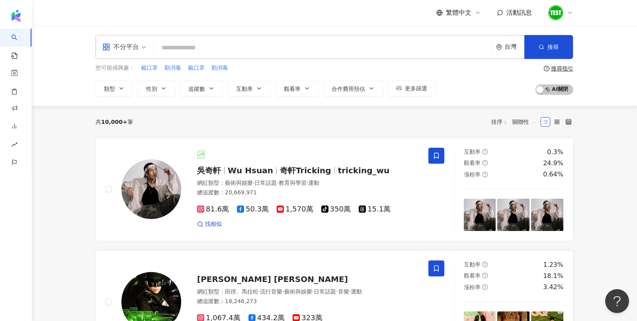
click at [192, 44] on input "search" at bounding box center [323, 47] width 332 height 15
click at [141, 49] on span "不分平台" at bounding box center [124, 47] width 44 height 13
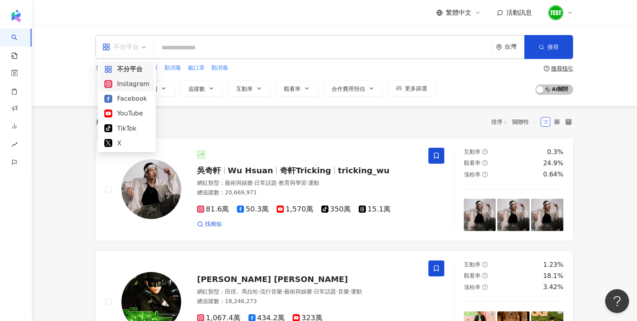
click at [132, 85] on div "Instagram" at bounding box center [126, 84] width 45 height 10
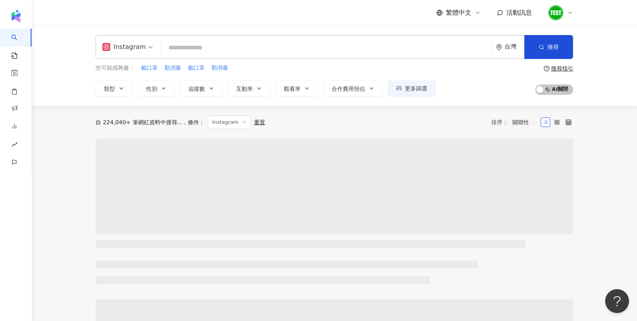
click at [209, 50] on input "search" at bounding box center [327, 47] width 326 height 15
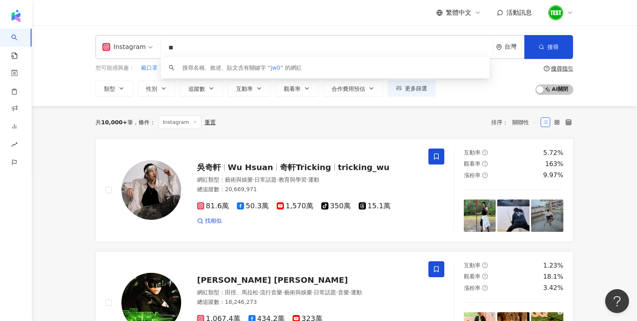
type input "*"
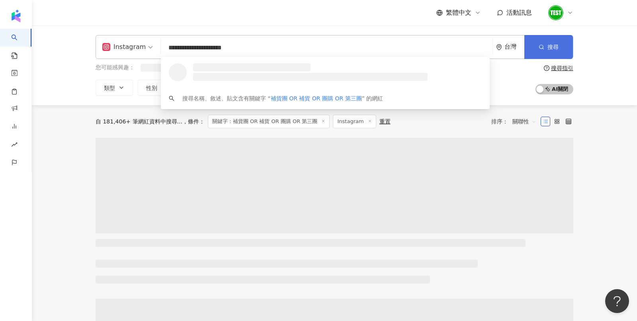
type input "**********"
click at [568, 43] on button "搜尋" at bounding box center [549, 47] width 49 height 24
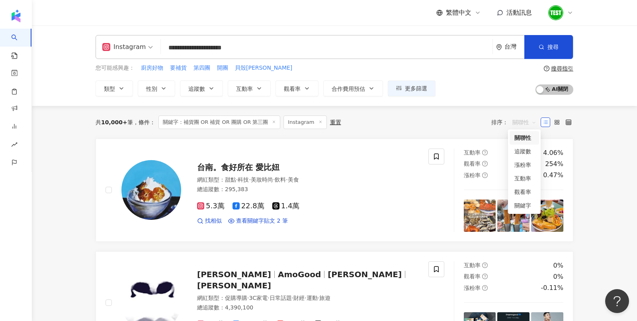
click at [522, 121] on span "關聯性" at bounding box center [525, 122] width 24 height 13
click at [518, 206] on div "關鍵字" at bounding box center [525, 205] width 20 height 9
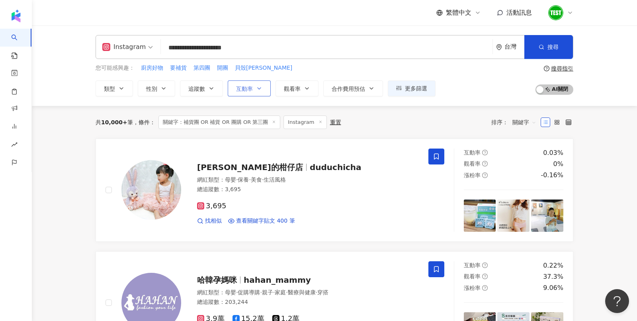
click at [242, 86] on span "互動率" at bounding box center [244, 89] width 17 height 6
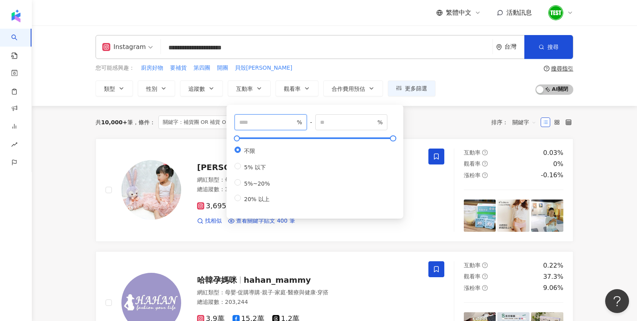
click at [275, 124] on input "number" at bounding box center [267, 122] width 56 height 9
type input "*"
click at [440, 113] on div "共 10,000+ 筆 條件 ： 關鍵字：補貨團 OR 補貨 OR 團購 OR 第三團 Instagram 重置 排序： 關鍵字" at bounding box center [335, 122] width 478 height 33
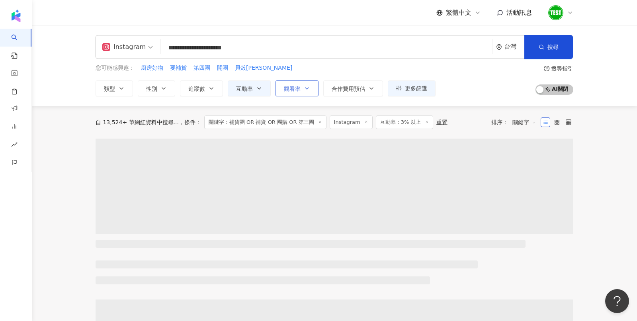
click at [305, 94] on button "觀看率" at bounding box center [297, 88] width 43 height 16
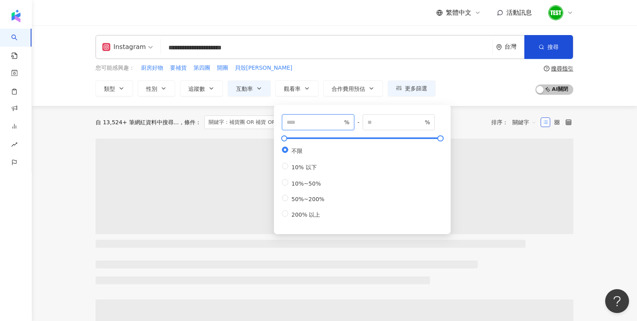
click at [315, 125] on input "number" at bounding box center [315, 122] width 56 height 9
type input "**"
click at [492, 94] on div "您可能感興趣： 廚房好物 要補貨 第四團 開團 貝殼馬麻 類型 性別 追蹤數 互動率 觀看率 合作費用預估 更多篩選 * % - % 不限 5% 以下 5%~…" at bounding box center [335, 80] width 478 height 33
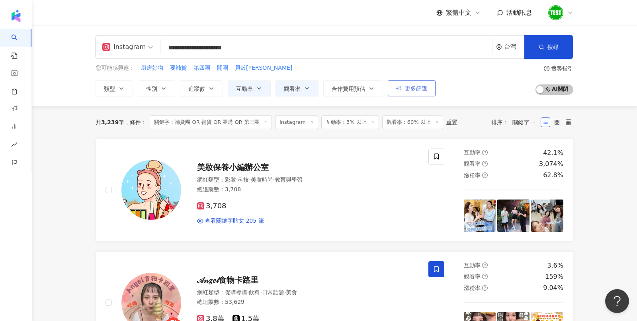
click at [424, 92] on button "更多篩選" at bounding box center [412, 88] width 48 height 16
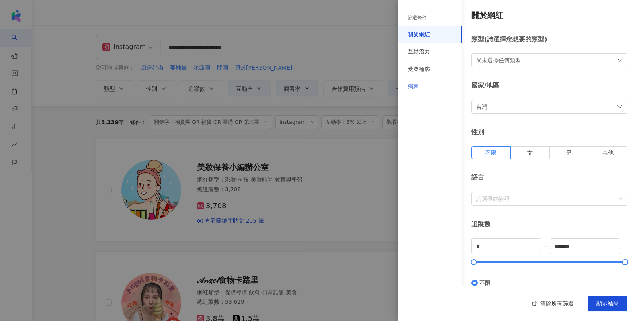
click at [435, 85] on div "獨家" at bounding box center [430, 87] width 64 height 18
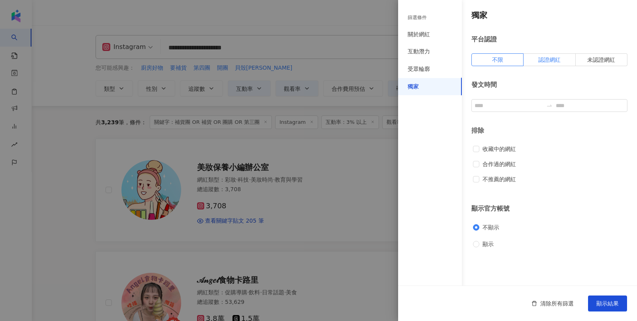
click at [560, 63] on label "認證網紅" at bounding box center [550, 59] width 52 height 13
click at [604, 293] on div "清除所有篩選 顯示結果" at bounding box center [517, 303] width 239 height 35
click at [605, 308] on button "顯示結果" at bounding box center [607, 304] width 39 height 16
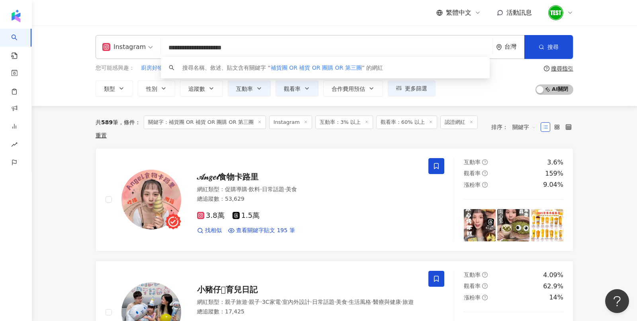
drag, startPoint x: 292, startPoint y: 51, endPoint x: 164, endPoint y: 49, distance: 127.5
click at [164, 49] on input "**********" at bounding box center [327, 47] width 326 height 15
click at [242, 18] on div "繁體中文 活動訊息" at bounding box center [335, 12] width 478 height 25
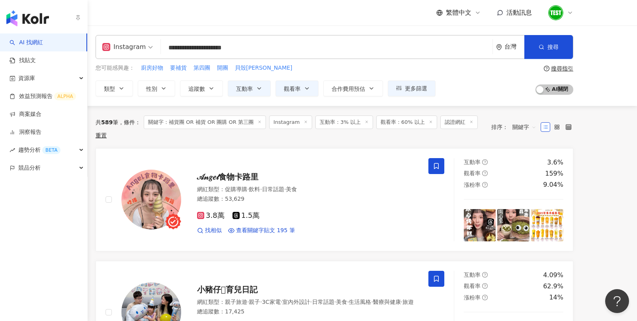
click at [24, 45] on link "AI 找網紅" at bounding box center [26, 43] width 33 height 8
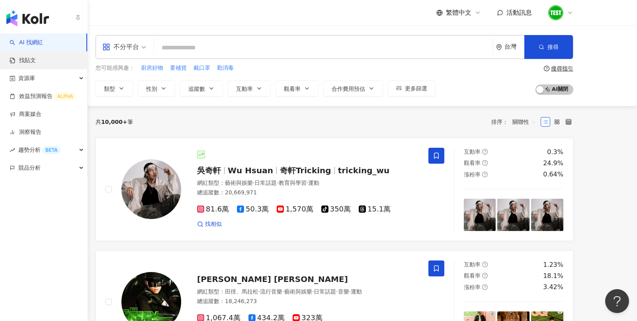
click at [36, 63] on link "找貼文" at bounding box center [23, 61] width 26 height 8
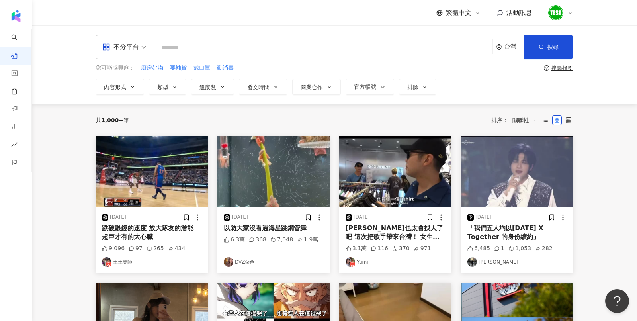
click at [114, 51] on div "不分平台" at bounding box center [120, 47] width 37 height 13
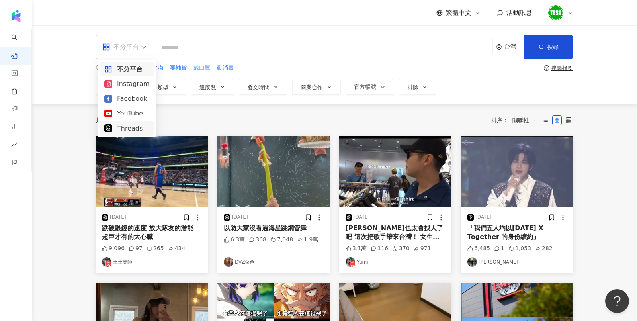
click at [138, 129] on div "Threads" at bounding box center [126, 129] width 45 height 10
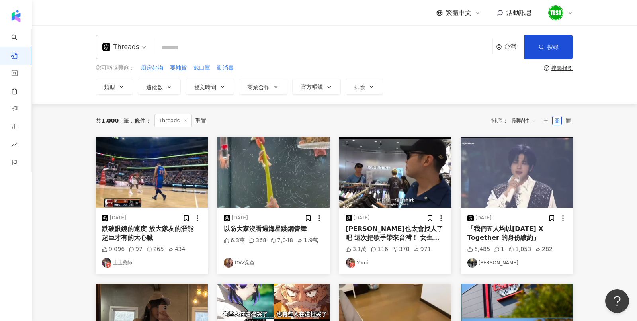
click at [177, 47] on input "search" at bounding box center [323, 47] width 332 height 17
type input "*"
type input "**"
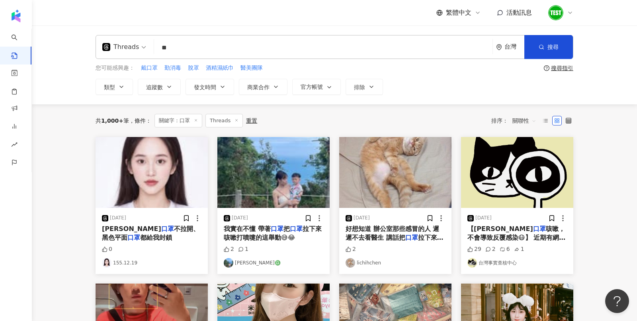
click at [524, 121] on span "關聯性" at bounding box center [525, 120] width 24 height 13
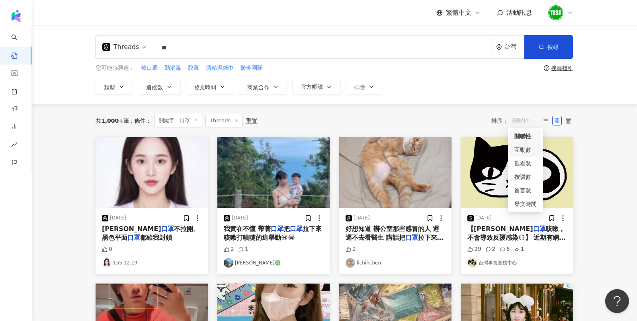
click at [524, 152] on div "互動數" at bounding box center [526, 149] width 22 height 9
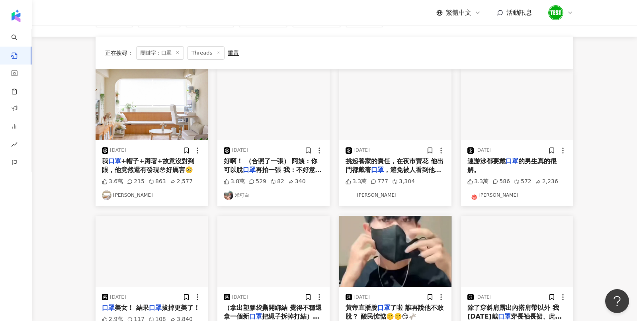
scroll to position [52, 0]
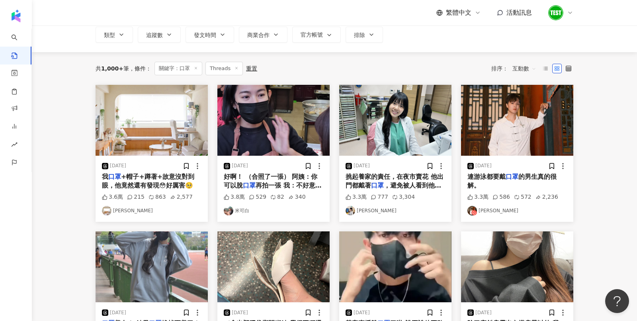
click at [284, 113] on img at bounding box center [274, 120] width 112 height 71
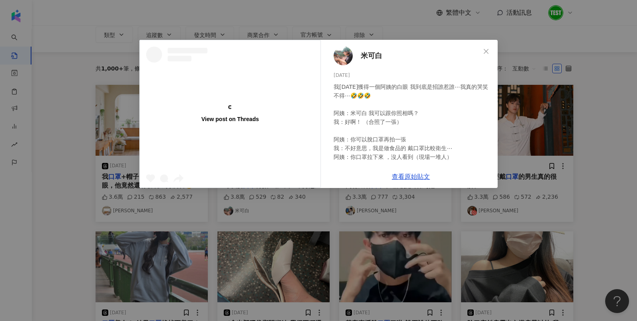
click at [543, 75] on div "View post on Threads 米可白 2025/2/1 我今天獲得一個阿姨的白眼 我到底是招誰惹誰⋯我真的哭笑不得⋯🤣🤣🤣 阿姨：米可白 我可以跟…" at bounding box center [318, 160] width 637 height 321
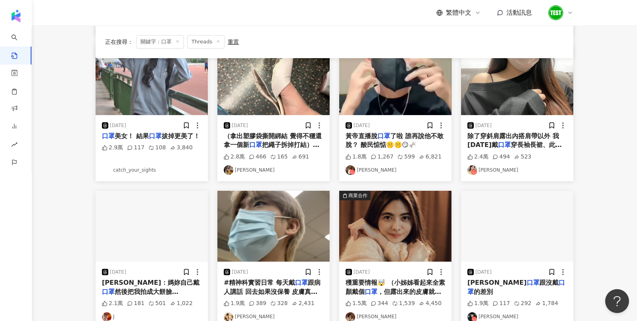
scroll to position [0, 0]
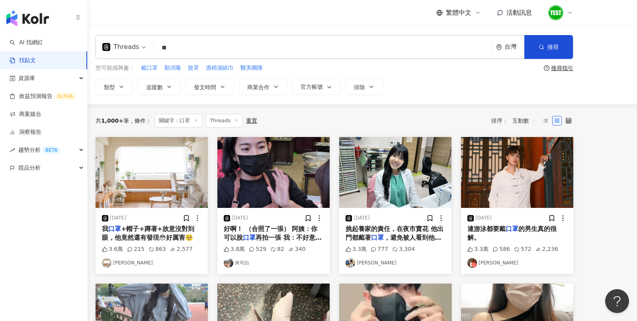
click at [28, 24] on img "button" at bounding box center [27, 18] width 43 height 16
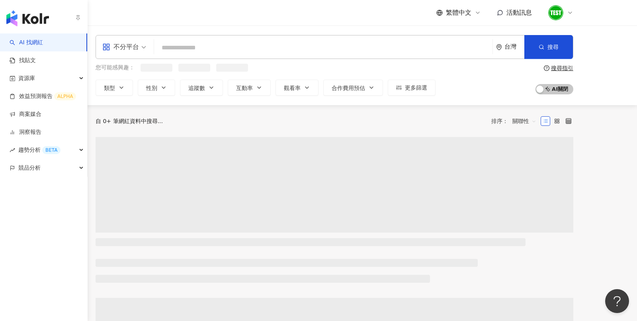
click at [30, 45] on link "AI 找網紅" at bounding box center [26, 43] width 33 height 8
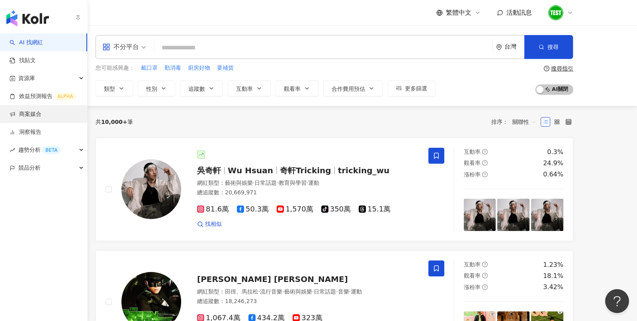
click at [40, 116] on link "商案媒合" at bounding box center [26, 114] width 32 height 8
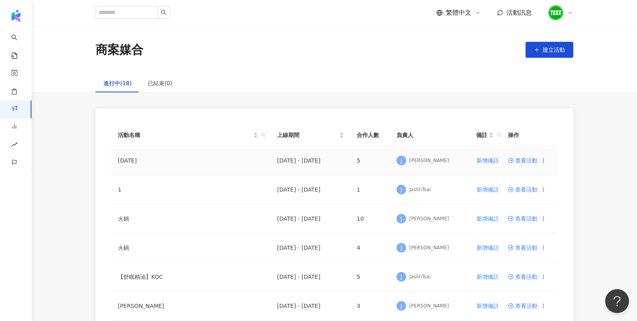
click at [529, 163] on span "查看活動" at bounding box center [522, 161] width 29 height 6
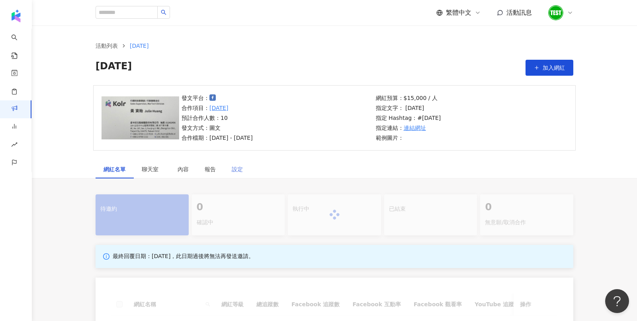
click at [243, 168] on div "設定" at bounding box center [237, 169] width 27 height 18
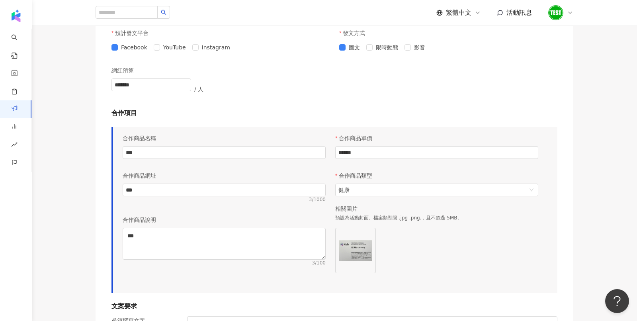
scroll to position [411, 0]
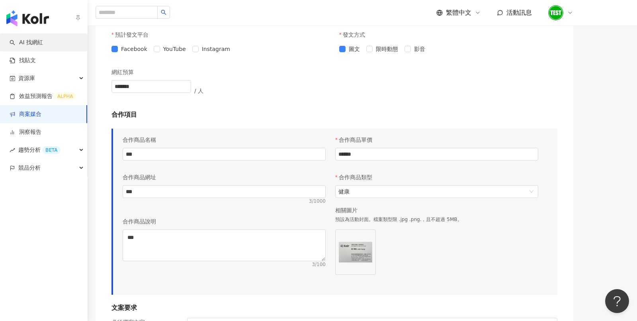
click at [18, 18] on img "button" at bounding box center [27, 18] width 43 height 16
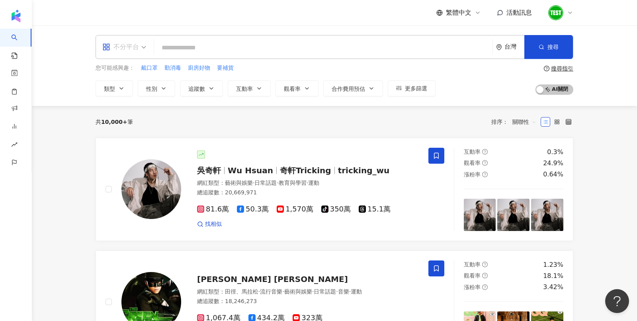
click at [127, 51] on div "不分平台" at bounding box center [120, 47] width 37 height 13
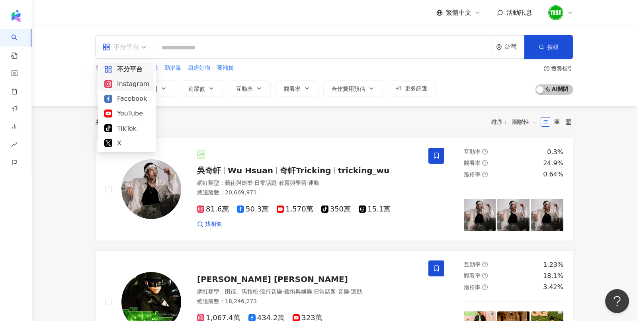
click at [134, 82] on div "Instagram" at bounding box center [126, 84] width 45 height 10
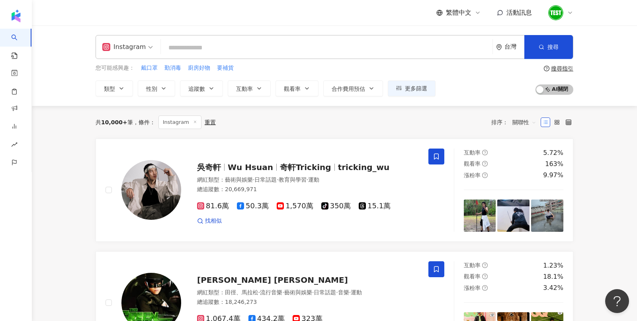
click at [178, 49] on input "search" at bounding box center [327, 47] width 326 height 15
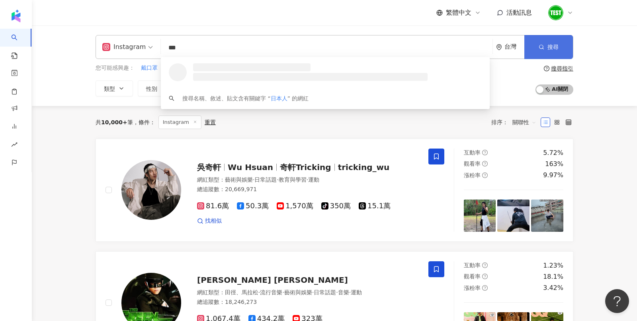
type input "***"
click at [563, 44] on button "搜尋" at bounding box center [549, 47] width 49 height 24
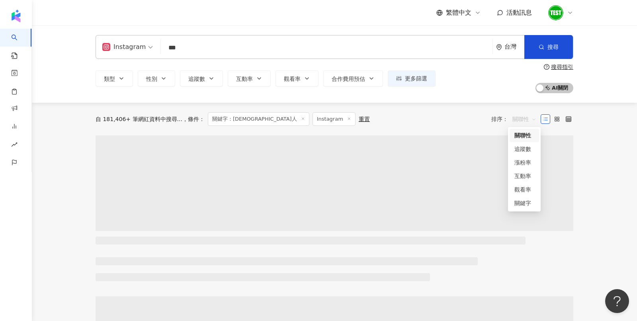
click at [526, 117] on span "關聯性" at bounding box center [525, 119] width 24 height 13
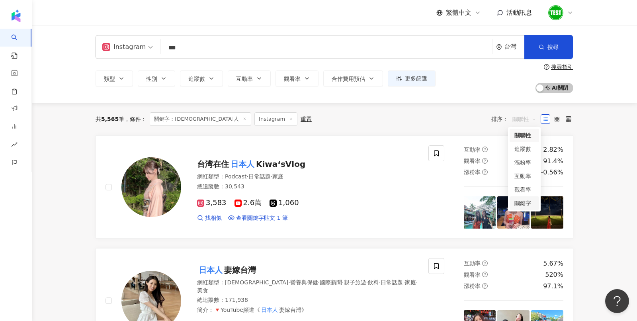
click at [521, 208] on div "關鍵字" at bounding box center [524, 203] width 29 height 14
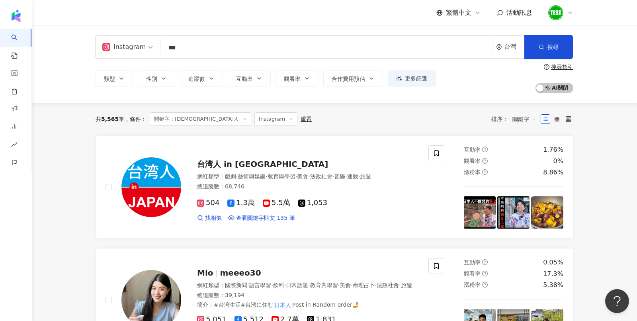
click at [506, 47] on div "台灣" at bounding box center [515, 46] width 20 height 7
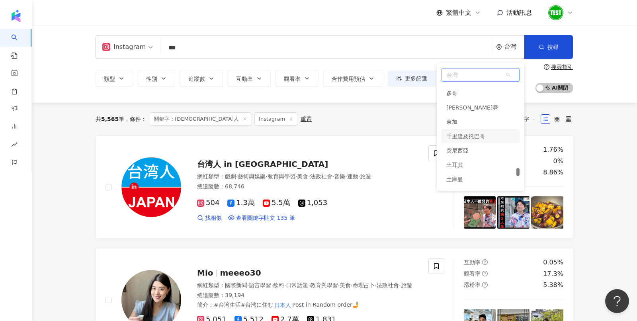
scroll to position [3230, 0]
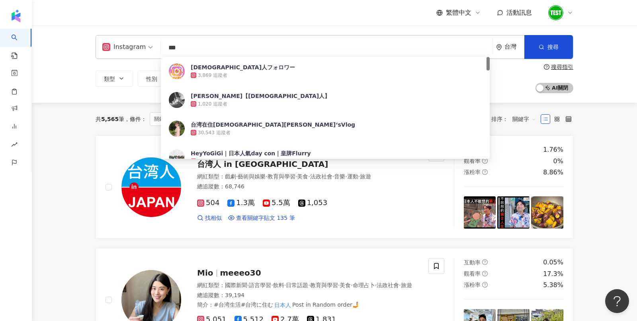
drag, startPoint x: 206, startPoint y: 47, endPoint x: 164, endPoint y: 45, distance: 41.9
click at [164, 45] on input "***" at bounding box center [327, 47] width 326 height 15
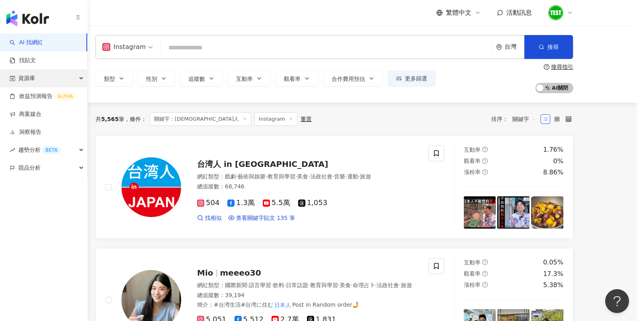
click at [21, 82] on span "資源庫" at bounding box center [26, 78] width 17 height 18
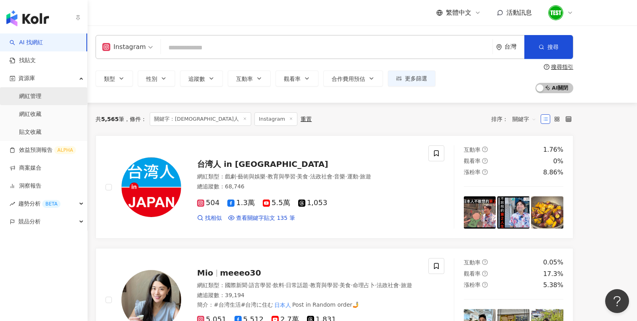
click at [39, 96] on link "網紅管理" at bounding box center [30, 96] width 22 height 8
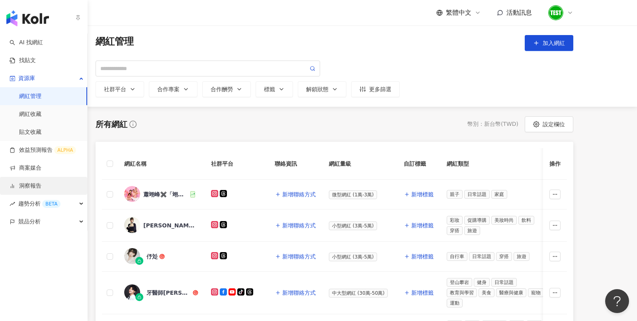
click at [41, 187] on link "洞察報告" at bounding box center [26, 186] width 32 height 8
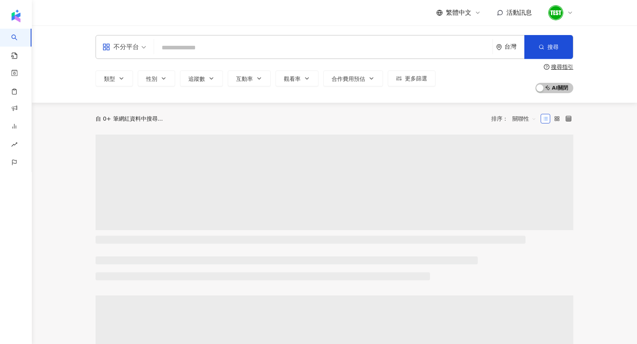
click at [568, 13] on icon at bounding box center [570, 13] width 6 height 6
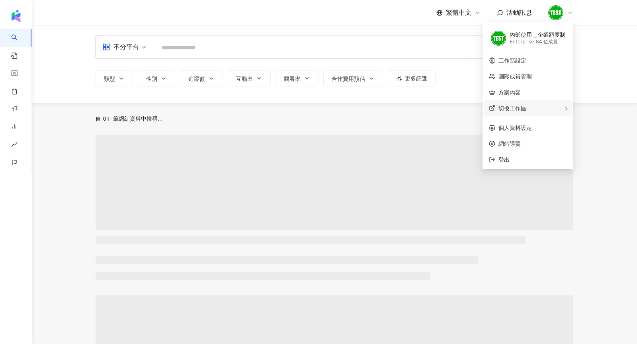
click at [563, 107] on div "切換工作區" at bounding box center [528, 108] width 88 height 16
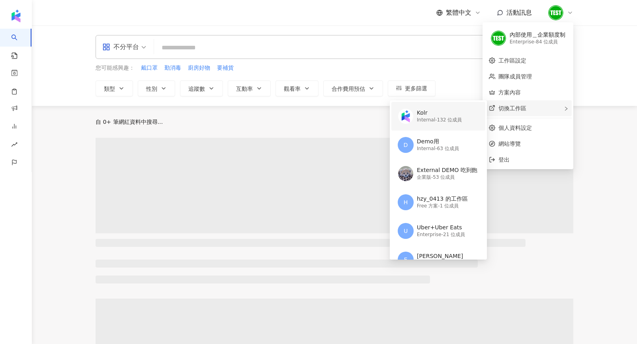
click at [438, 104] on div "Kolr Internal - 132 位成員" at bounding box center [438, 116] width 80 height 29
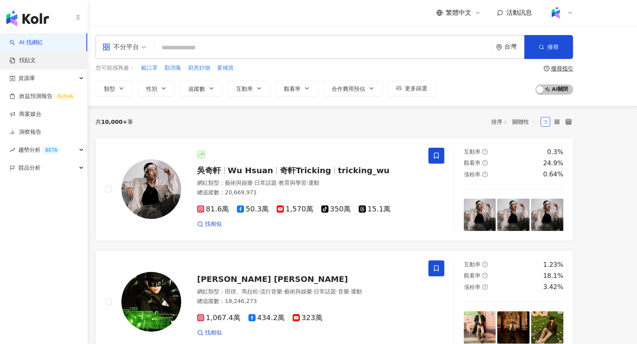
click at [25, 58] on link "找貼文" at bounding box center [23, 61] width 26 height 8
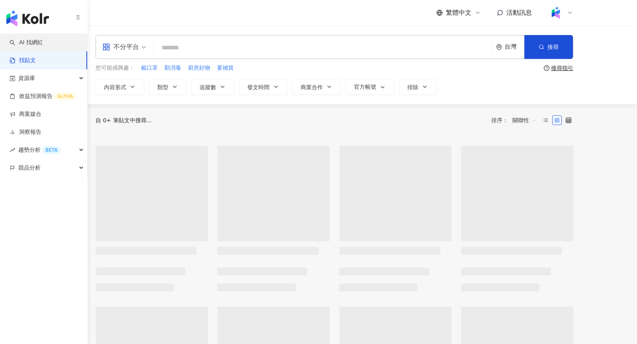
click at [22, 46] on link "AI 找網紅" at bounding box center [26, 43] width 33 height 8
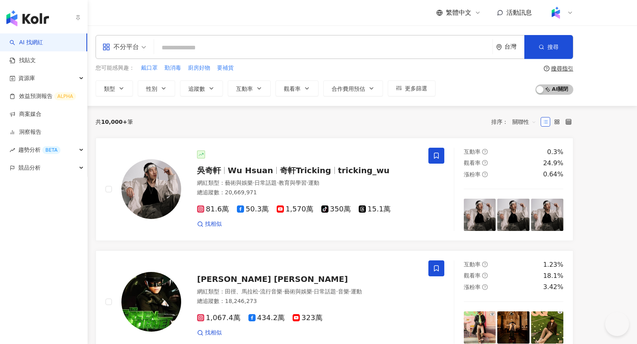
click at [30, 18] on img "button" at bounding box center [27, 18] width 43 height 16
